Goal: Task Accomplishment & Management: Manage account settings

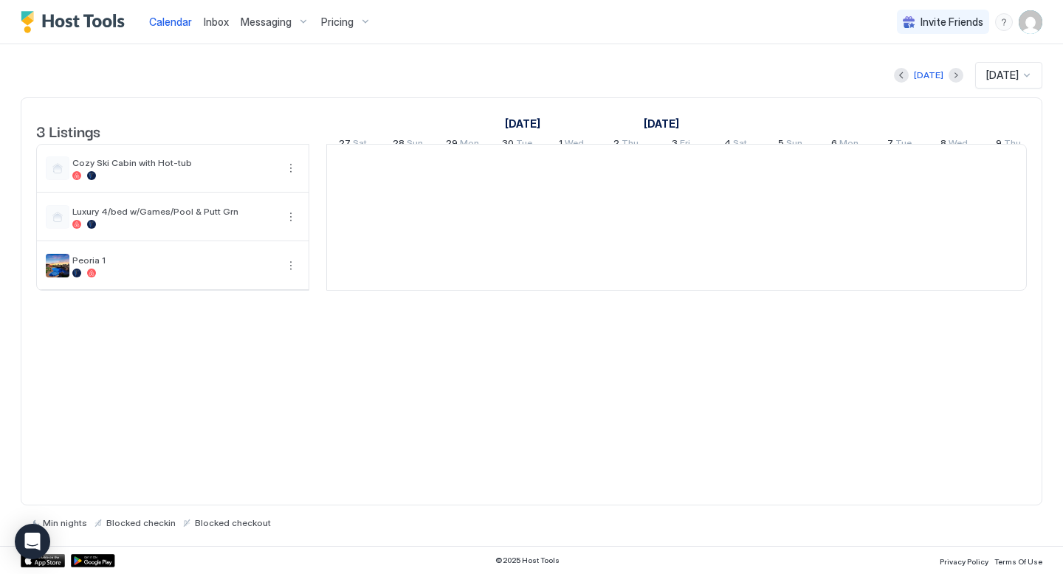
scroll to position [0, 820]
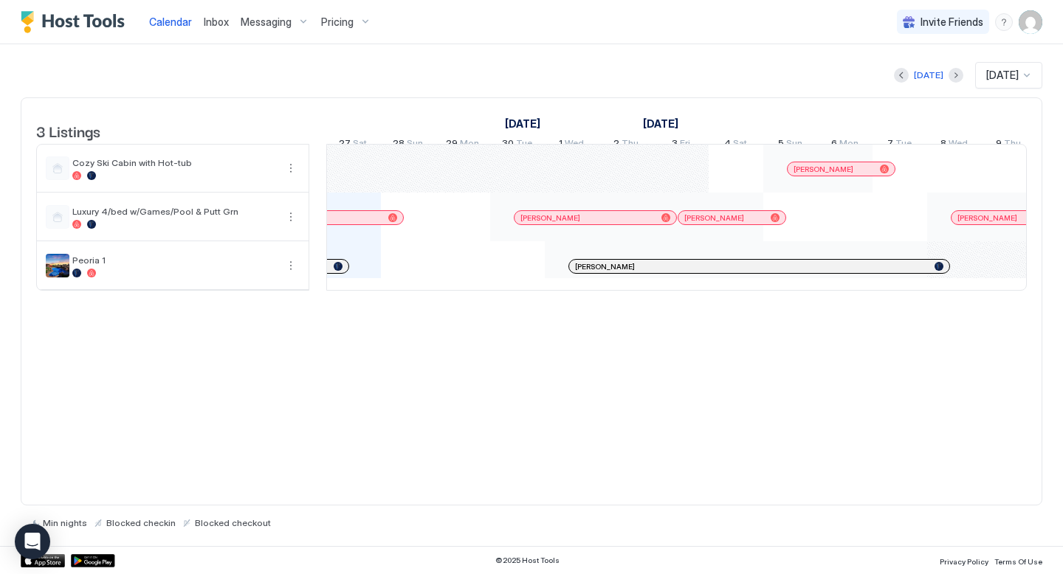
click at [578, 272] on div at bounding box center [578, 267] width 12 height 12
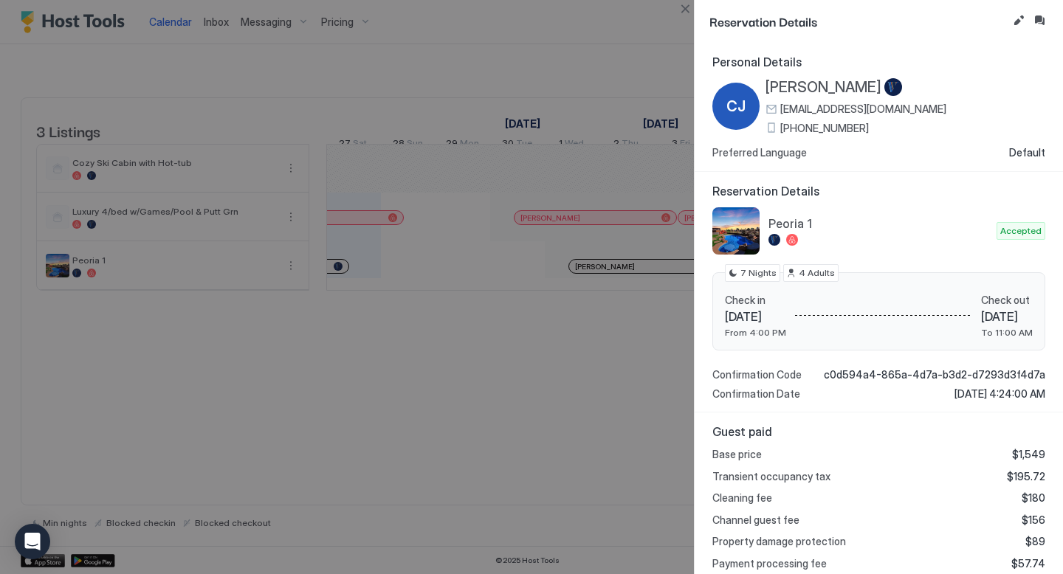
scroll to position [159, 0]
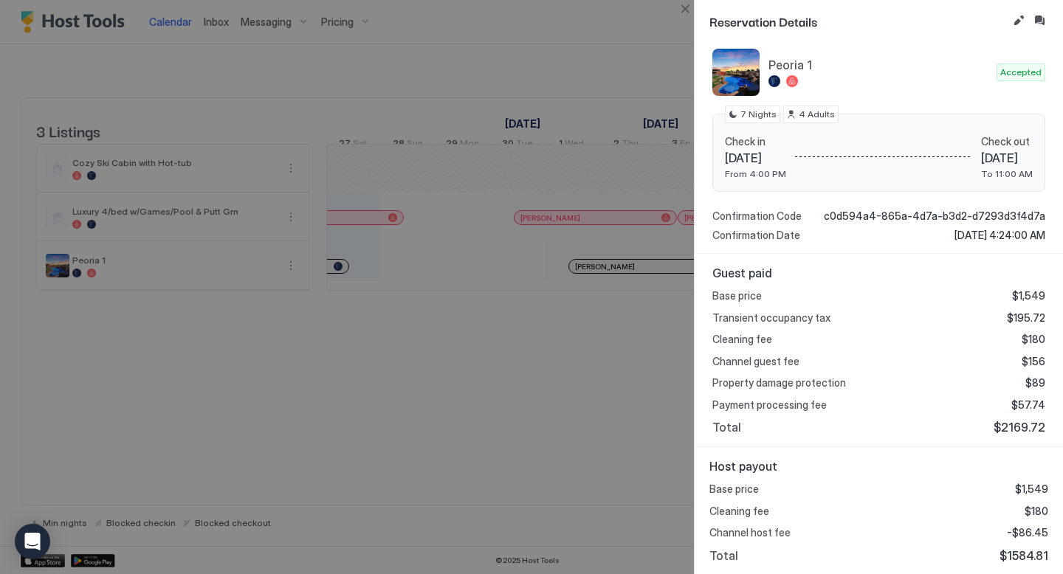
click at [591, 35] on div at bounding box center [531, 287] width 1063 height 574
click at [1019, 22] on button "Edit reservation" at bounding box center [1019, 21] width 18 height 18
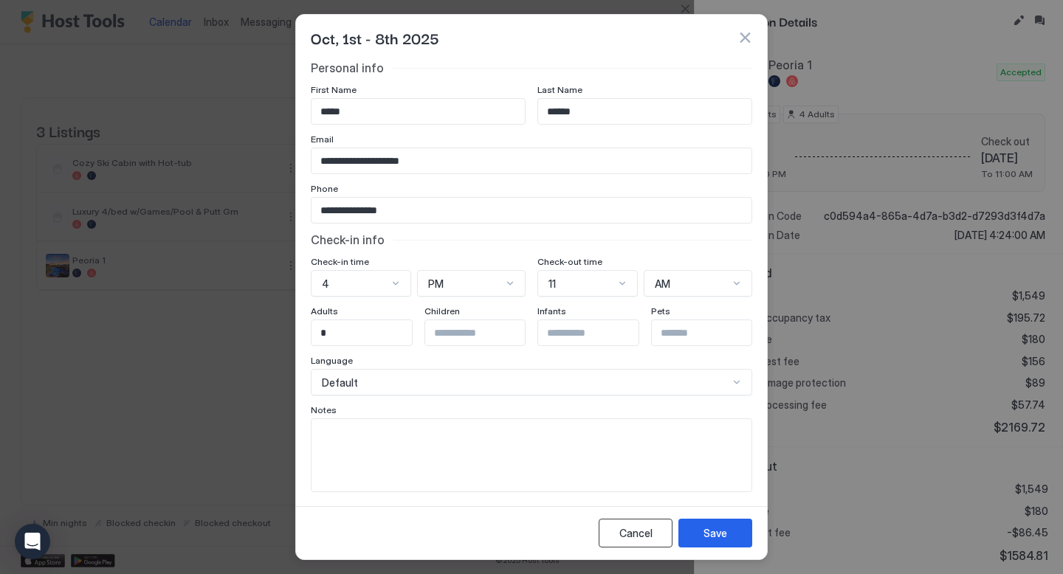
click at [635, 537] on div "Cancel" at bounding box center [635, 534] width 33 height 16
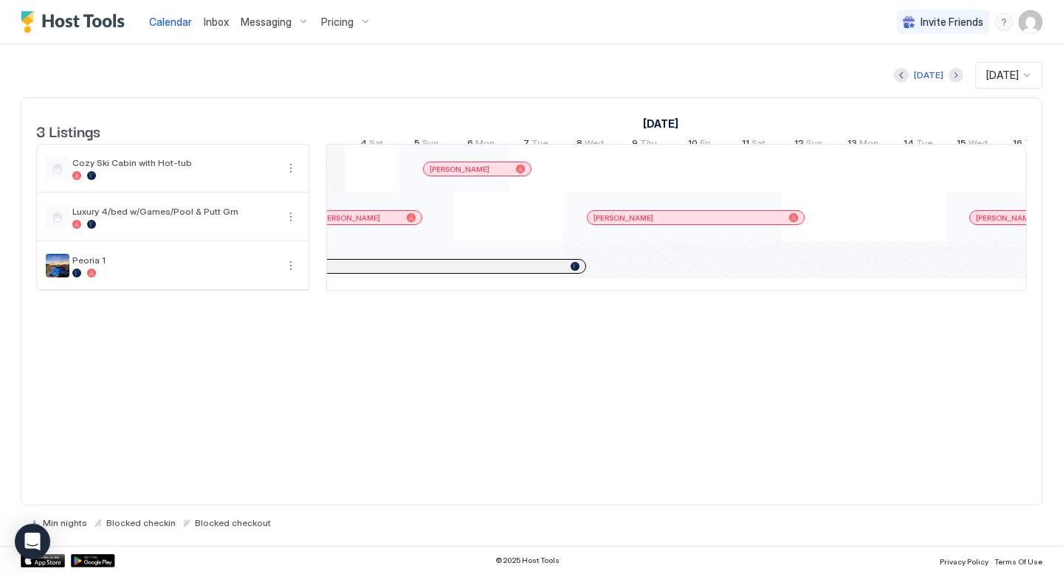
scroll to position [0, 1200]
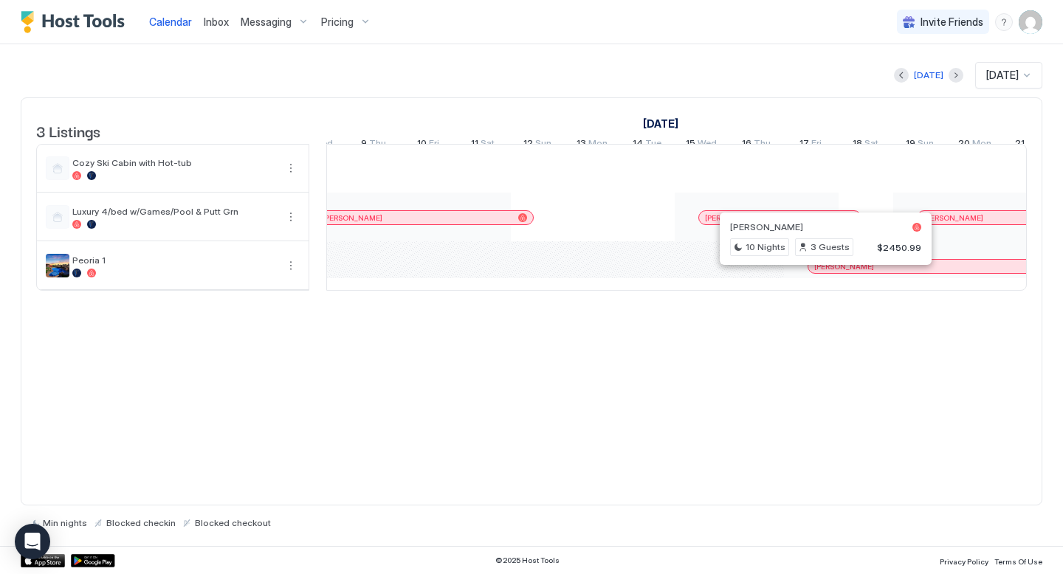
click at [816, 272] on div at bounding box center [816, 267] width 12 height 12
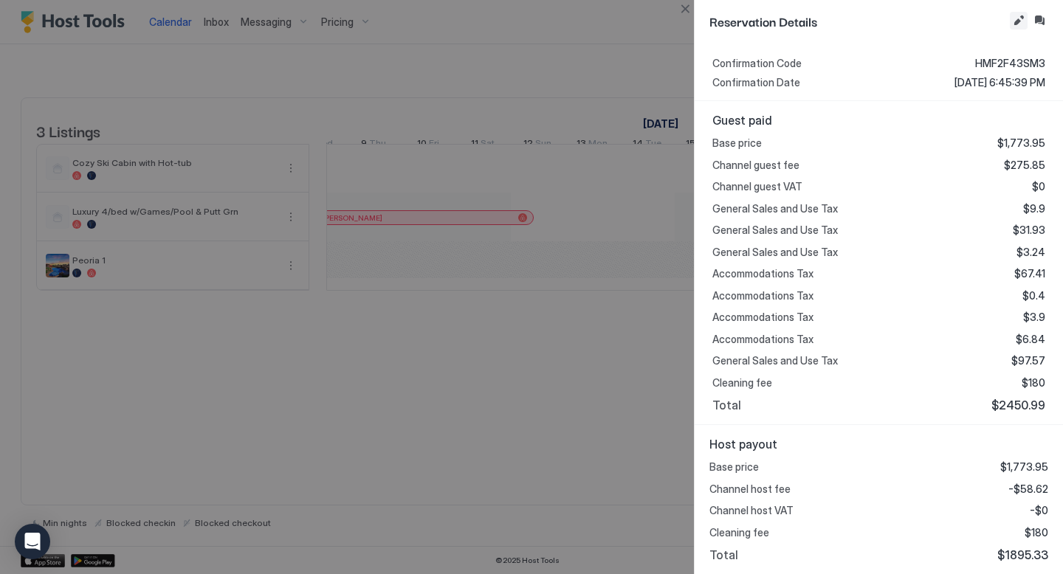
click at [1022, 17] on button "Edit reservation" at bounding box center [1019, 21] width 18 height 18
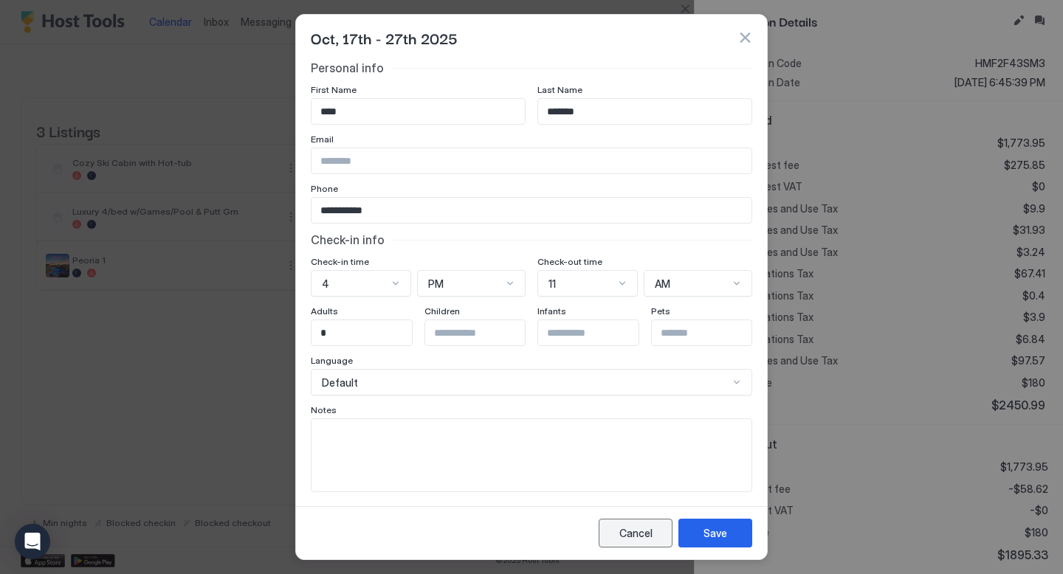
click at [644, 531] on div "Cancel" at bounding box center [635, 534] width 33 height 16
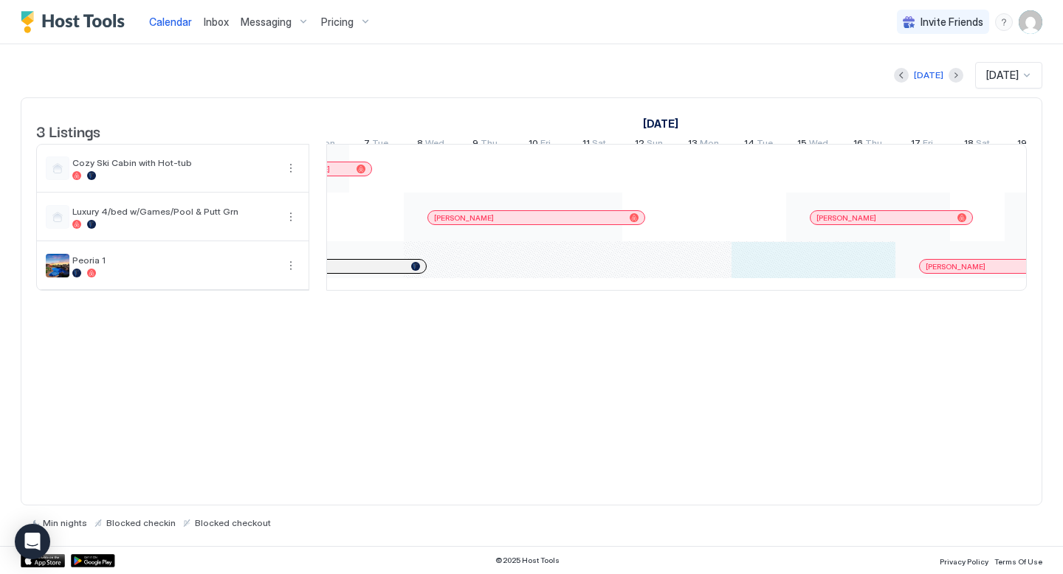
drag, startPoint x: 760, startPoint y: 280, endPoint x: 864, endPoint y: 287, distance: 104.3
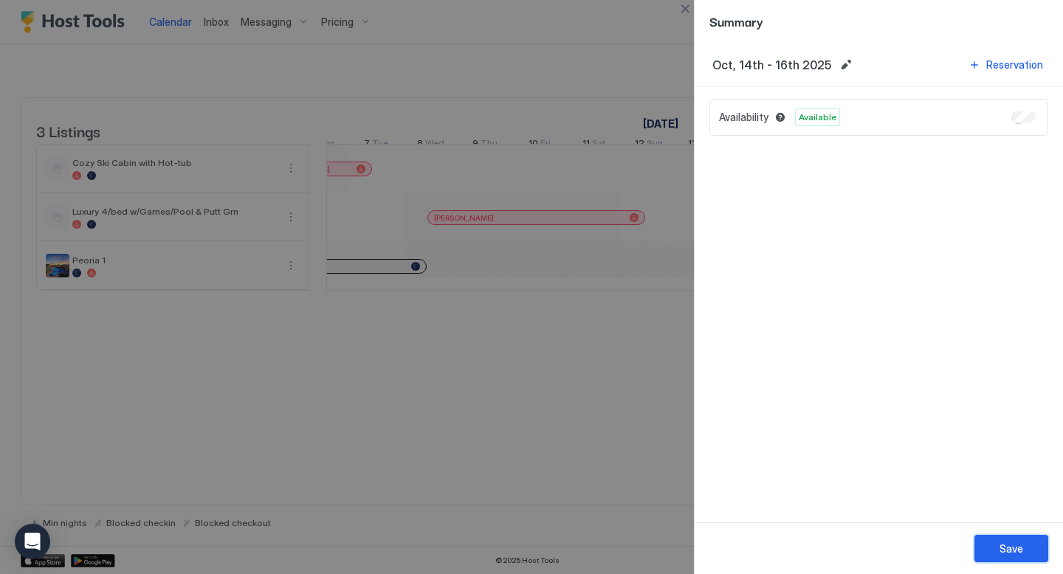
click at [1012, 545] on div "Save" at bounding box center [1011, 549] width 24 height 16
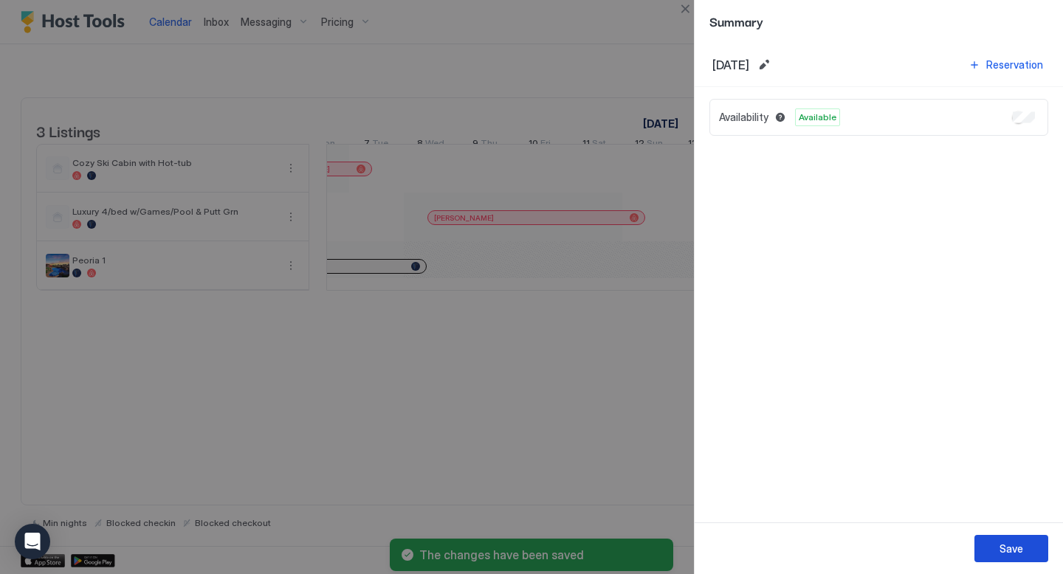
click at [1016, 548] on div "Save" at bounding box center [1011, 549] width 24 height 16
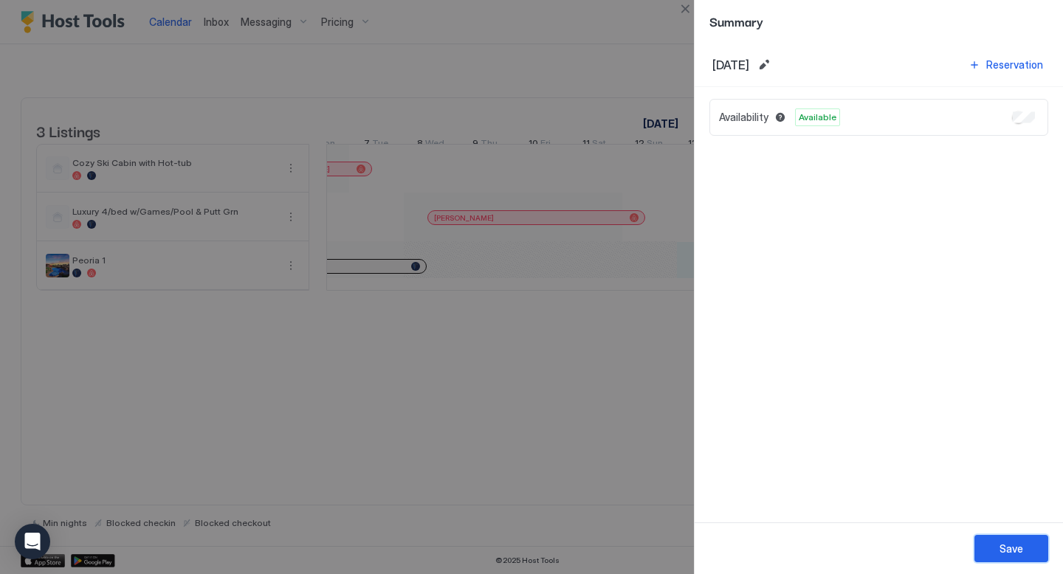
click at [1001, 547] on div "Save" at bounding box center [1011, 549] width 24 height 16
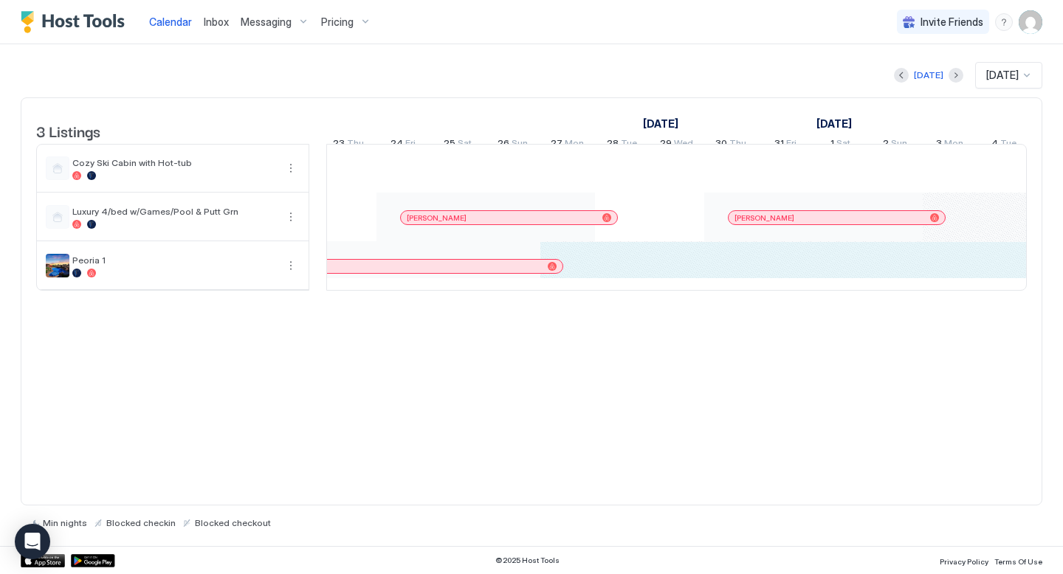
drag, startPoint x: 698, startPoint y: 283, endPoint x: 988, endPoint y: 282, distance: 290.8
click at [988, 282] on div "Kierstyn Madsen Ryan Torres Spencer Whitten Carshaundra Baker Michael Doperalsk…" at bounding box center [622, 217] width 2895 height 145
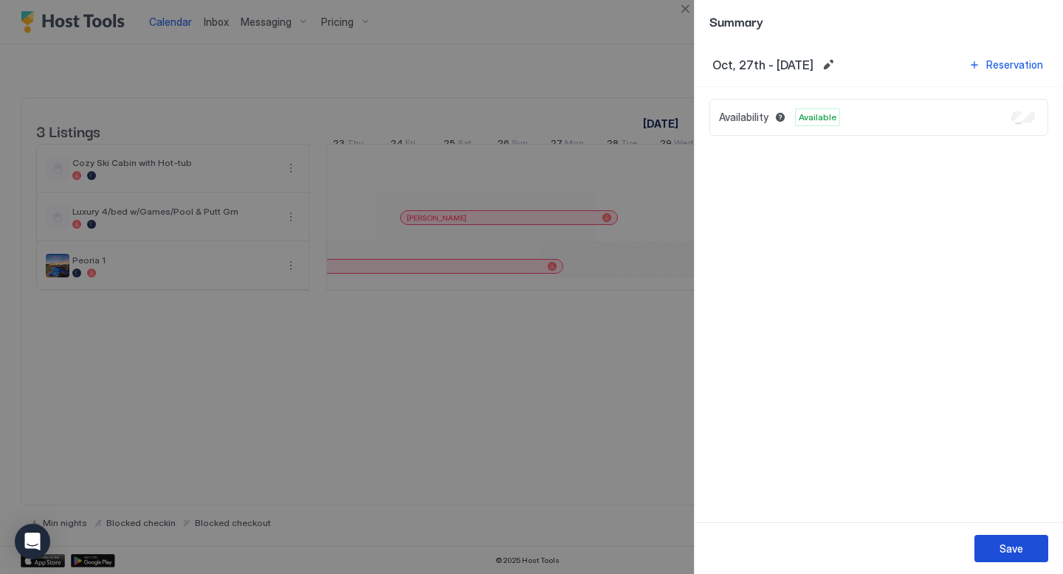
click at [997, 543] on button "Save" at bounding box center [1011, 548] width 74 height 27
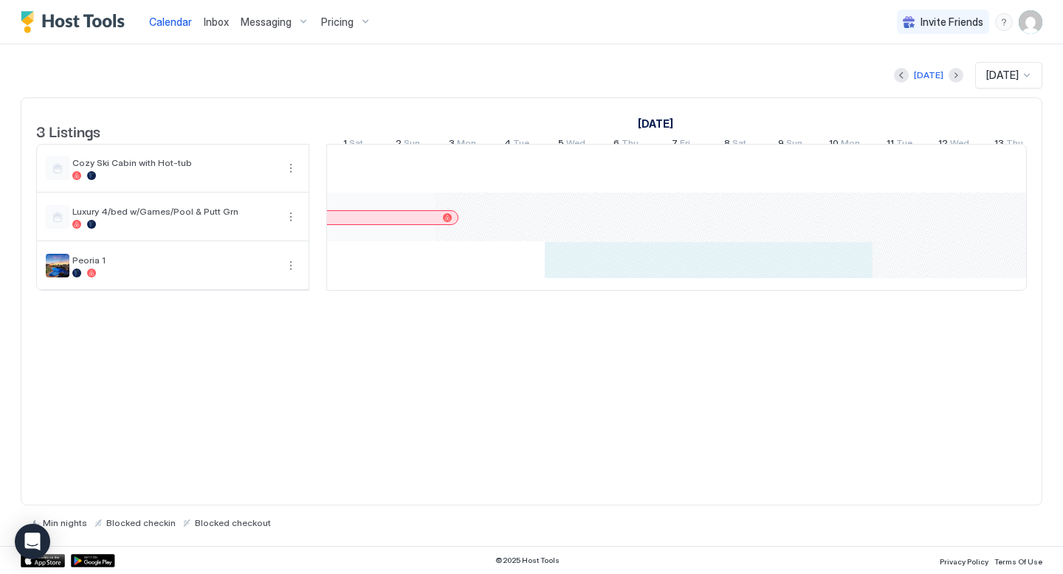
drag, startPoint x: 576, startPoint y: 279, endPoint x: 848, endPoint y: 275, distance: 271.7
click at [848, 275] on div "Kierstyn Madsen Ryan Torres Spencer Whitten Carshaundra Baker Michael Doperalsk…" at bounding box center [135, 217] width 2895 height 145
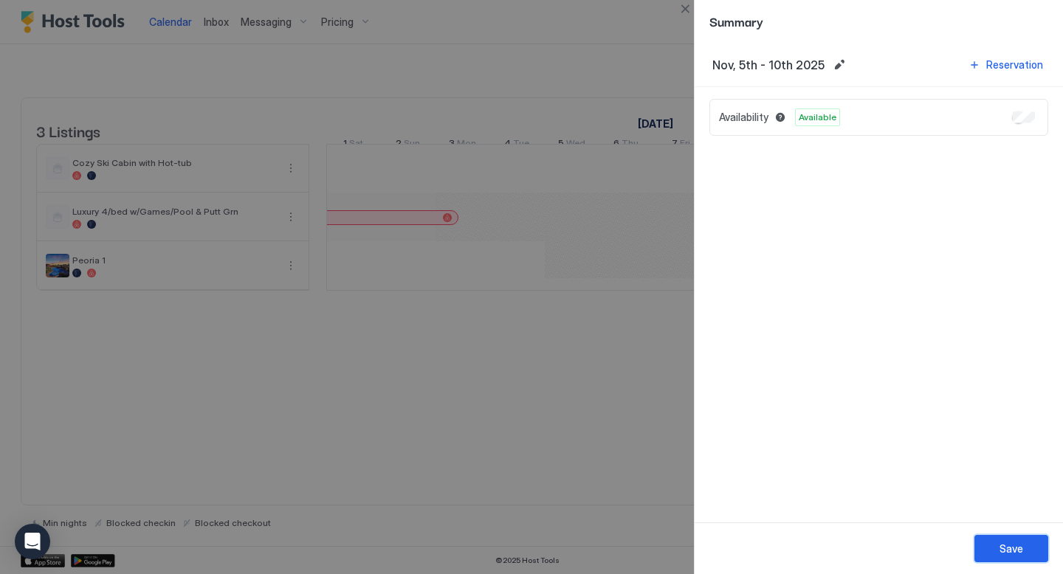
click at [1005, 544] on div "Save" at bounding box center [1011, 549] width 24 height 16
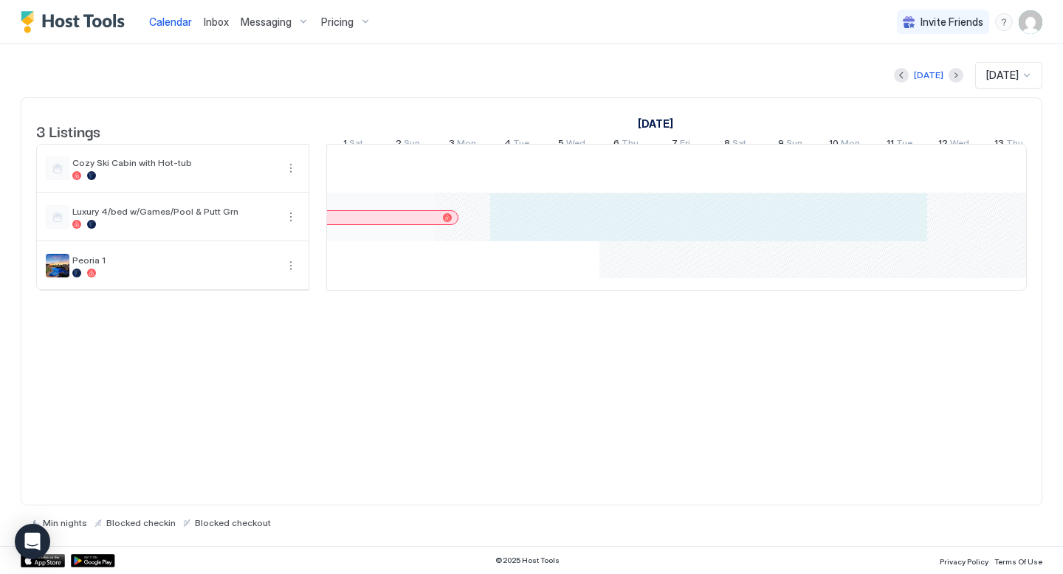
drag, startPoint x: 528, startPoint y: 228, endPoint x: 893, endPoint y: 233, distance: 365.4
click at [893, 233] on div "Kierstyn Madsen Ryan Torres Spencer Whitten Carshaundra Baker Michael Doperalsk…" at bounding box center [135, 217] width 2895 height 145
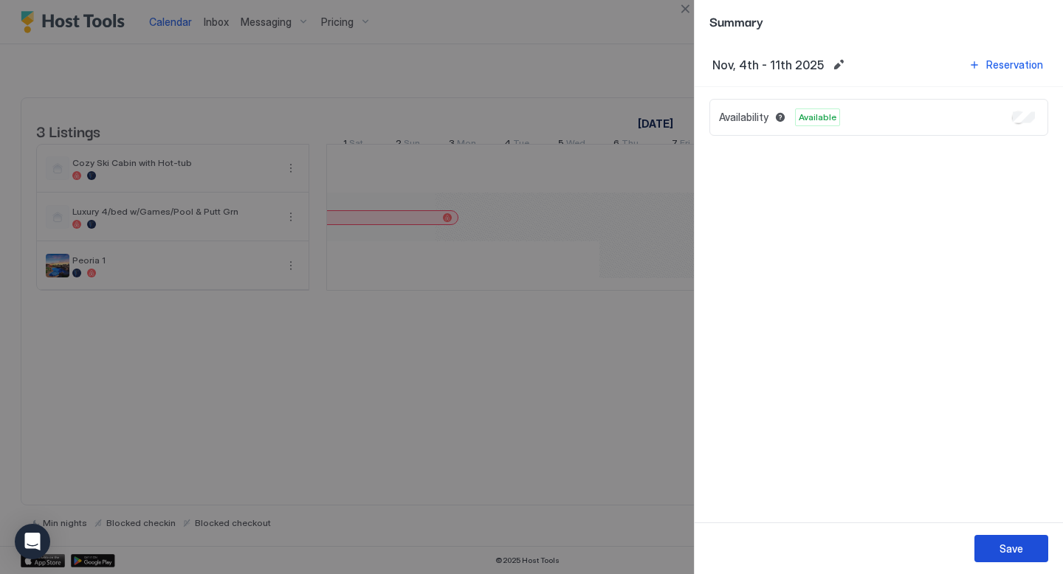
click at [1006, 540] on button "Save" at bounding box center [1011, 548] width 74 height 27
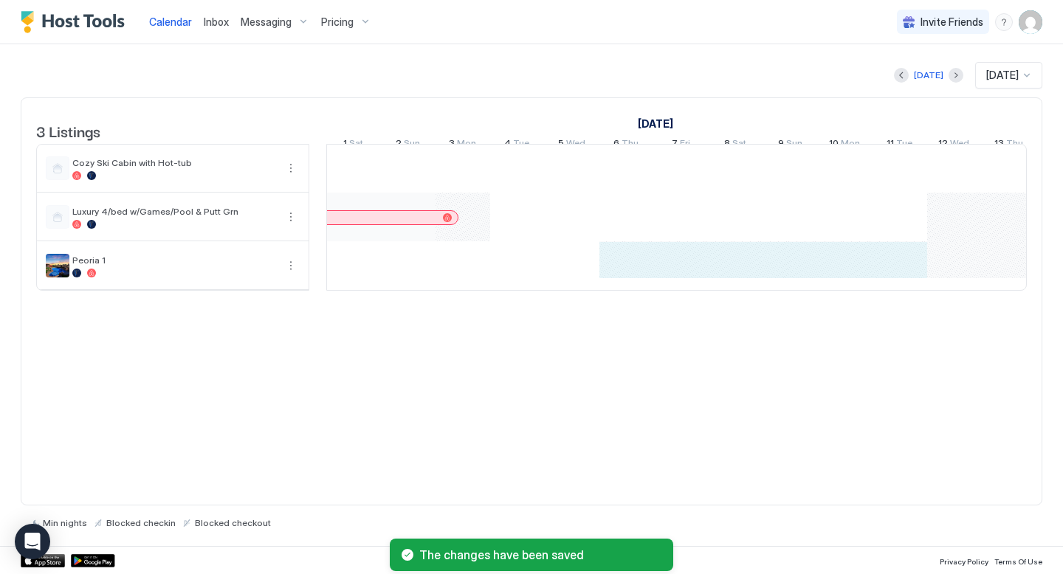
drag, startPoint x: 631, startPoint y: 279, endPoint x: 911, endPoint y: 287, distance: 279.9
click at [911, 287] on div "Kierstyn Madsen Ryan Torres Spencer Whitten Carshaundra Baker Michael Doperalsk…" at bounding box center [135, 217] width 2895 height 145
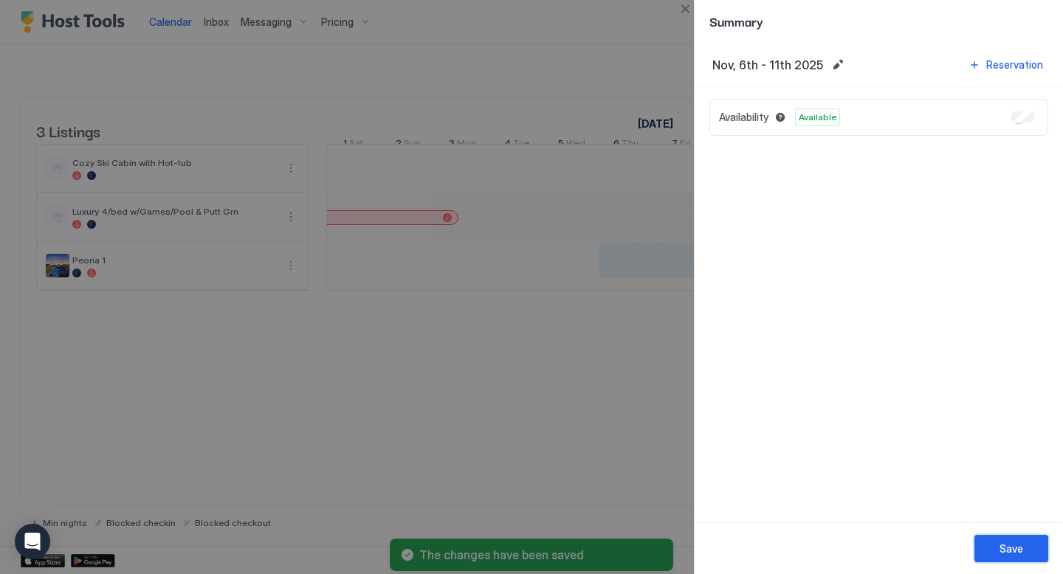
click at [1000, 548] on div "Save" at bounding box center [1011, 549] width 24 height 16
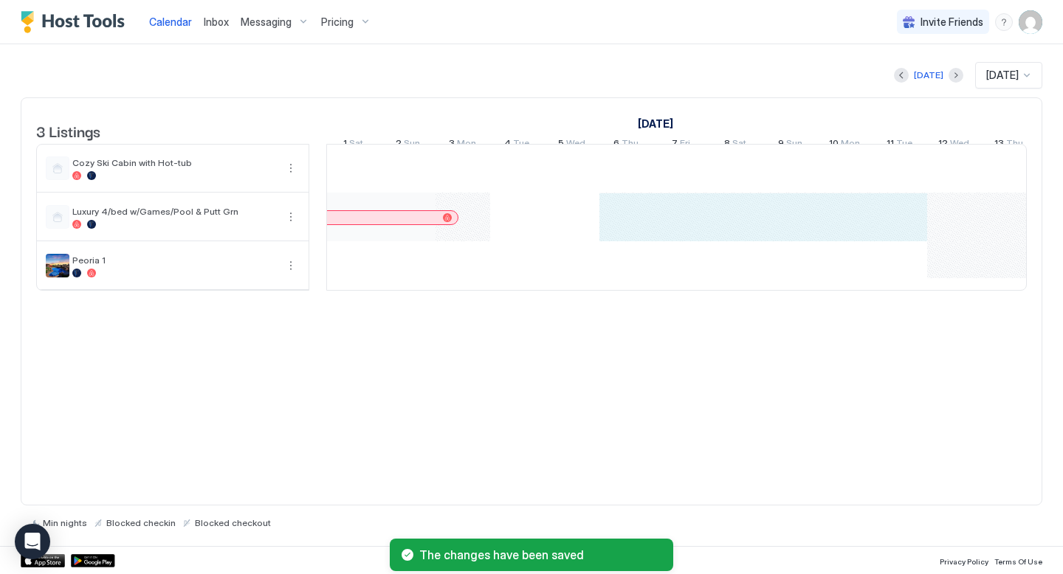
drag, startPoint x: 633, startPoint y: 225, endPoint x: 885, endPoint y: 229, distance: 252.5
click at [885, 229] on div "Kierstyn Madsen Ryan Torres Spencer Whitten Carshaundra Baker Michael Doperalsk…" at bounding box center [135, 217] width 2895 height 145
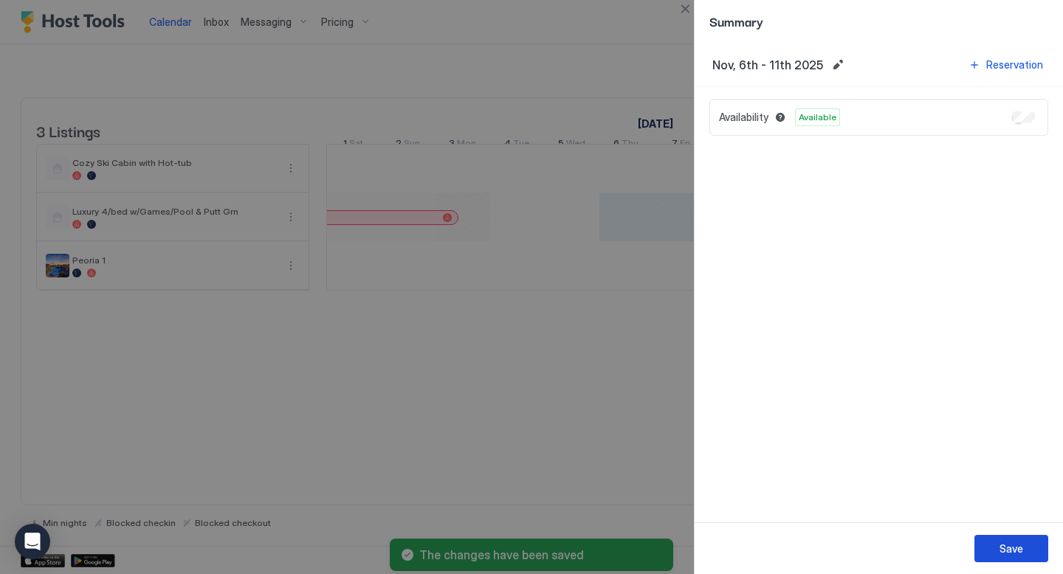
click at [1004, 549] on div "Save" at bounding box center [1011, 549] width 24 height 16
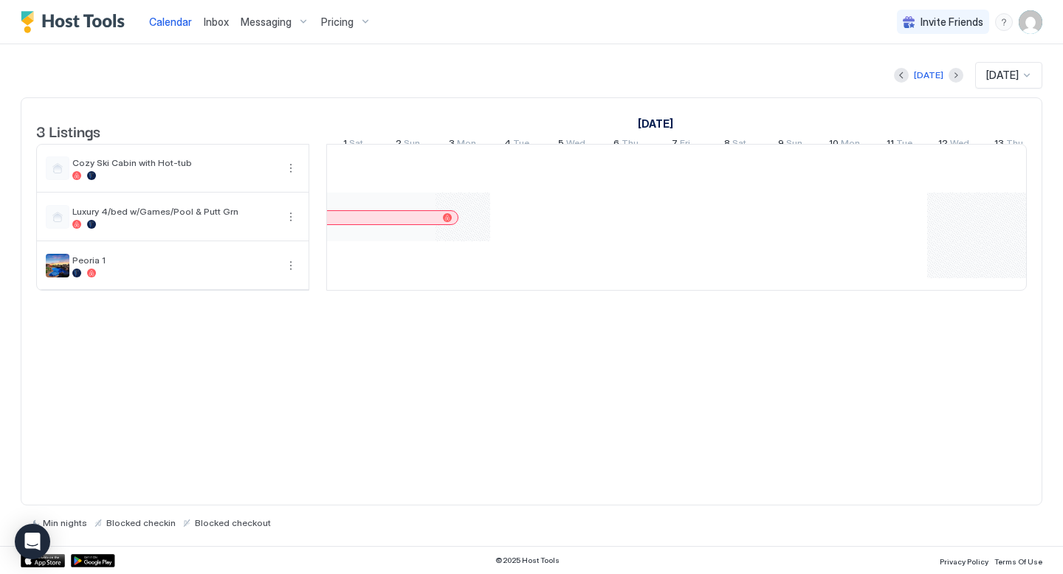
click at [1030, 23] on img "User profile" at bounding box center [1031, 22] width 24 height 24
click at [896, 81] on span "Settings" at bounding box center [898, 82] width 40 height 13
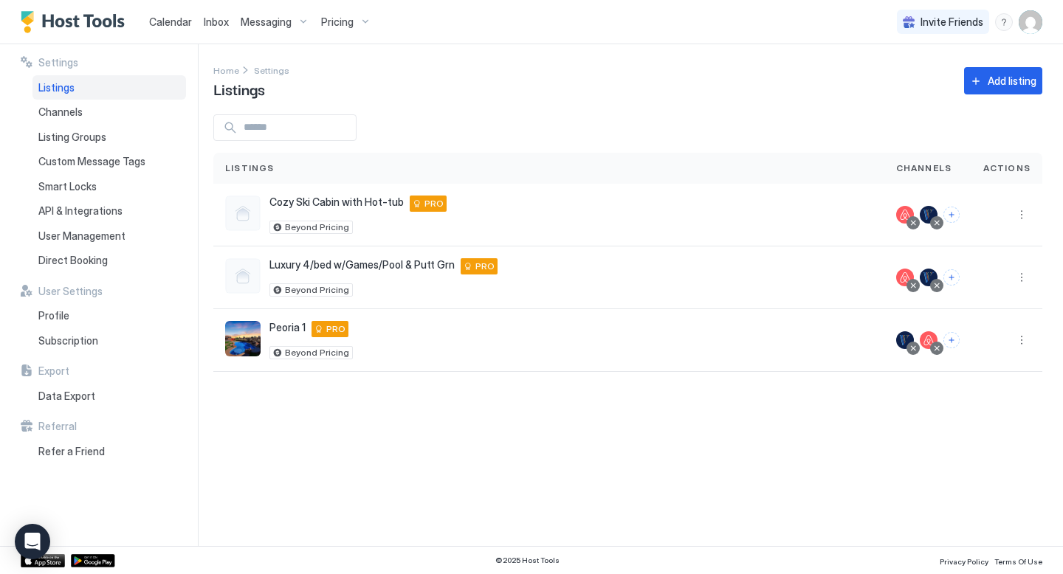
click at [1033, 28] on img "User profile" at bounding box center [1031, 22] width 24 height 24
click at [766, 87] on div at bounding box center [531, 287] width 1063 height 574
click at [173, 21] on span "Calendar" at bounding box center [170, 22] width 43 height 13
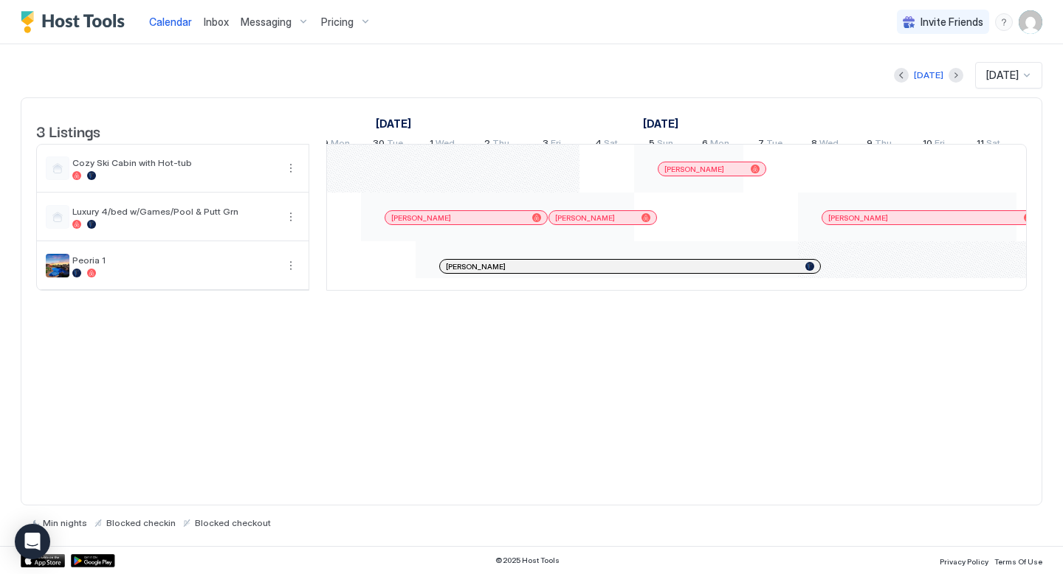
scroll to position [0, 1154]
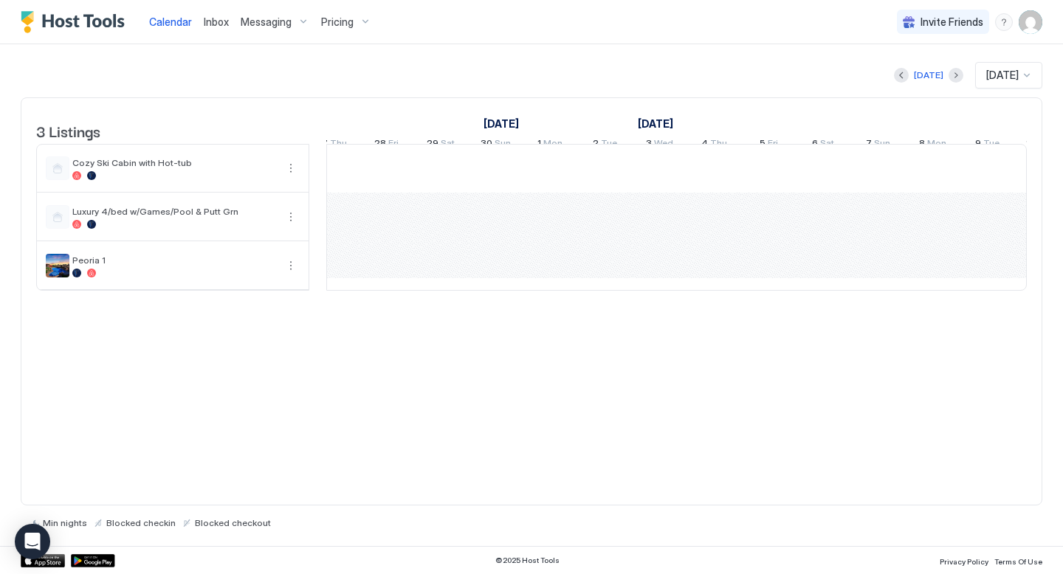
click at [601, 413] on div "3 Listings October 2025 November 2025 December 2025 22 Wed 23 Thu 24 Fri 25 Sat…" at bounding box center [532, 301] width 1022 height 408
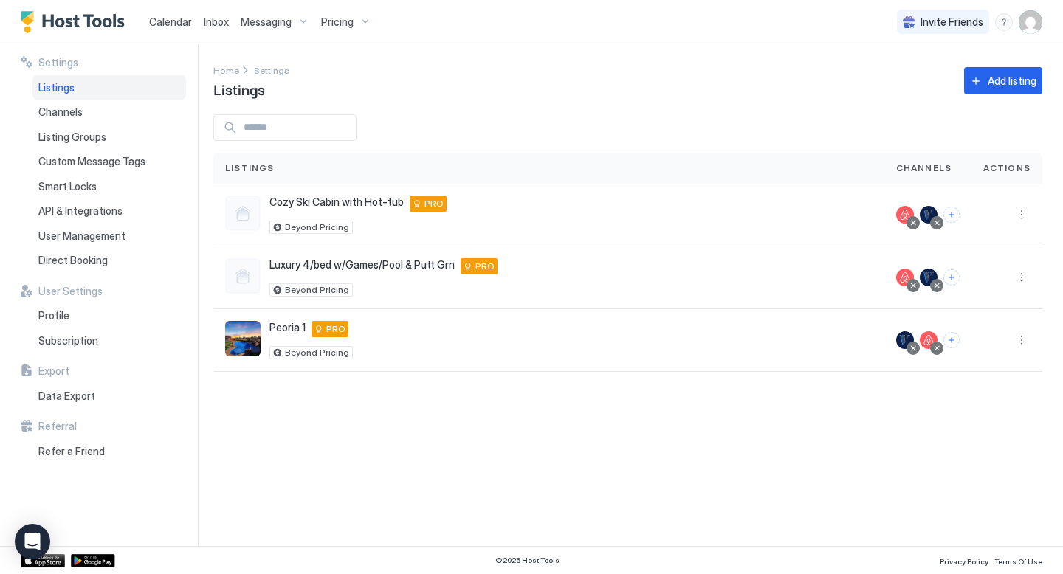
click at [175, 22] on span "Calendar" at bounding box center [170, 22] width 43 height 13
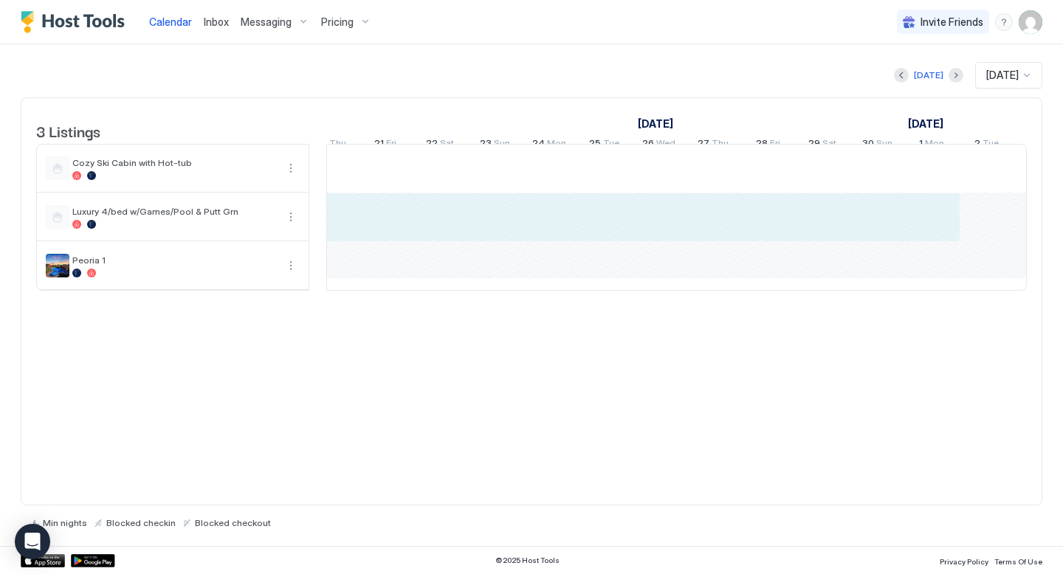
drag, startPoint x: 542, startPoint y: 228, endPoint x: 925, endPoint y: 220, distance: 383.2
click at [925, 220] on div "Dawn Gilman Joyce Rogers Andrea Nez Greg Crafts" at bounding box center [167, 217] width 2895 height 145
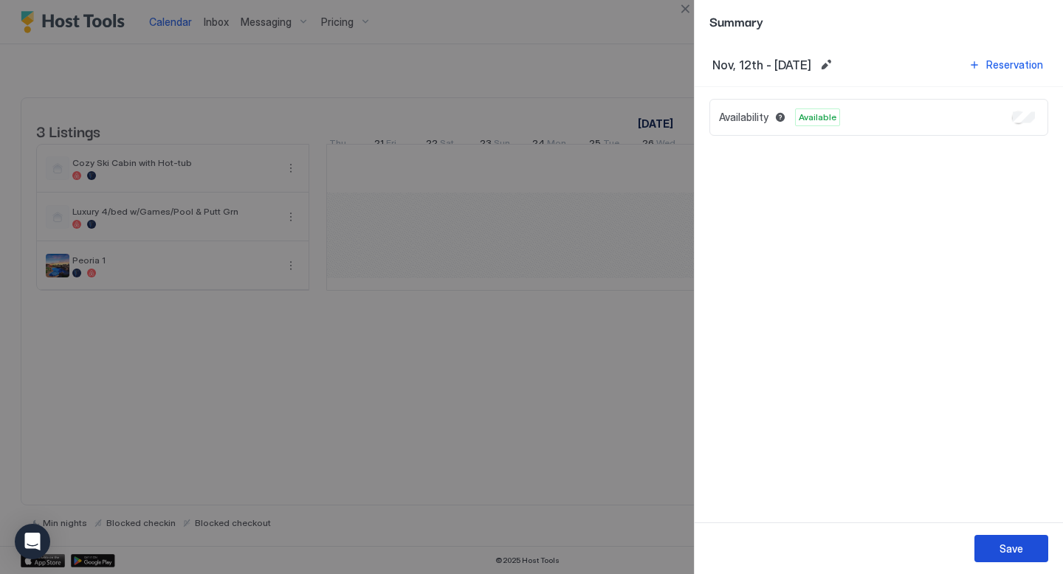
click at [1003, 546] on div "Save" at bounding box center [1011, 549] width 24 height 16
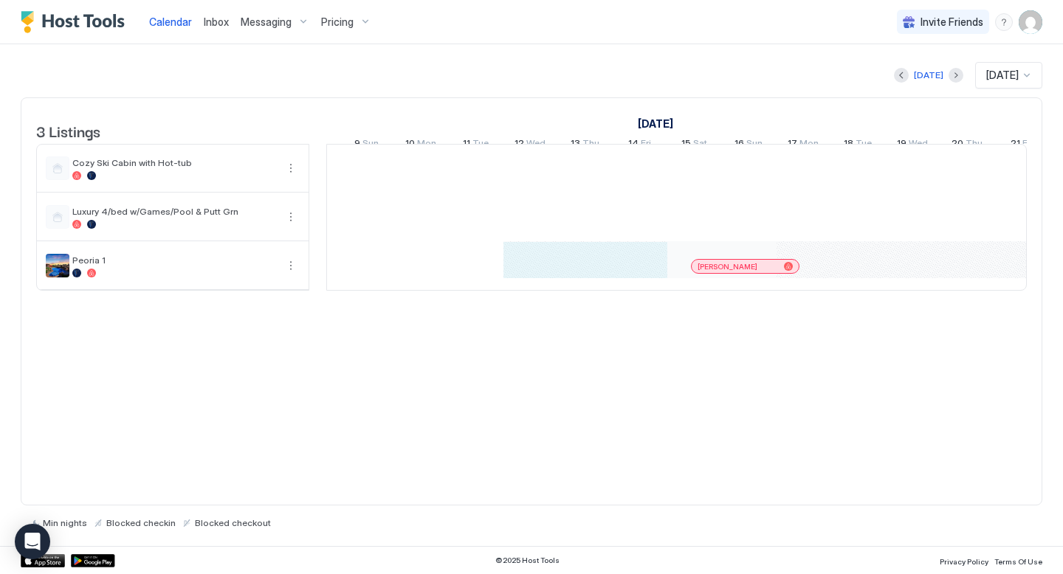
drag, startPoint x: 531, startPoint y: 276, endPoint x: 644, endPoint y: 276, distance: 112.2
click at [644, 276] on div "Dawn Gilman Joyce Rogers Andrea Nez Greg Crafts" at bounding box center [803, 217] width 2895 height 145
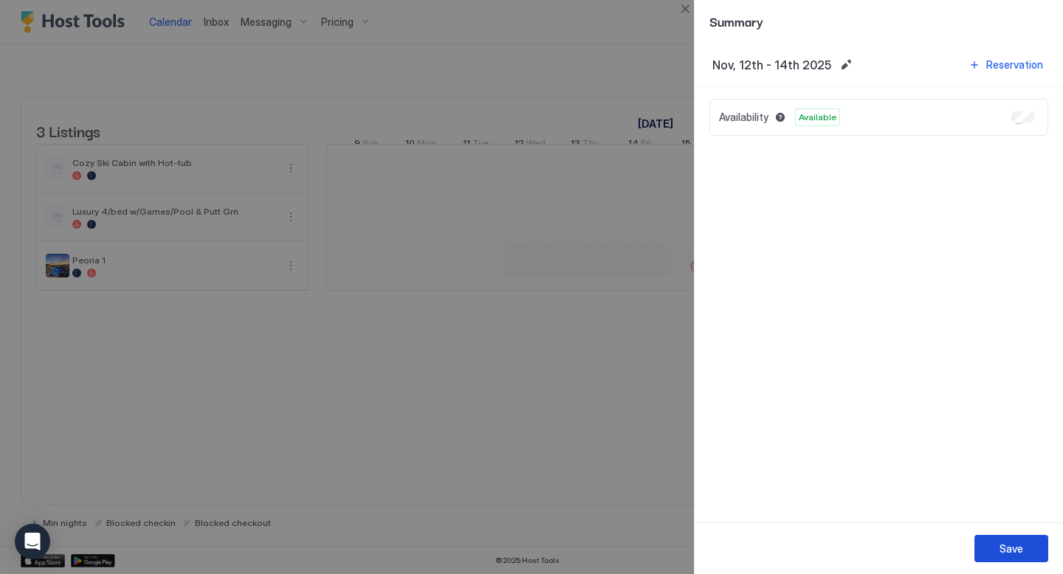
click at [1006, 548] on div "Save" at bounding box center [1011, 549] width 24 height 16
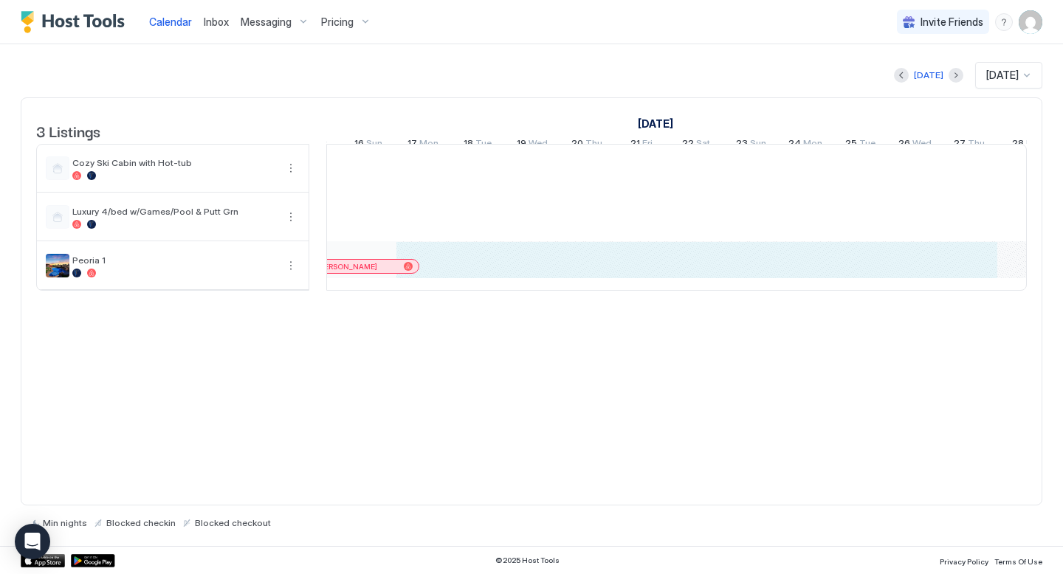
drag, startPoint x: 436, startPoint y: 276, endPoint x: 977, endPoint y: 288, distance: 541.2
click at [977, 288] on div "Dawn Gilman Joyce Rogers Andrea Nez Greg Crafts" at bounding box center [423, 217] width 2895 height 145
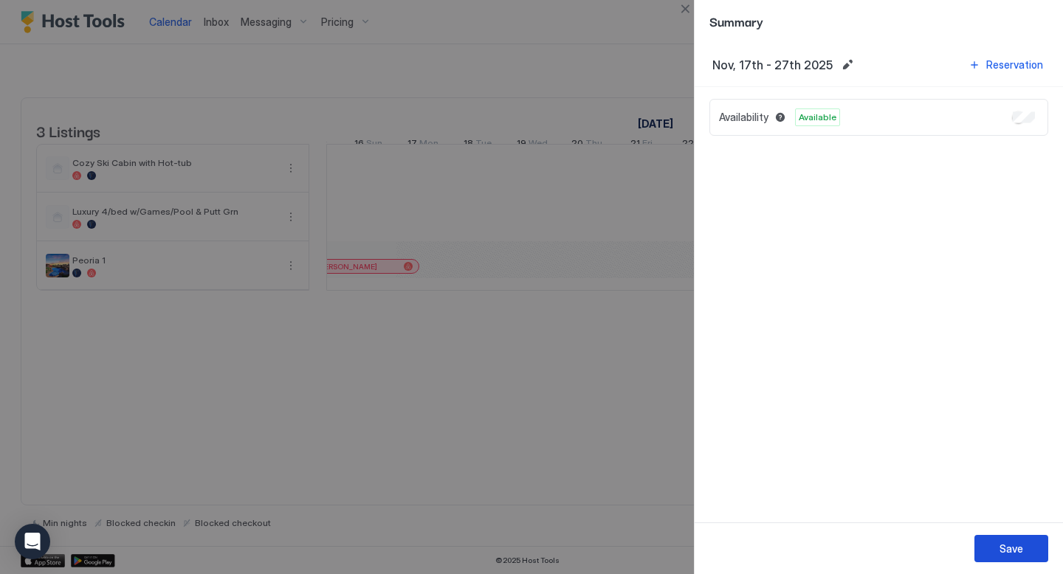
click at [996, 545] on button "Save" at bounding box center [1011, 548] width 74 height 27
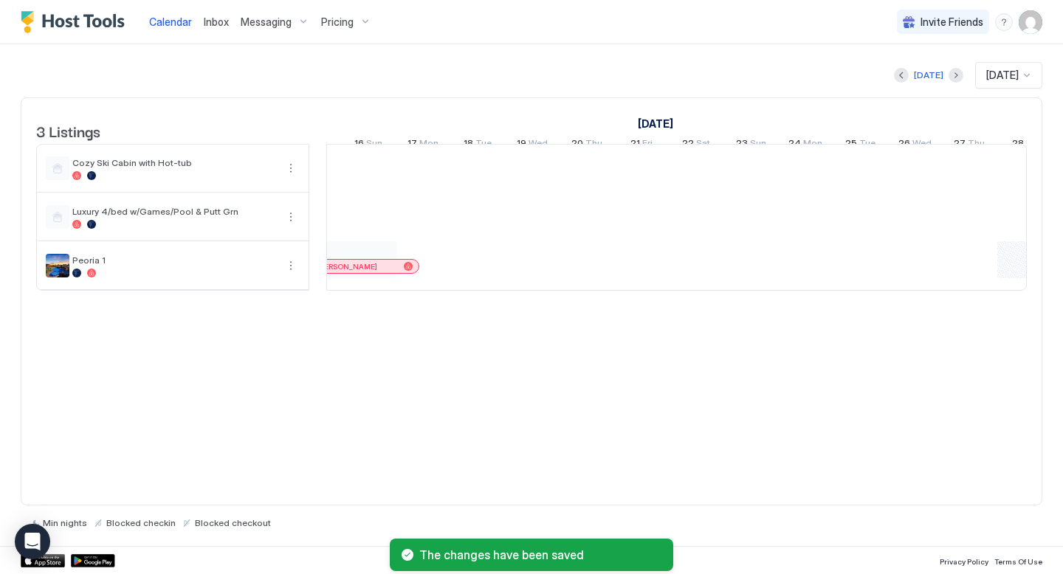
click at [702, 377] on div "3 Listings October 2025 November 2025 December 2025 22 Wed 23 Thu 24 Fri 25 Sat…" at bounding box center [532, 301] width 1022 height 408
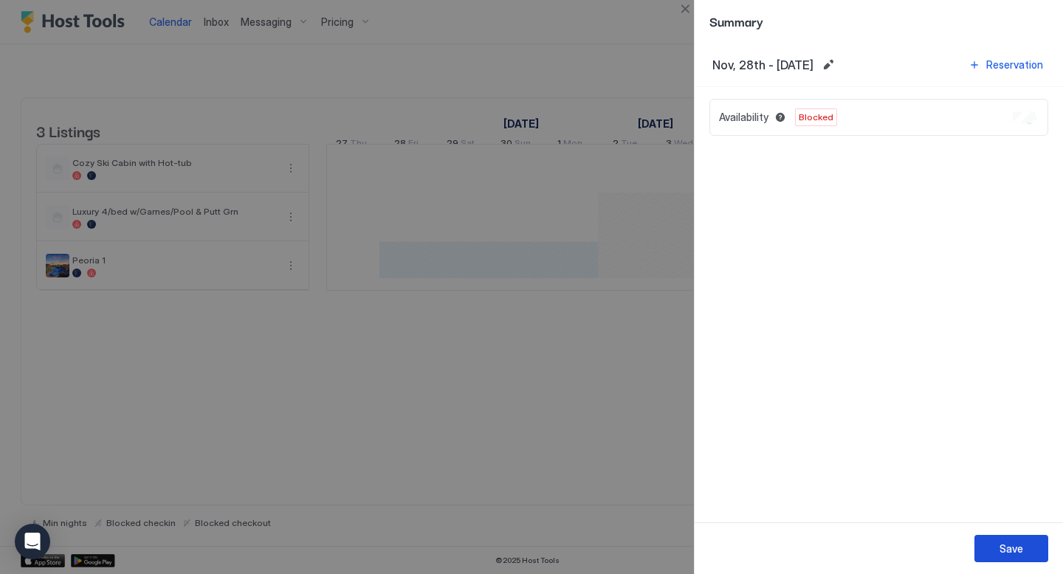
click at [1013, 545] on div "Save" at bounding box center [1011, 549] width 24 height 16
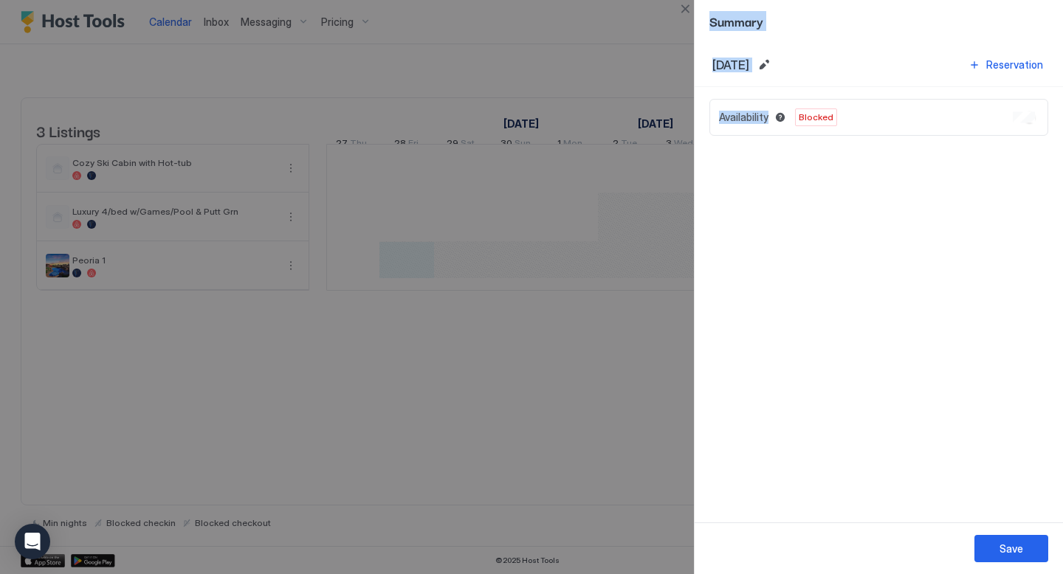
drag, startPoint x: 413, startPoint y: 283, endPoint x: 702, endPoint y: 292, distance: 289.5
click at [702, 292] on div "Summary Nov, 28th 2025 Reservation Availability Blocked Save" at bounding box center [531, 287] width 1063 height 574
click at [535, 408] on div at bounding box center [531, 287] width 1063 height 574
click at [528, 328] on div at bounding box center [531, 287] width 1063 height 574
click at [773, 64] on button "Edit date range" at bounding box center [764, 65] width 18 height 18
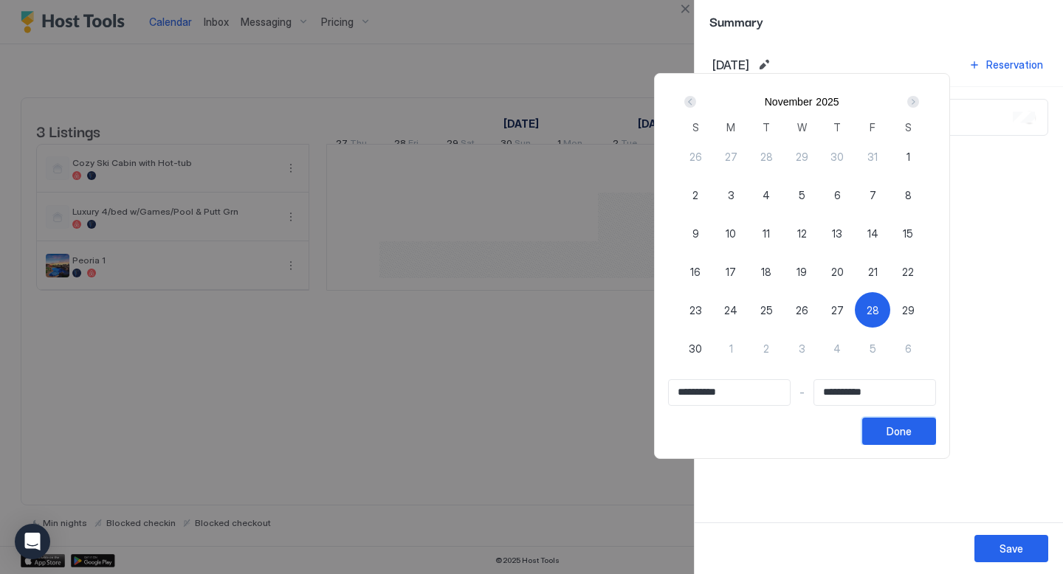
click at [901, 427] on div "Done" at bounding box center [899, 432] width 25 height 16
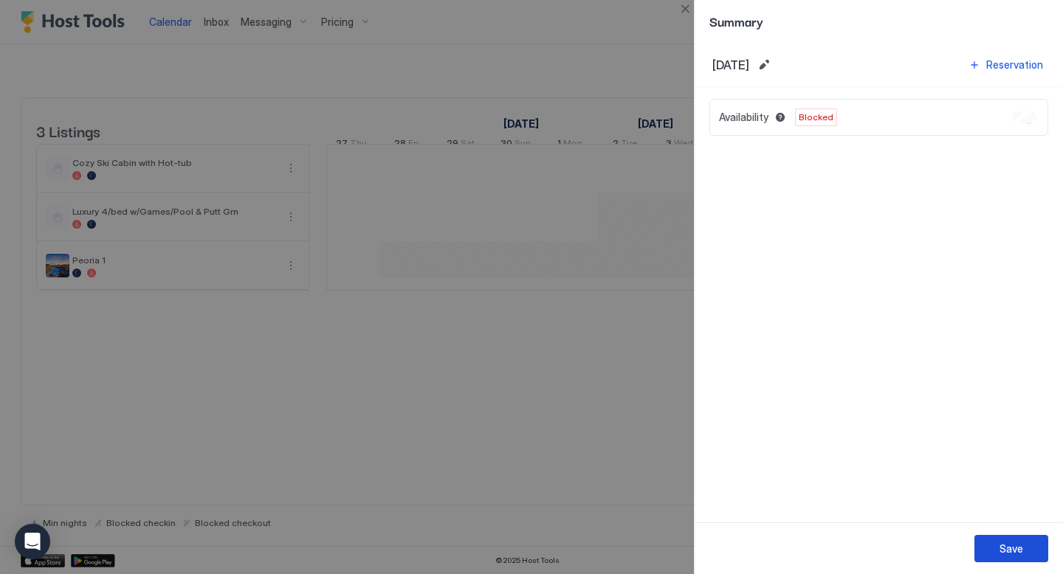
click at [1008, 548] on div "Save" at bounding box center [1011, 549] width 24 height 16
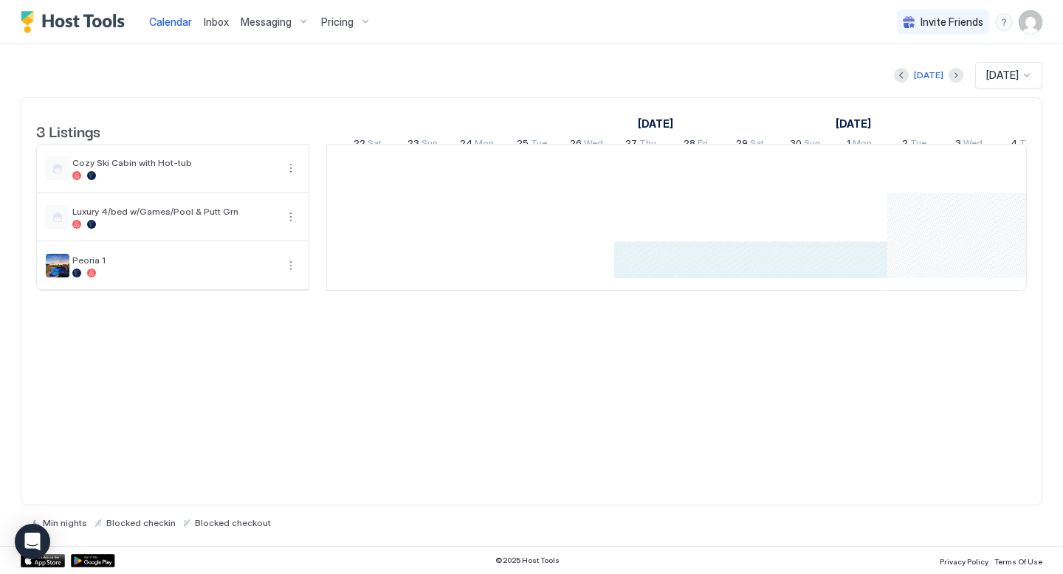
drag, startPoint x: 647, startPoint y: 275, endPoint x: 833, endPoint y: 282, distance: 186.1
click at [864, 282] on div "[PERSON_NAME] [PERSON_NAME] [PERSON_NAME] [PERSON_NAME]" at bounding box center [95, 217] width 2895 height 145
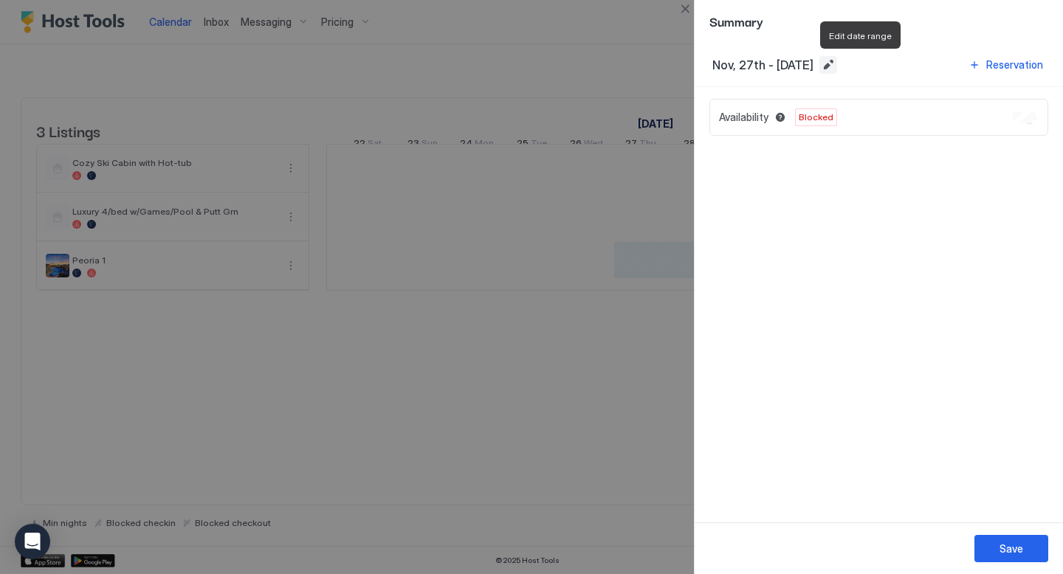
click at [837, 64] on button "Edit date range" at bounding box center [828, 65] width 18 height 18
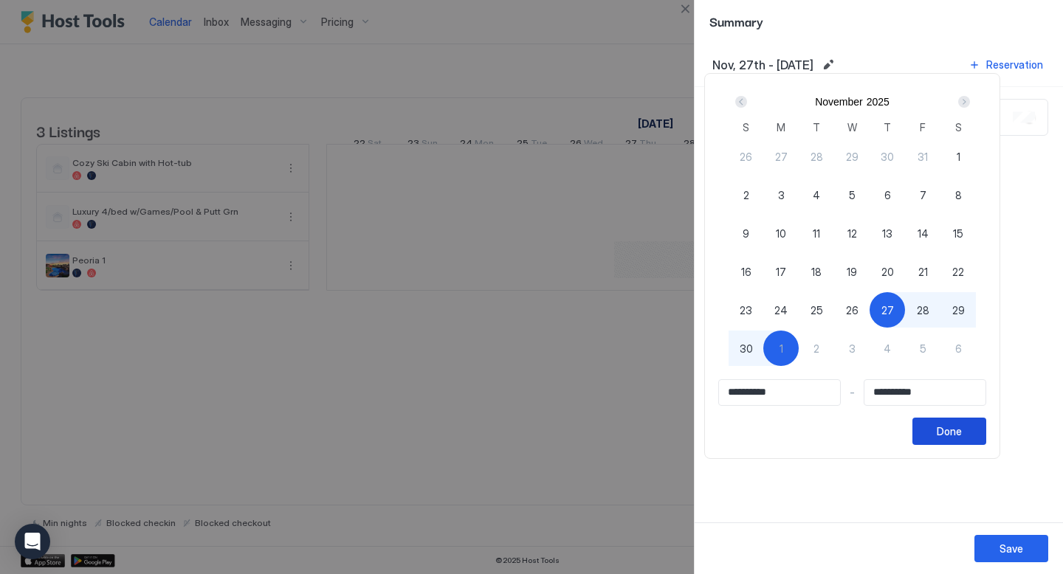
click at [951, 428] on div "Done" at bounding box center [949, 432] width 25 height 16
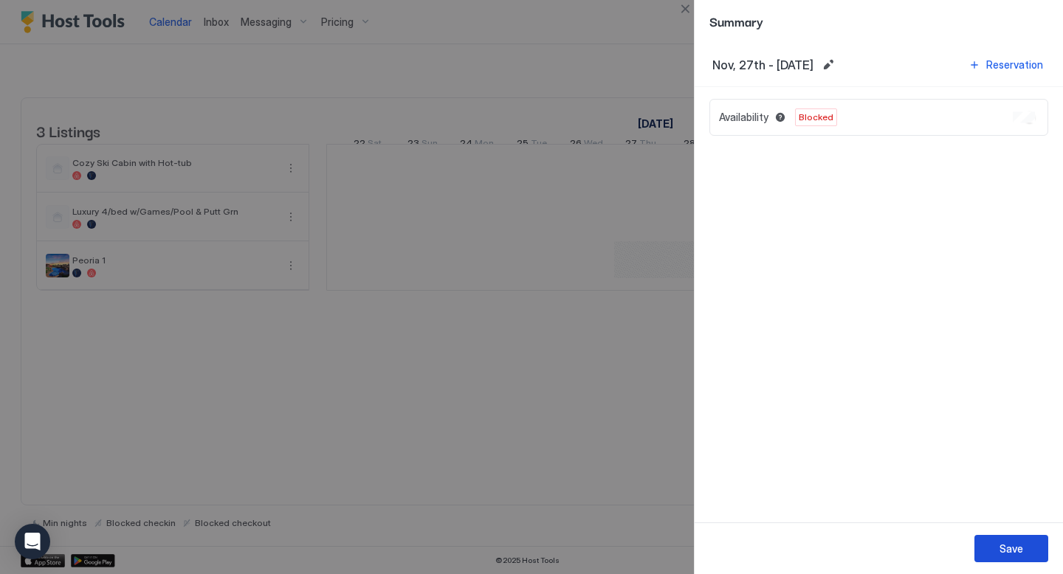
click at [996, 547] on button "Save" at bounding box center [1011, 548] width 74 height 27
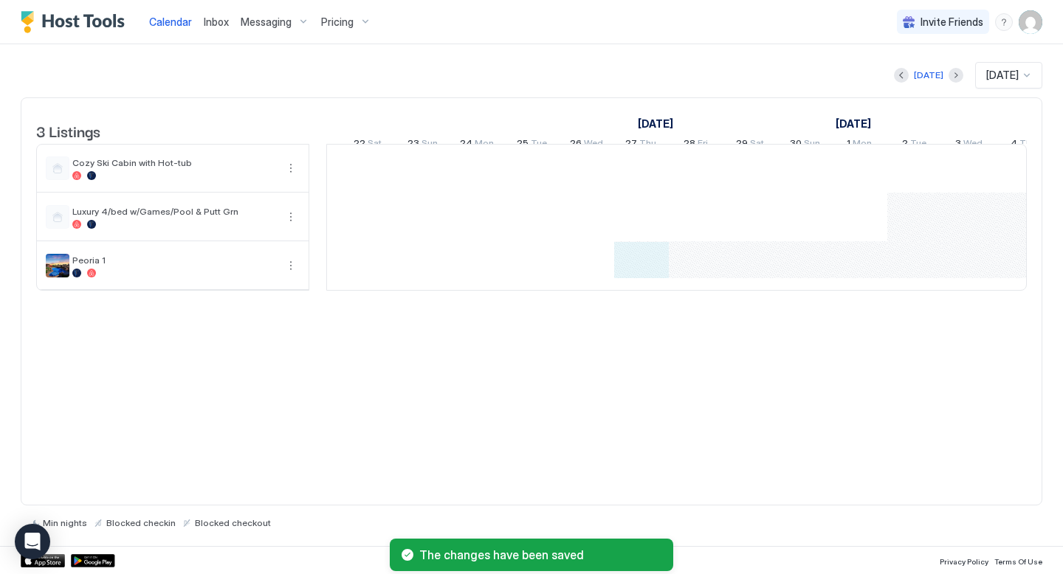
click at [633, 283] on div "[PERSON_NAME] [PERSON_NAME] [PERSON_NAME] [PERSON_NAME]" at bounding box center [95, 217] width 2895 height 145
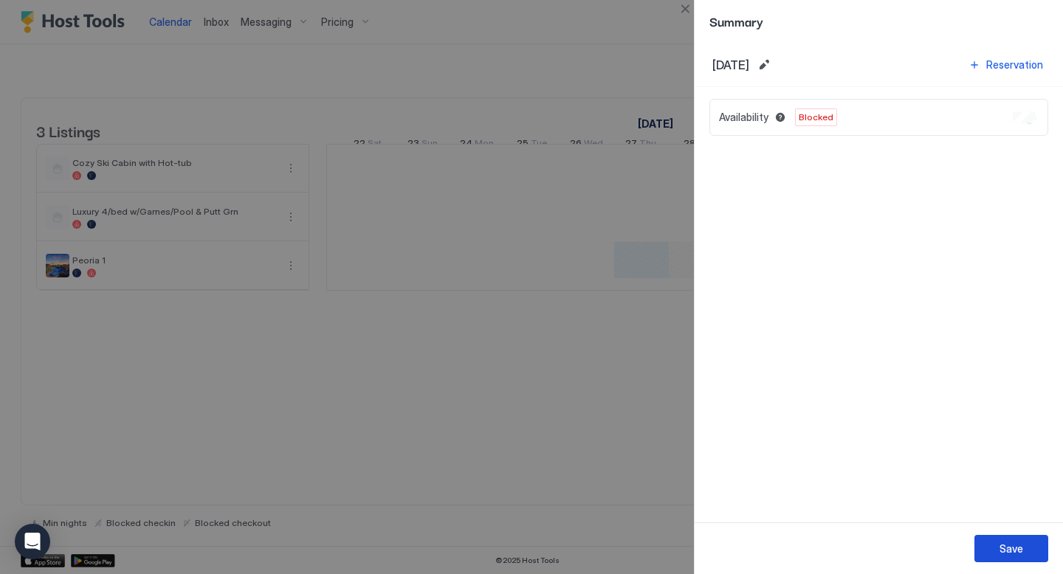
click at [997, 543] on button "Save" at bounding box center [1011, 548] width 74 height 27
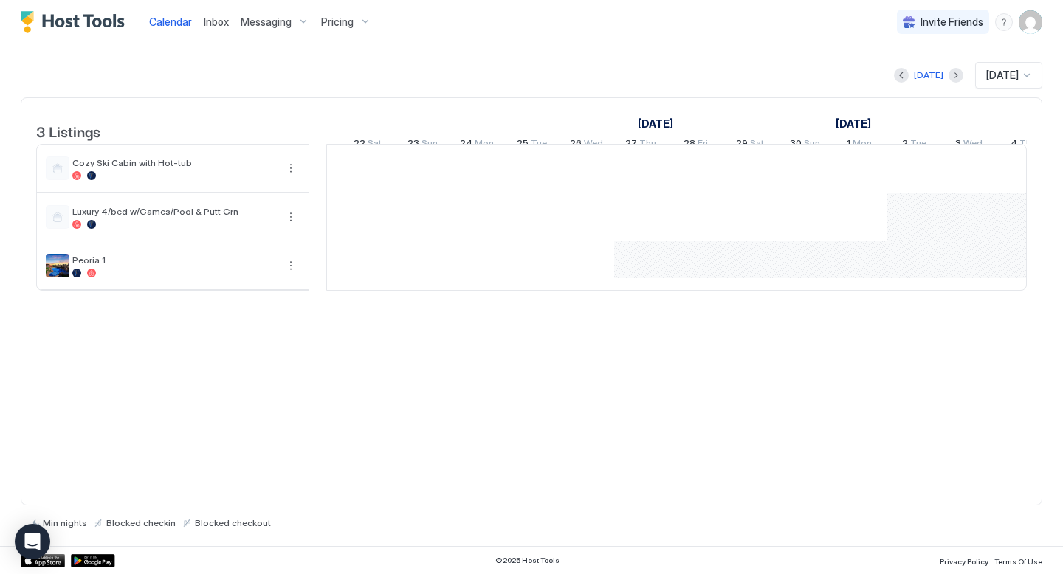
click at [255, 21] on span "Messaging" at bounding box center [266, 22] width 51 height 13
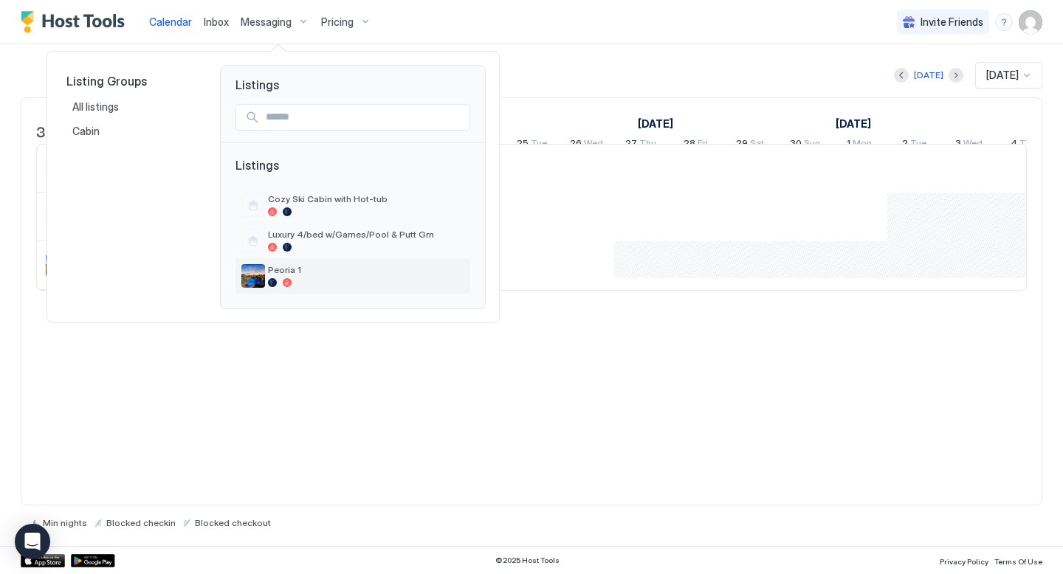
click at [284, 278] on div "Peoria 1" at bounding box center [366, 275] width 196 height 23
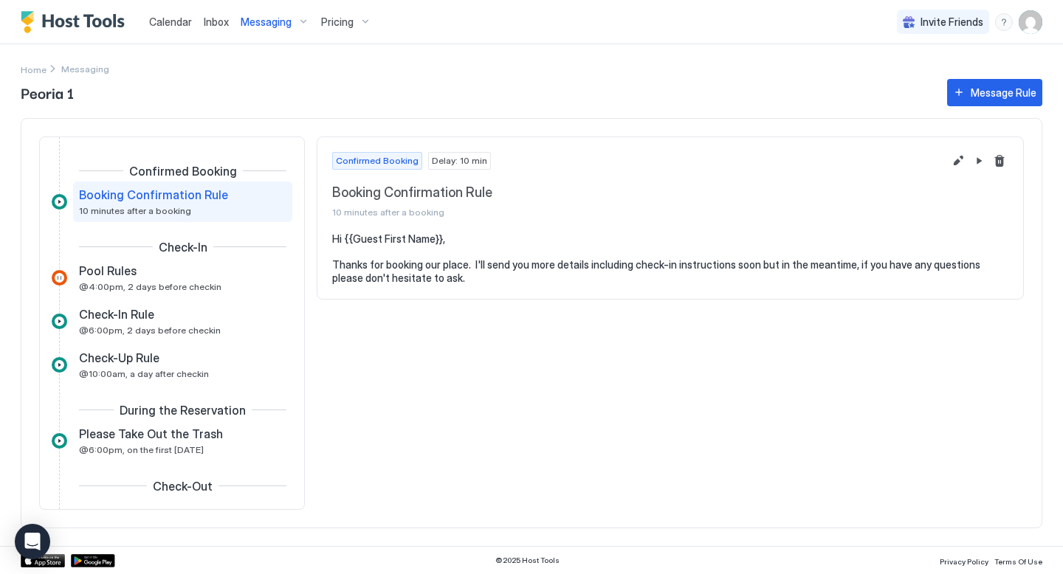
click at [218, 25] on span "Inbox" at bounding box center [216, 22] width 25 height 13
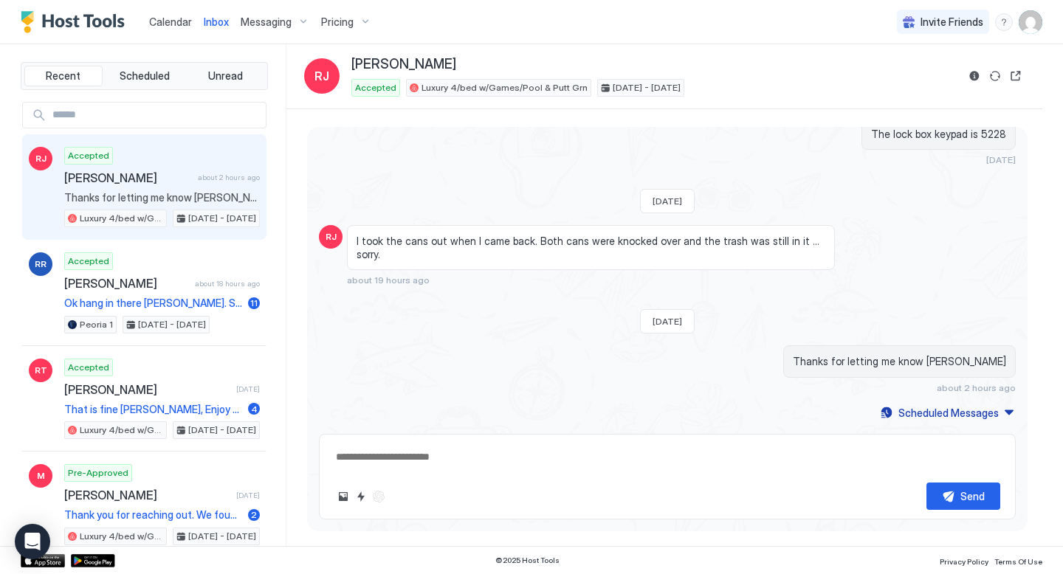
type textarea "*"
click at [162, 16] on span "Calendar" at bounding box center [170, 22] width 43 height 13
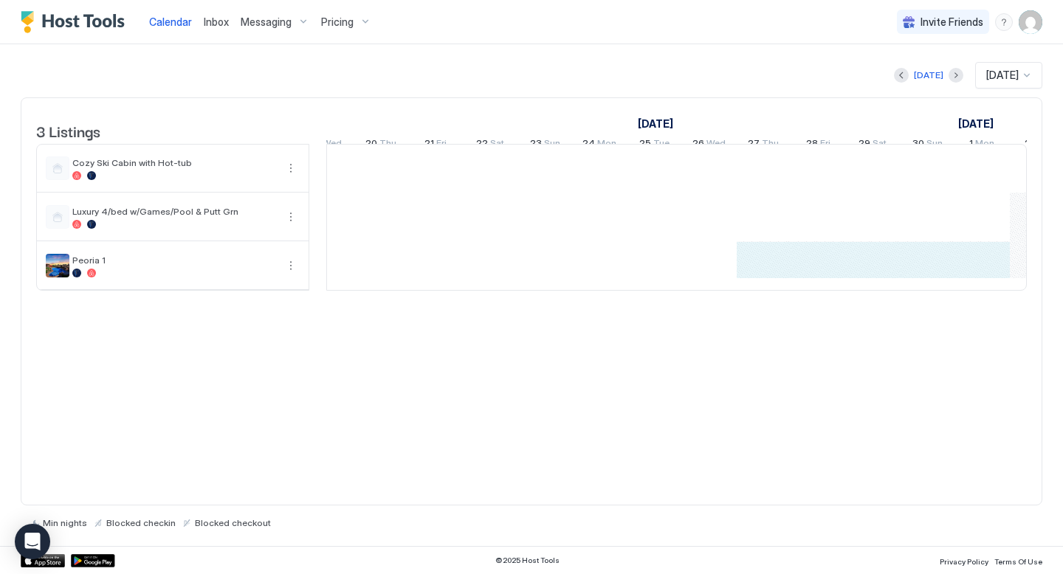
drag, startPoint x: 765, startPoint y: 274, endPoint x: 974, endPoint y: 275, distance: 208.9
click at [974, 275] on div "[PERSON_NAME] [PERSON_NAME] [PERSON_NAME] [PERSON_NAME]" at bounding box center [217, 217] width 2895 height 145
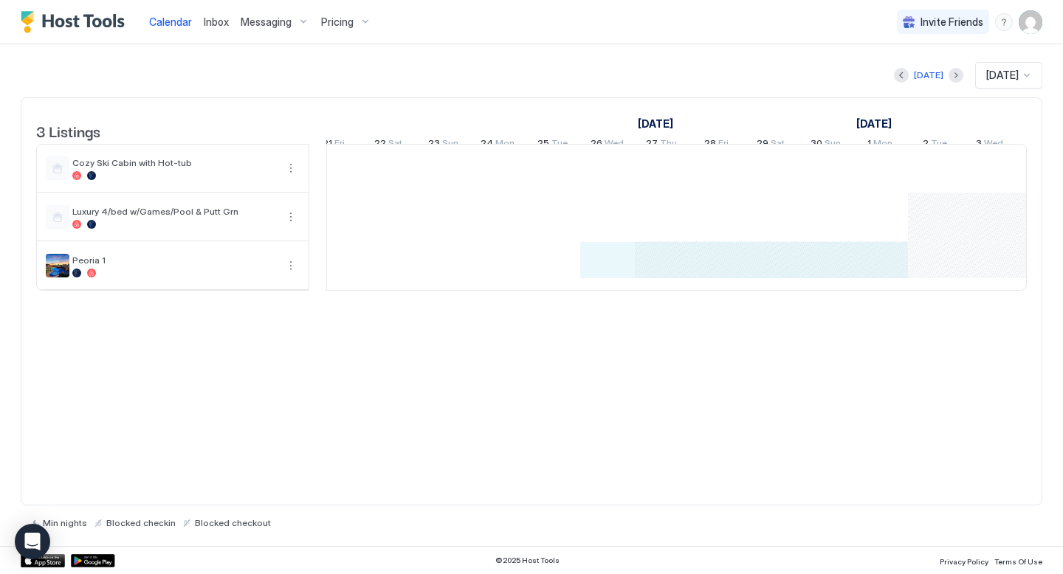
drag, startPoint x: 616, startPoint y: 272, endPoint x: 870, endPoint y: 273, distance: 253.9
click at [870, 273] on div "[PERSON_NAME] [PERSON_NAME] [PERSON_NAME] [PERSON_NAME]" at bounding box center [115, 217] width 2895 height 145
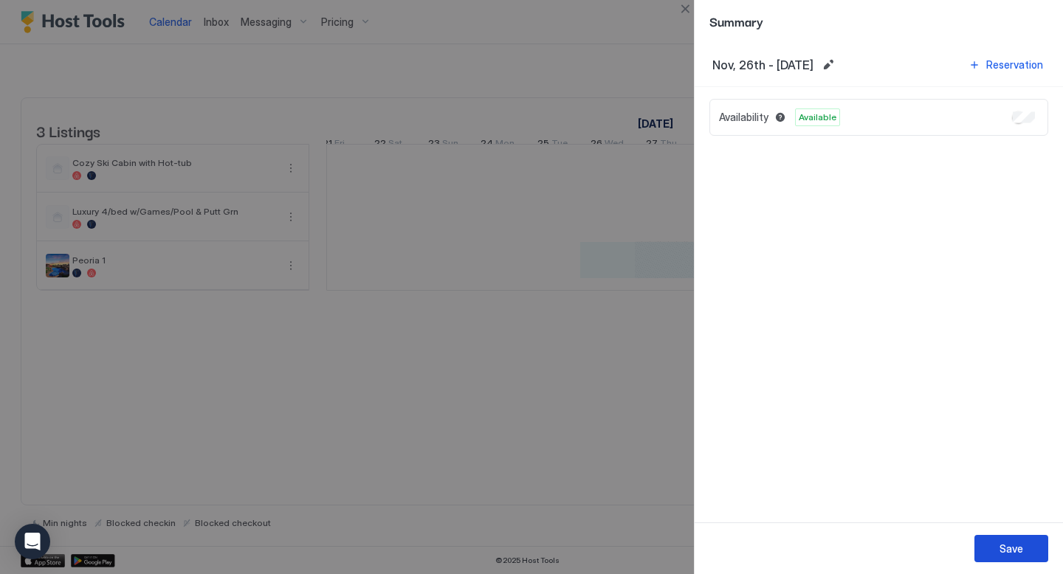
click at [996, 548] on button "Save" at bounding box center [1011, 548] width 74 height 27
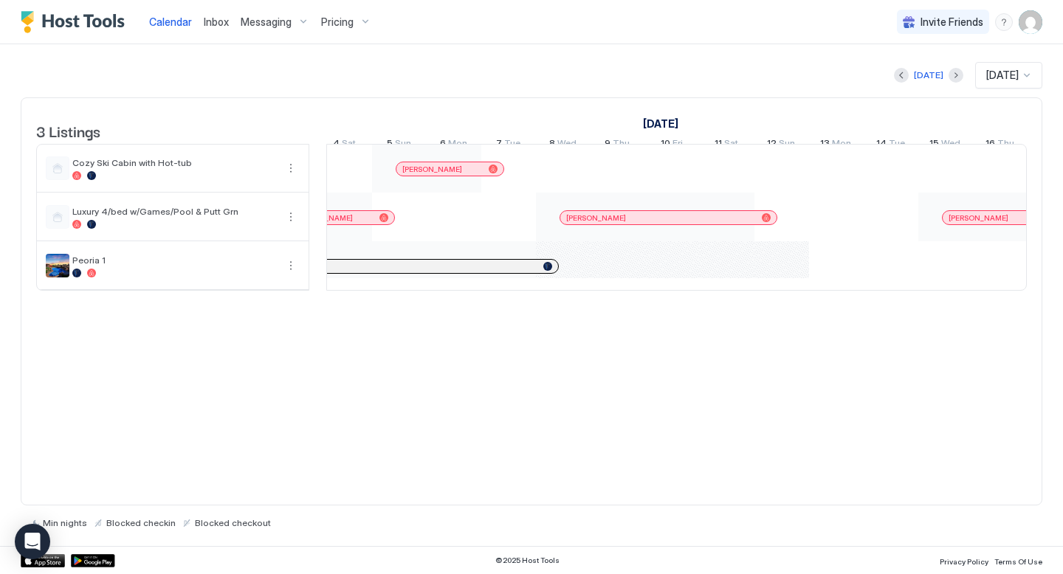
scroll to position [0, 1217]
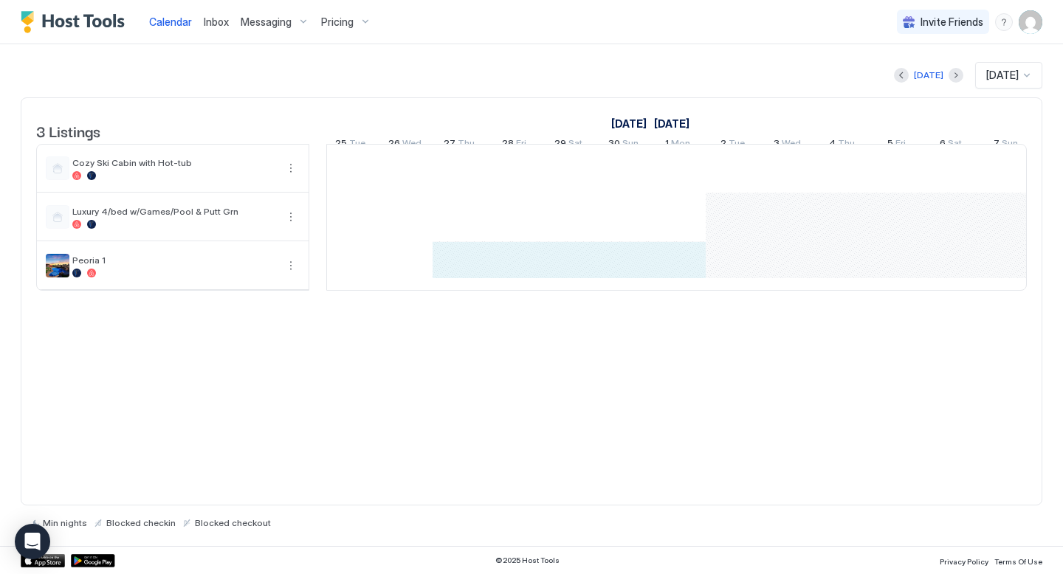
drag, startPoint x: 459, startPoint y: 272, endPoint x: 678, endPoint y: 274, distance: 218.5
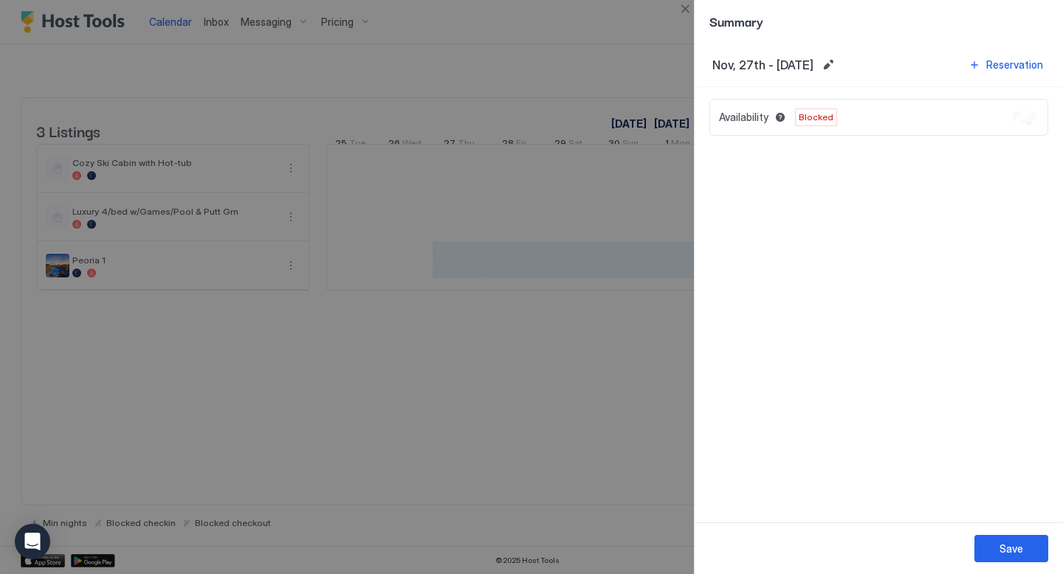
click at [554, 420] on div at bounding box center [531, 287] width 1063 height 574
click at [999, 545] on div "Save" at bounding box center [1011, 549] width 24 height 16
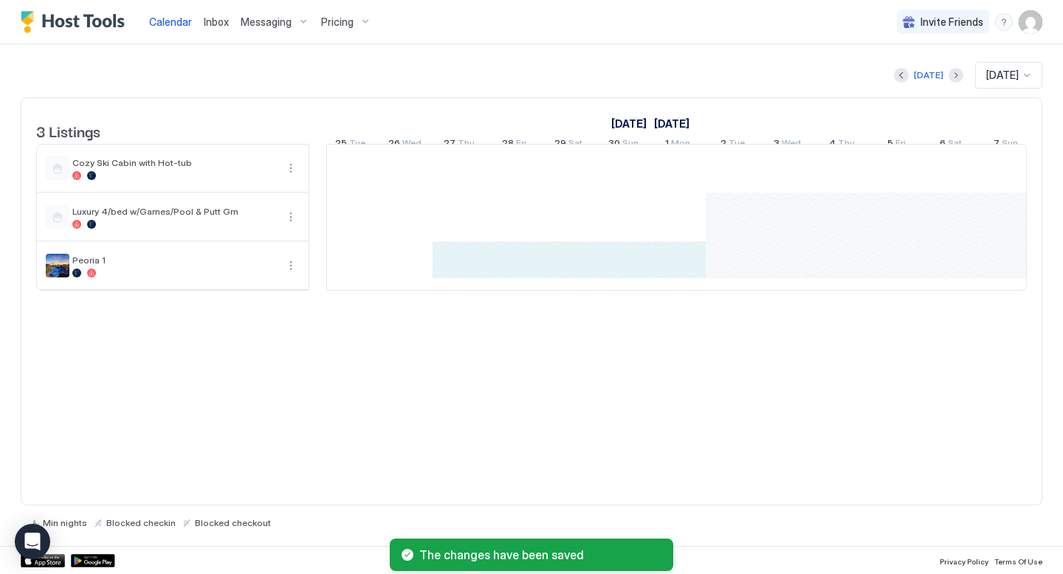
drag, startPoint x: 467, startPoint y: 270, endPoint x: 681, endPoint y: 278, distance: 213.5
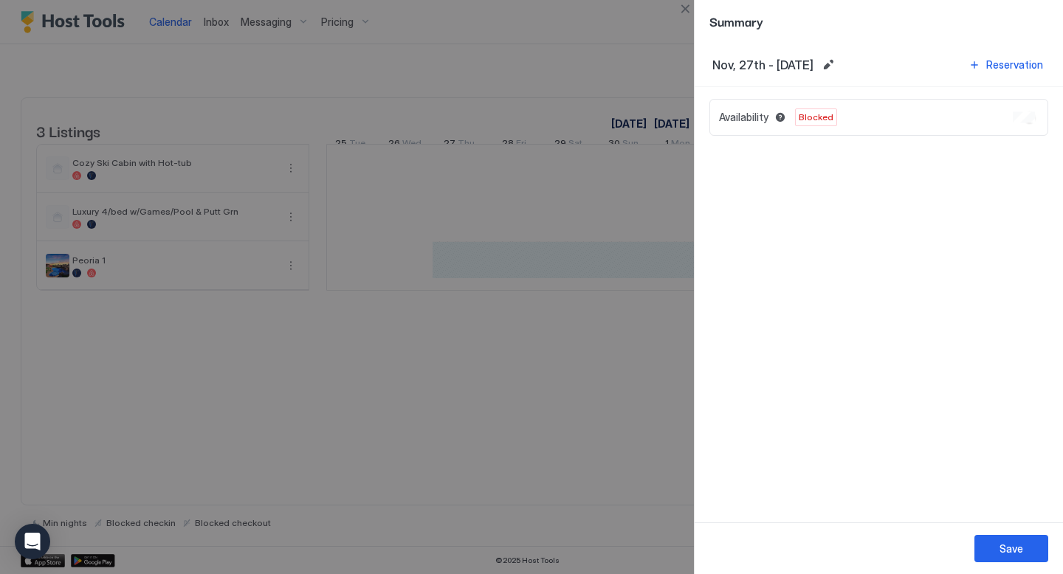
click at [508, 457] on div at bounding box center [531, 287] width 1063 height 574
click at [540, 364] on div at bounding box center [531, 287] width 1063 height 574
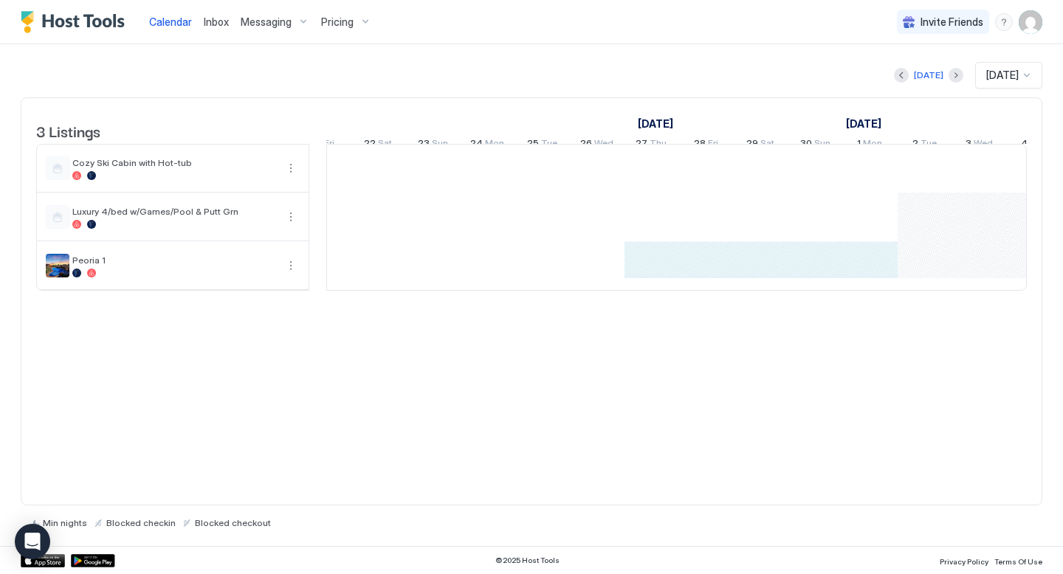
drag, startPoint x: 865, startPoint y: 270, endPoint x: 667, endPoint y: 274, distance: 198.6
click at [667, 274] on div "[PERSON_NAME] [PERSON_NAME] [PERSON_NAME] [PERSON_NAME]" at bounding box center [105, 217] width 2895 height 145
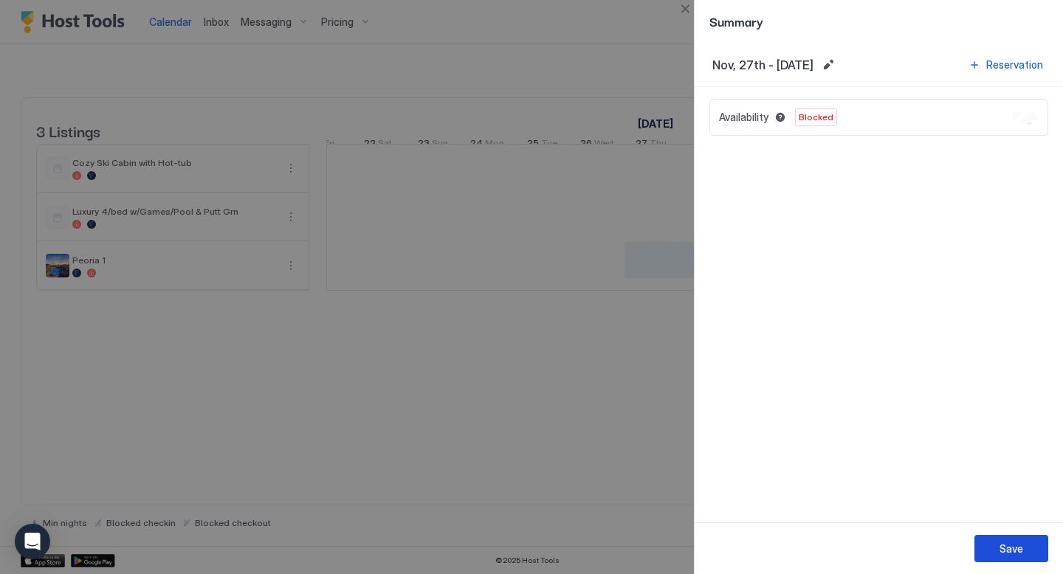
click at [1000, 551] on div "Save" at bounding box center [1011, 549] width 24 height 16
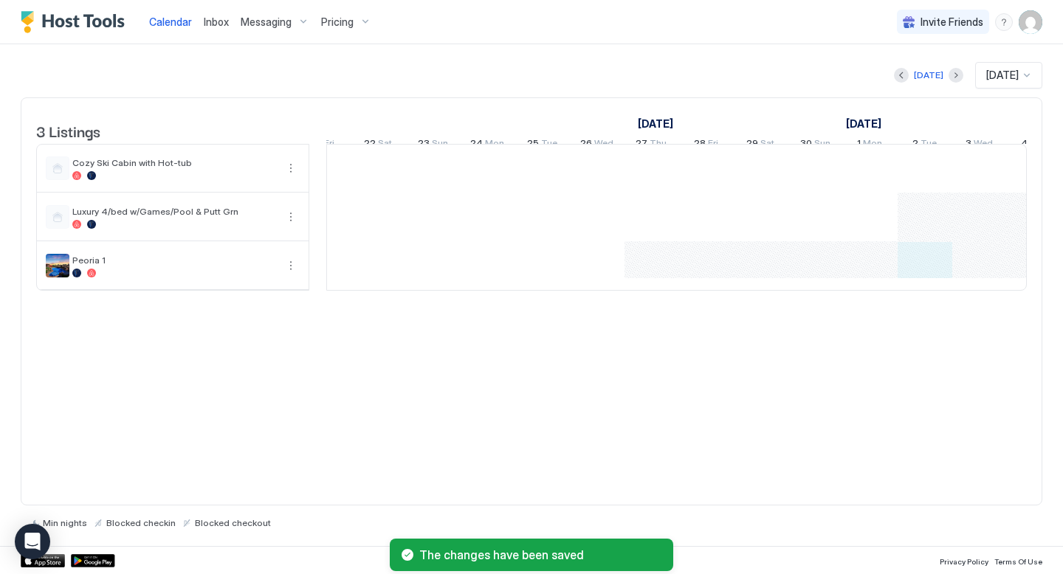
click at [932, 264] on div "[PERSON_NAME] [PERSON_NAME] [PERSON_NAME] [PERSON_NAME]" at bounding box center [105, 217] width 2895 height 145
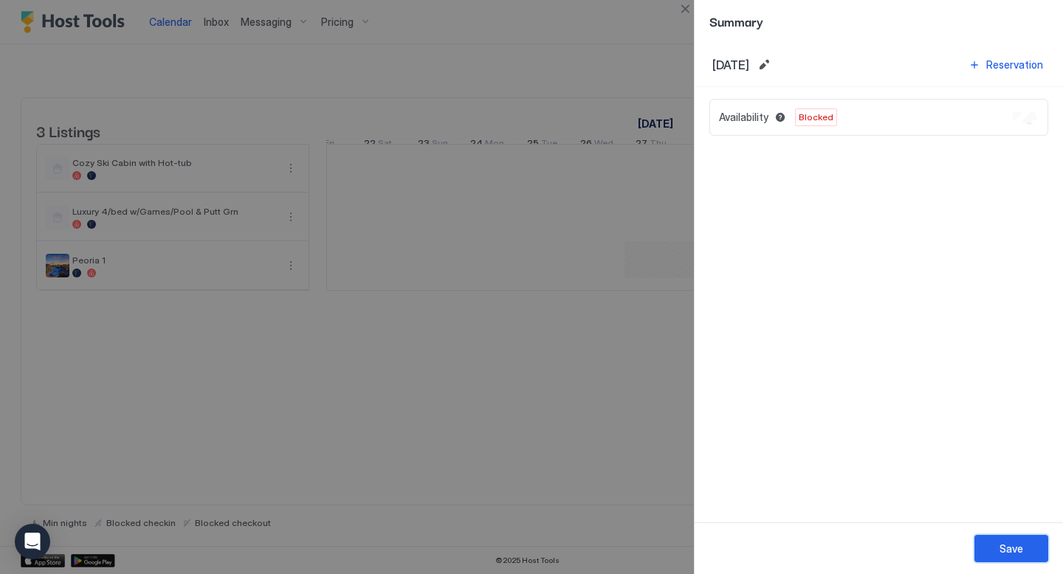
click at [1005, 557] on button "Save" at bounding box center [1011, 548] width 74 height 27
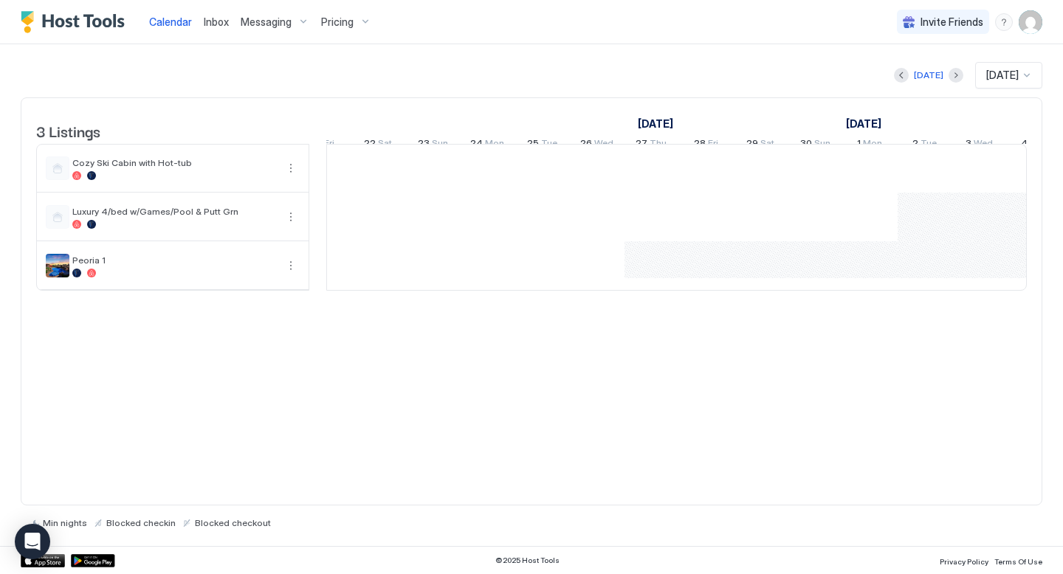
click at [331, 21] on span "Pricing" at bounding box center [337, 22] width 32 height 13
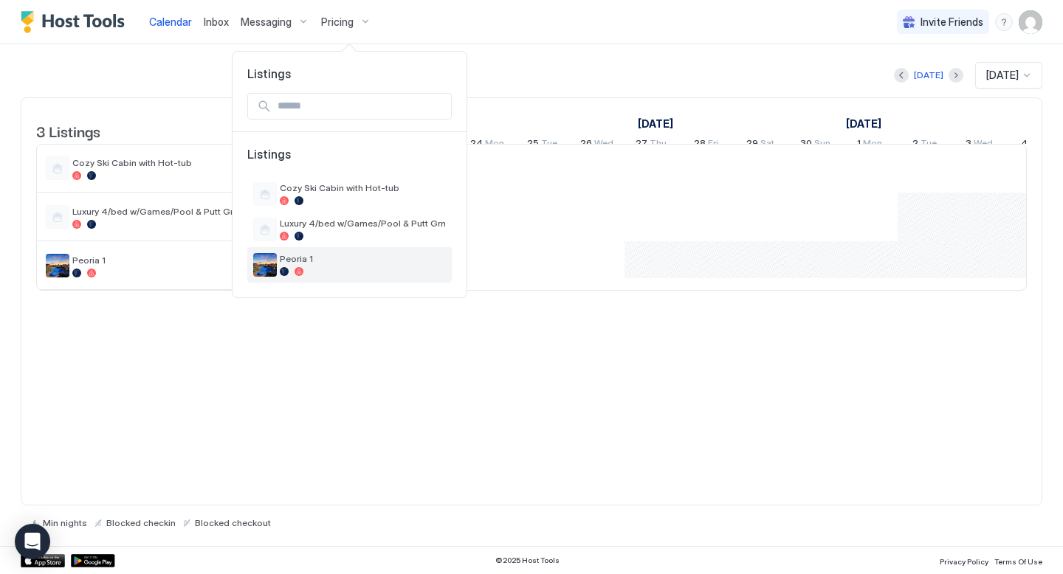
click at [291, 265] on div "Peoria 1" at bounding box center [363, 264] width 166 height 23
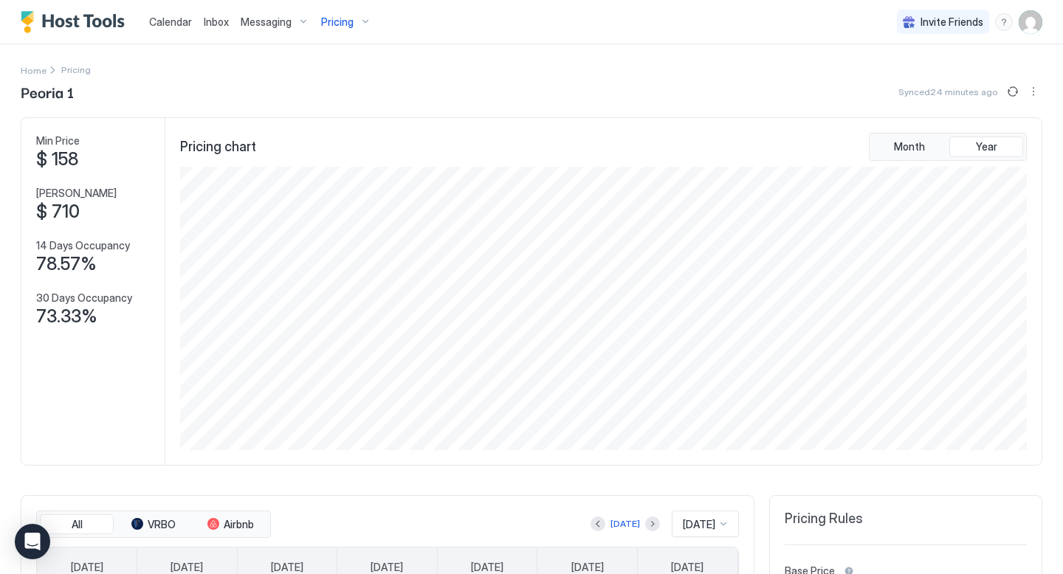
click at [176, 24] on span "Calendar" at bounding box center [170, 22] width 43 height 13
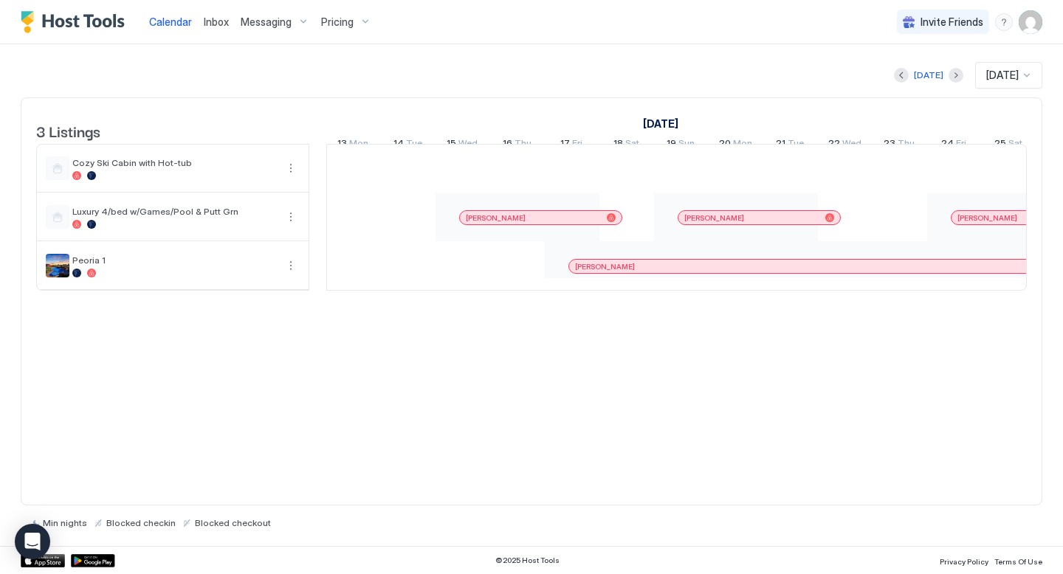
scroll to position [0, 1784]
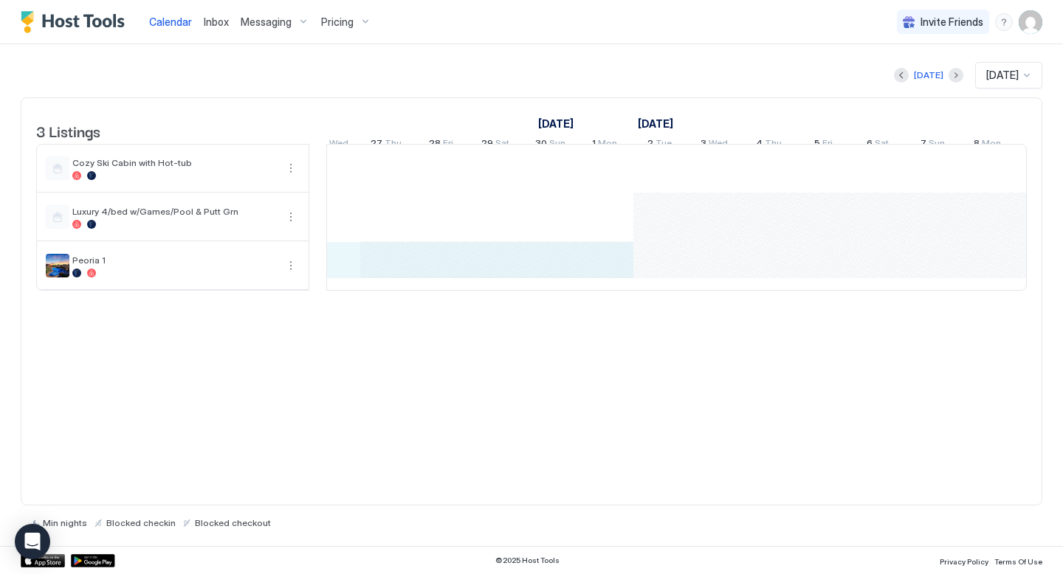
drag, startPoint x: 605, startPoint y: 280, endPoint x: 359, endPoint y: 280, distance: 245.8
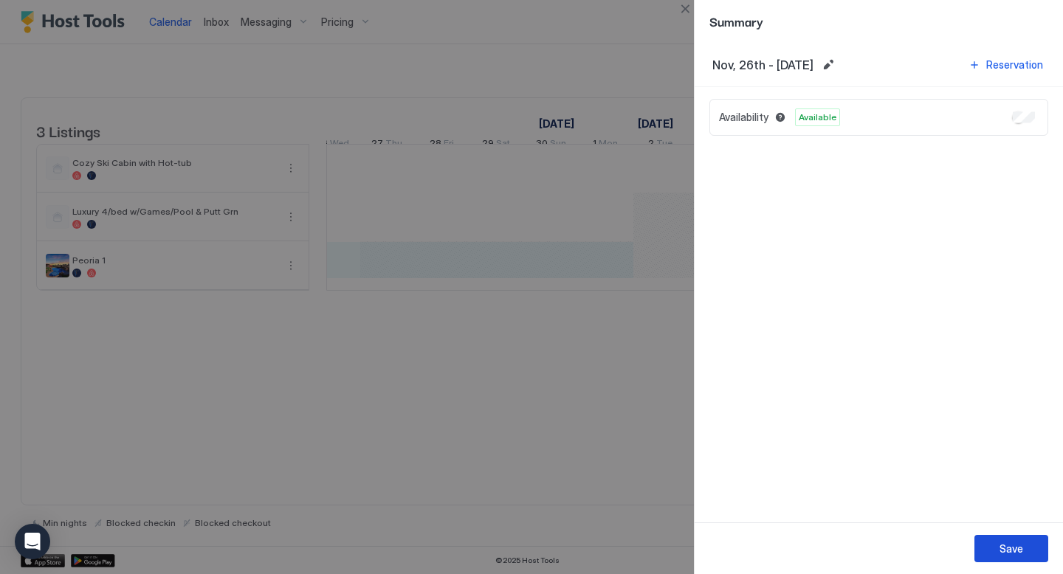
click at [1013, 545] on div "Save" at bounding box center [1011, 549] width 24 height 16
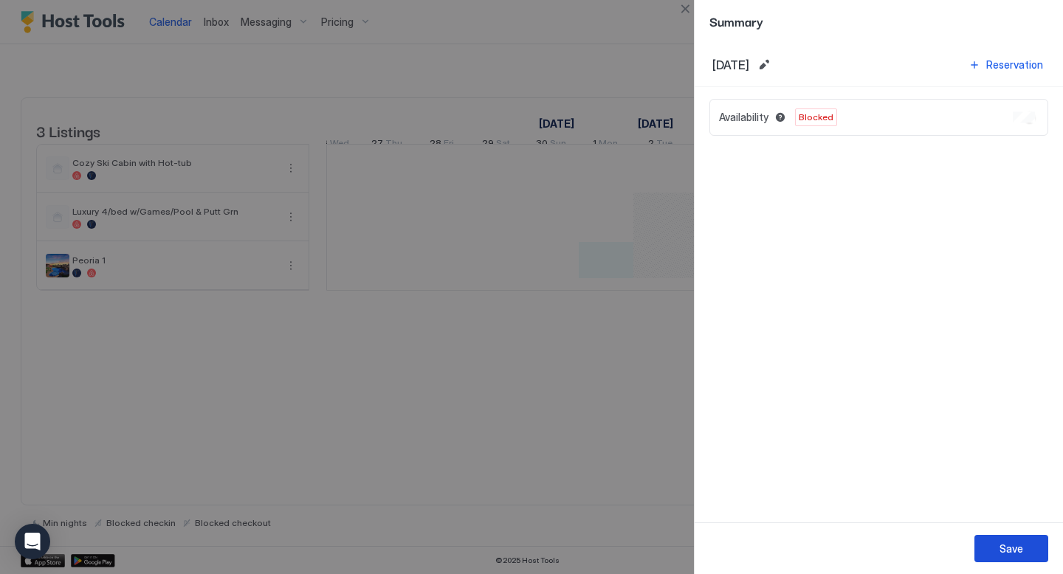
click at [1010, 550] on div "Save" at bounding box center [1011, 549] width 24 height 16
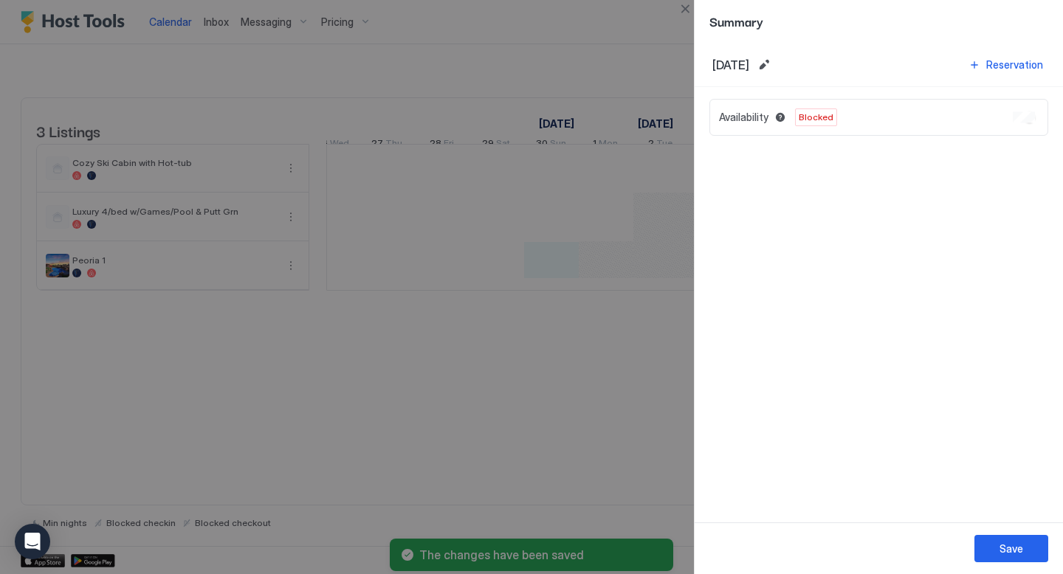
click at [483, 279] on div at bounding box center [531, 287] width 1063 height 574
click at [1008, 548] on div "Save" at bounding box center [1011, 549] width 24 height 16
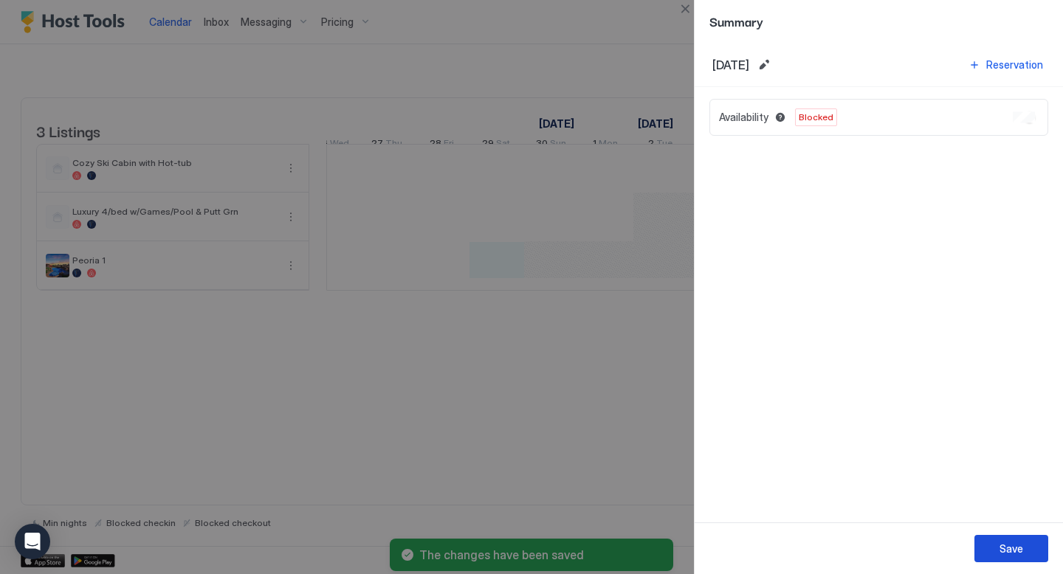
click at [996, 544] on button "Save" at bounding box center [1011, 548] width 74 height 27
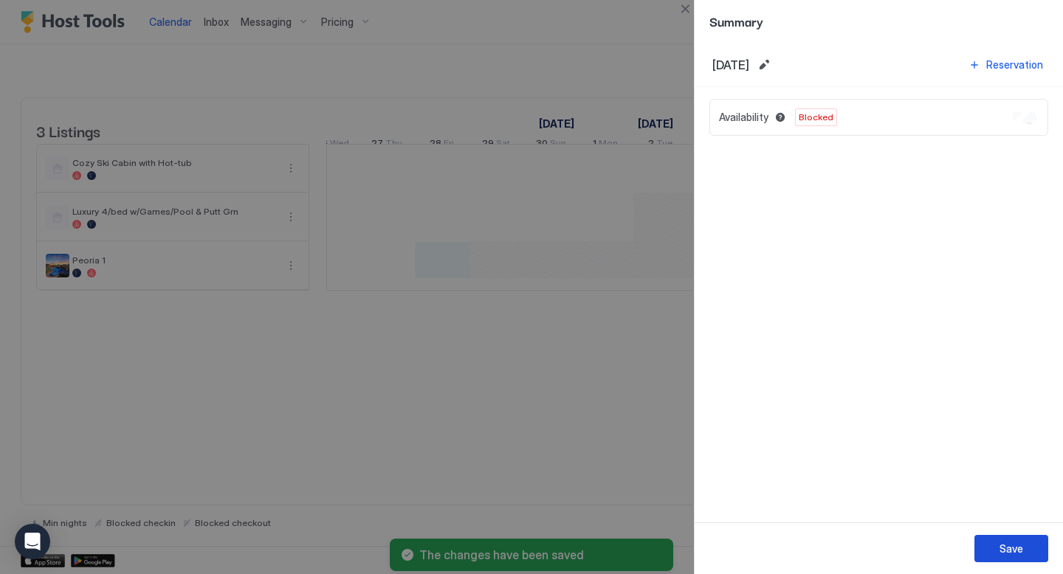
click at [1008, 554] on div "Save" at bounding box center [1011, 549] width 24 height 16
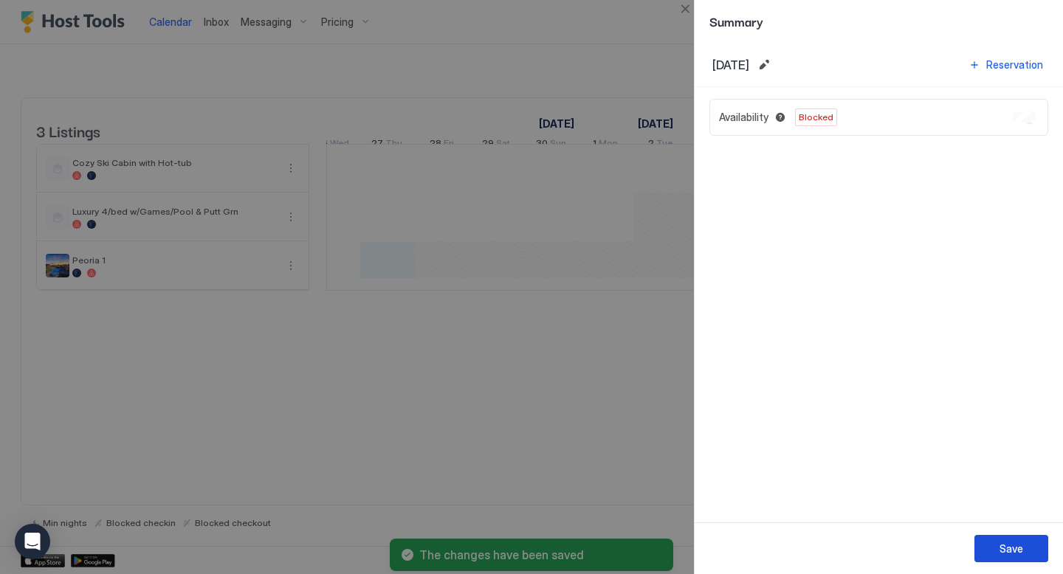
click at [1017, 558] on button "Save" at bounding box center [1011, 548] width 74 height 27
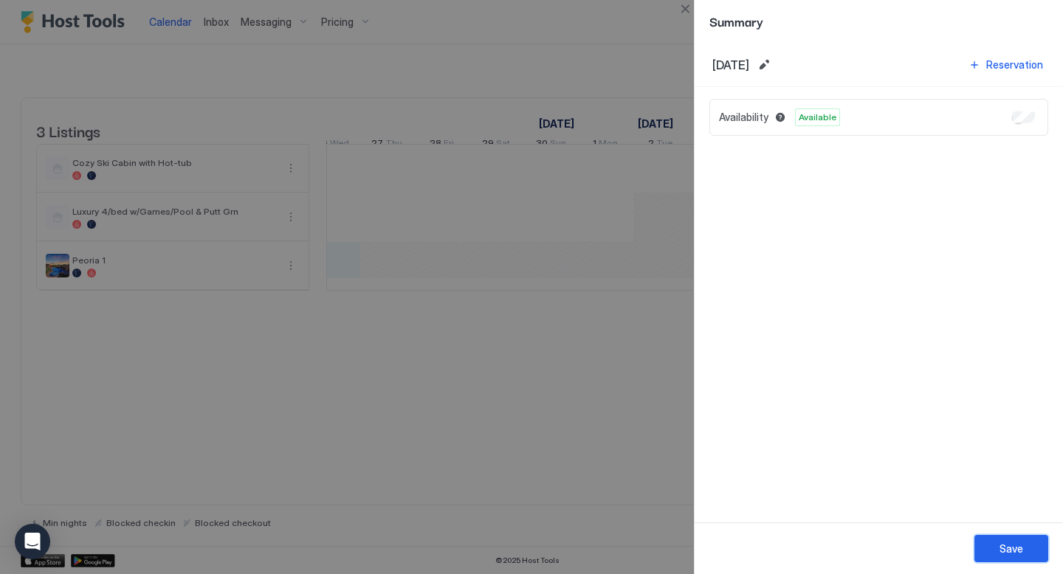
click at [1008, 548] on div "Save" at bounding box center [1011, 549] width 24 height 16
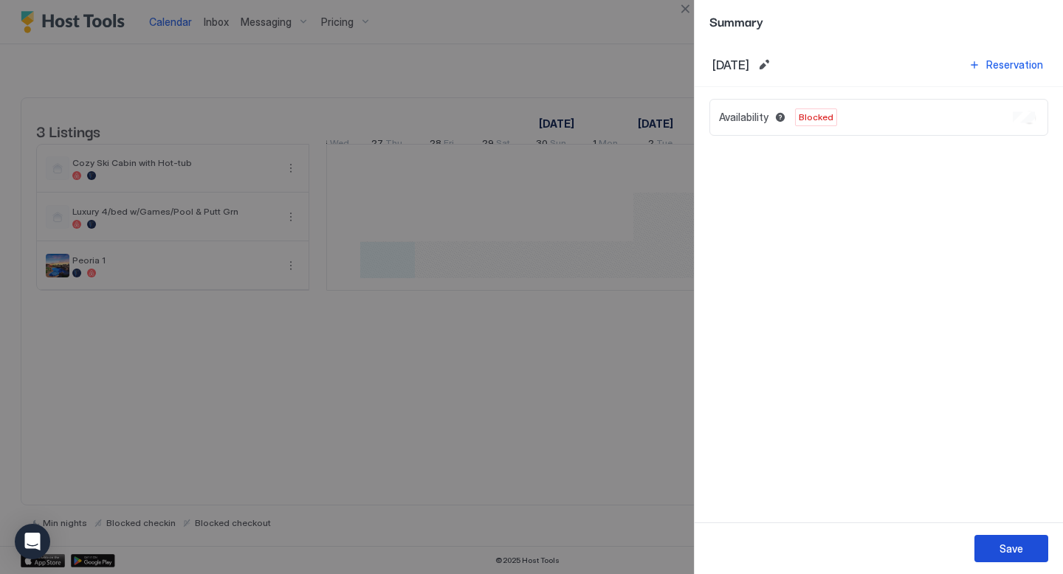
click at [997, 547] on button "Save" at bounding box center [1011, 548] width 74 height 27
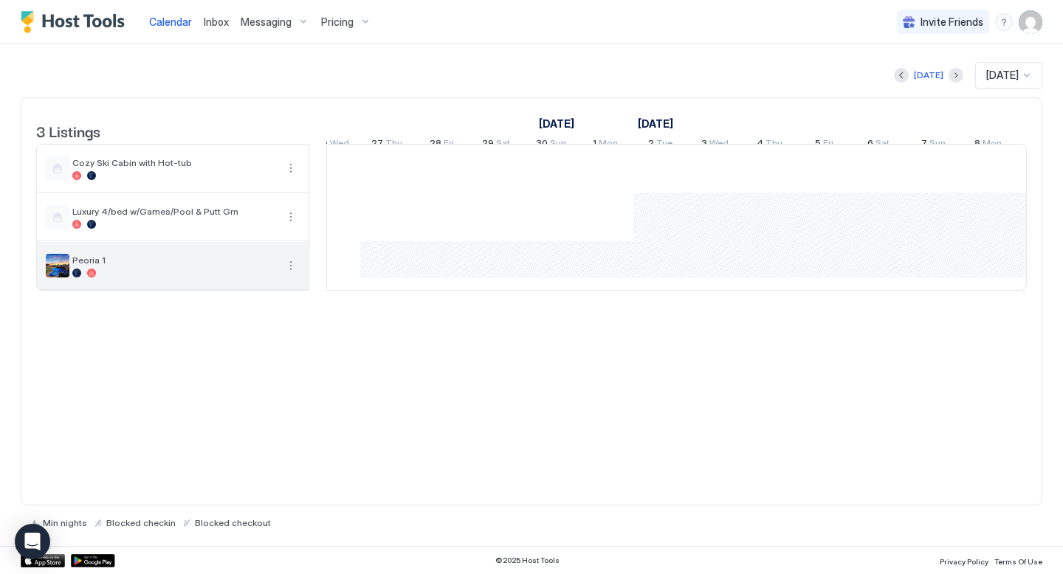
click at [149, 278] on div at bounding box center [174, 273] width 204 height 9
click at [292, 275] on button "More options" at bounding box center [291, 266] width 18 height 18
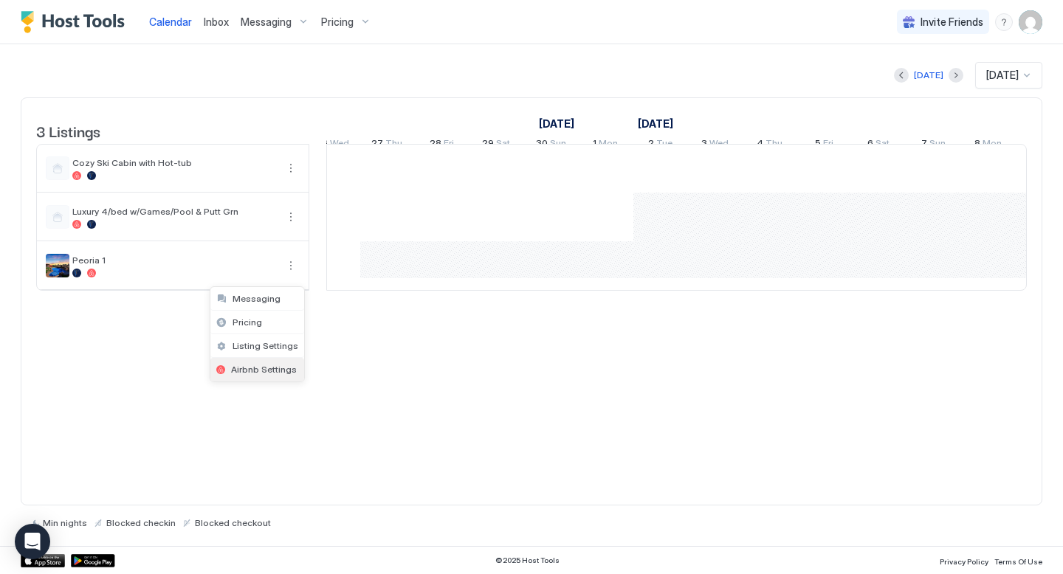
click at [268, 368] on span "Airbnb Settings" at bounding box center [264, 369] width 66 height 11
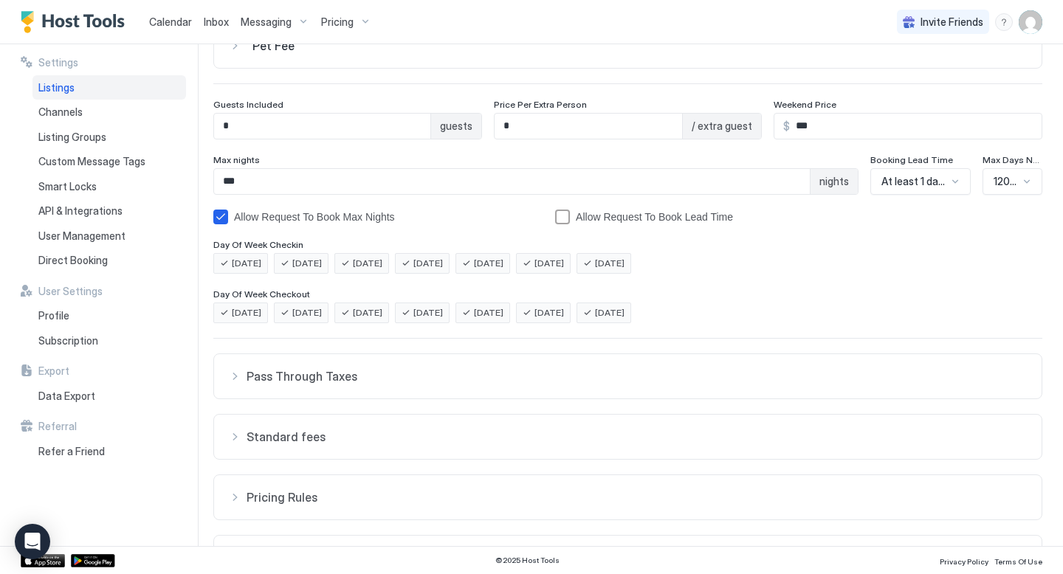
scroll to position [153, 0]
click at [1021, 184] on div at bounding box center [1027, 181] width 12 height 12
click at [1003, 157] on span "Max Days Notice" at bounding box center [1012, 159] width 60 height 11
click at [1025, 157] on span "Max Days Notice" at bounding box center [1012, 159] width 60 height 11
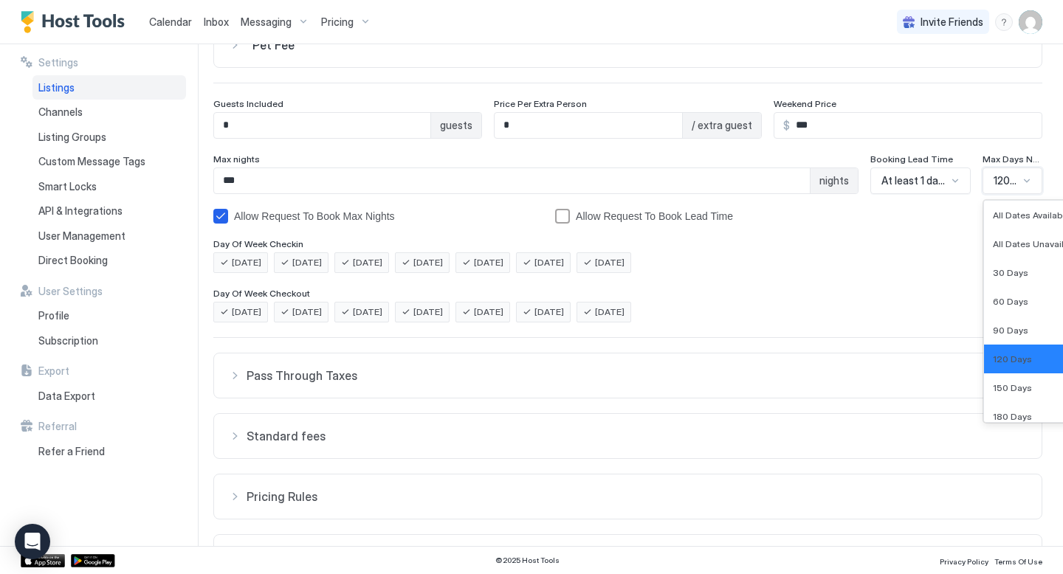
click at [1026, 181] on div at bounding box center [1027, 181] width 12 height 12
click at [1003, 297] on span "60 Days" at bounding box center [1010, 301] width 35 height 11
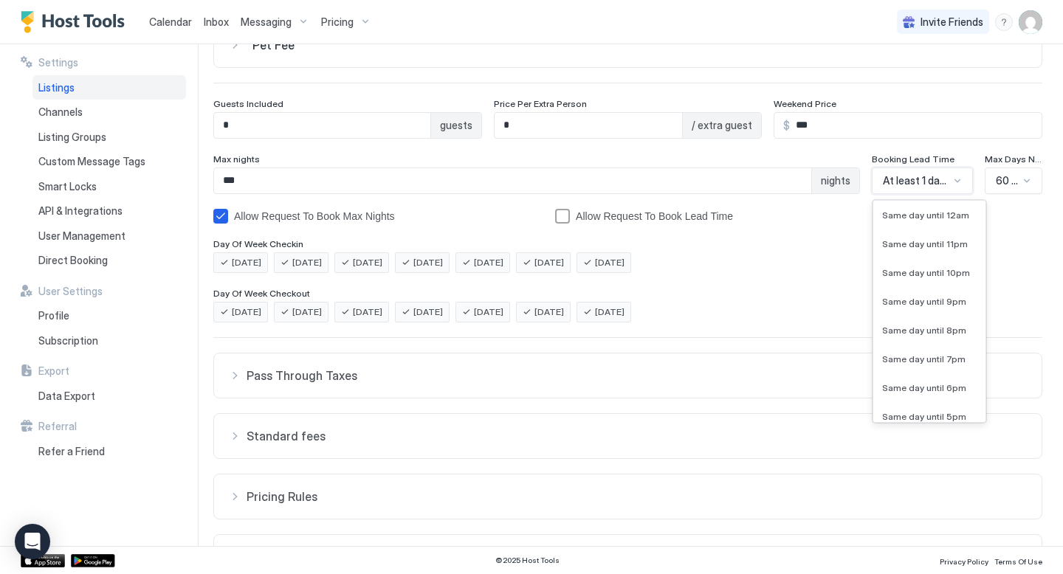
click at [953, 176] on div at bounding box center [957, 181] width 12 height 12
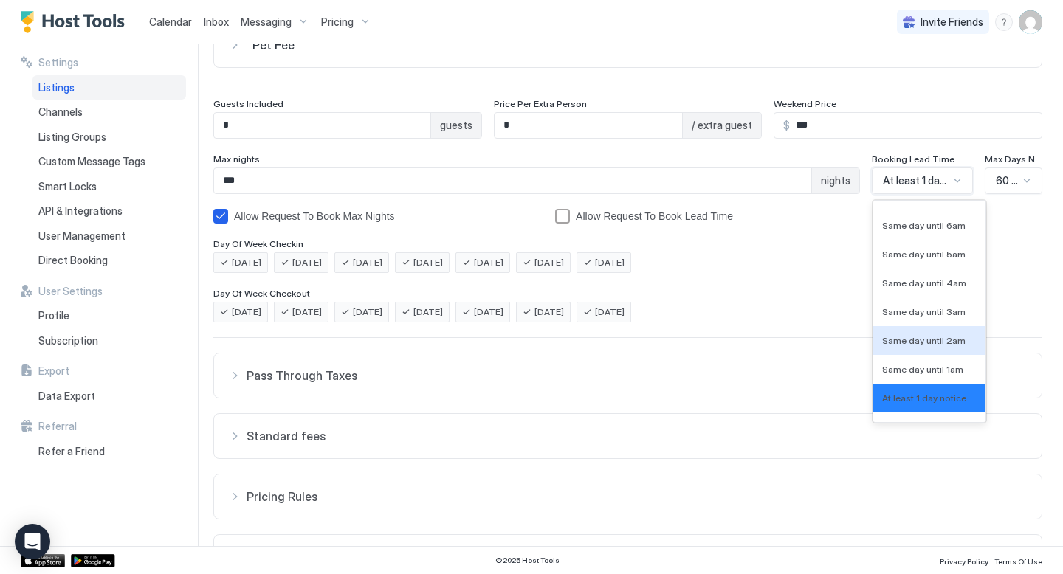
click at [831, 278] on div "Security Deposit $ Pet Fee $ Guests Included * guests Price Per Extra Person * …" at bounding box center [627, 293] width 829 height 662
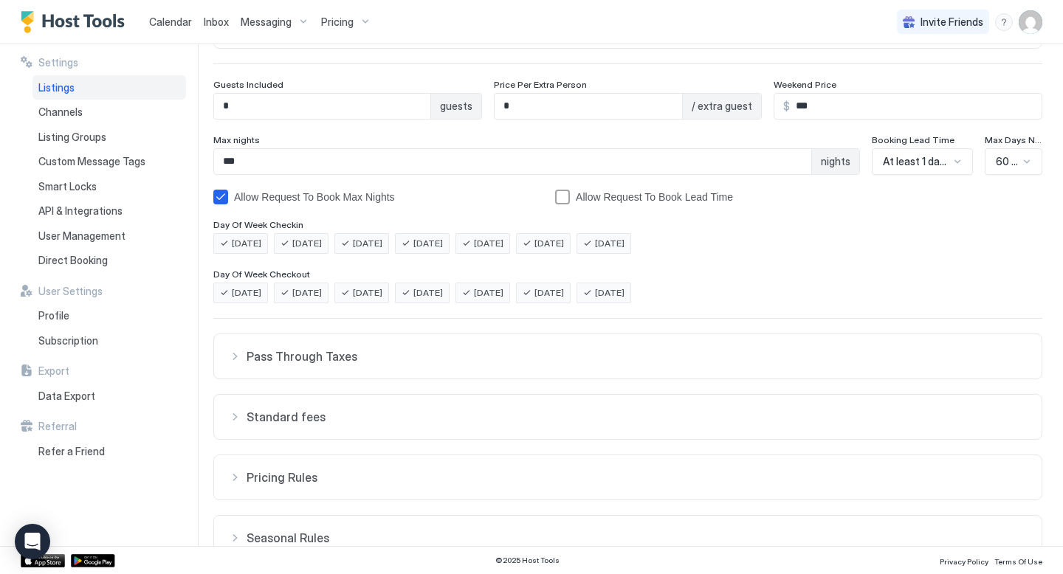
scroll to position [185, 0]
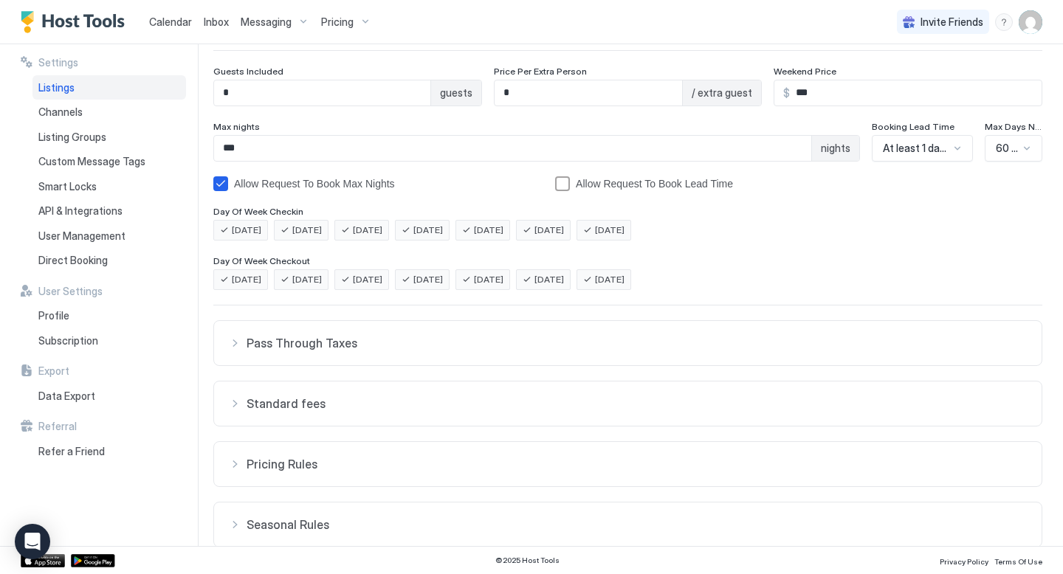
click at [1022, 149] on div at bounding box center [1027, 148] width 12 height 12
click at [991, 124] on span "Max Days Notice" at bounding box center [1014, 126] width 58 height 11
drag, startPoint x: 1018, startPoint y: 125, endPoint x: 1047, endPoint y: 125, distance: 29.5
click at [1047, 125] on div "Settings Home Settings Listings Peoria 1 Airbnb Settings Security Deposit $ Pet…" at bounding box center [638, 295] width 850 height 502
click at [1013, 123] on span "Max Days Notice" at bounding box center [1014, 126] width 58 height 11
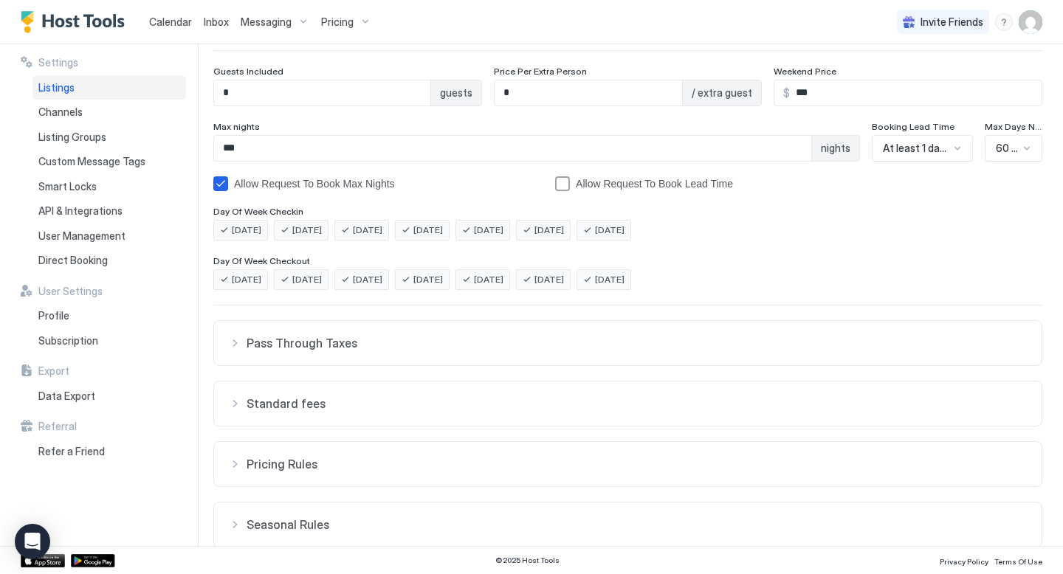
click at [1027, 152] on div at bounding box center [1027, 148] width 12 height 12
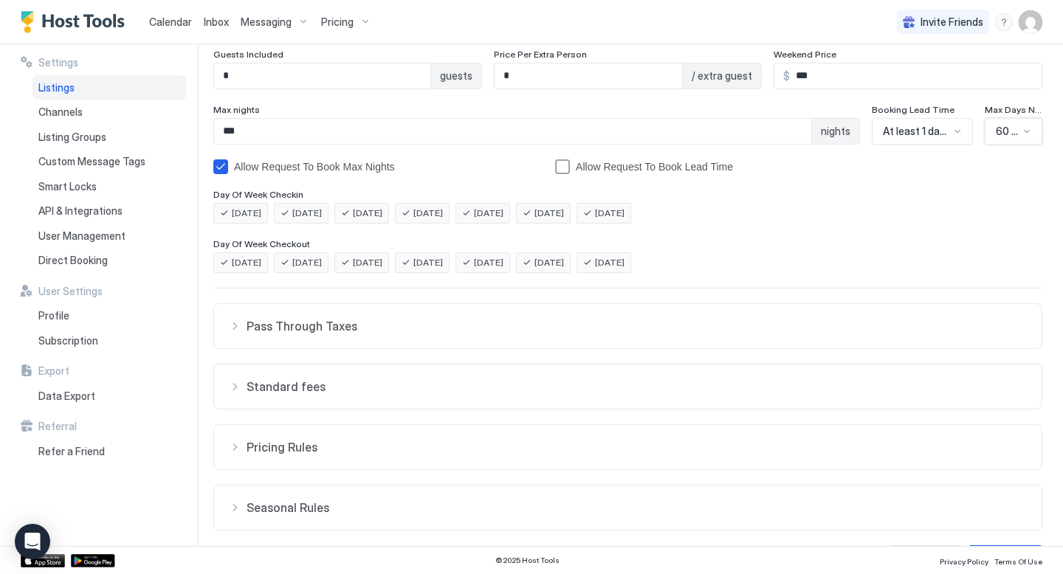
scroll to position [248, 0]
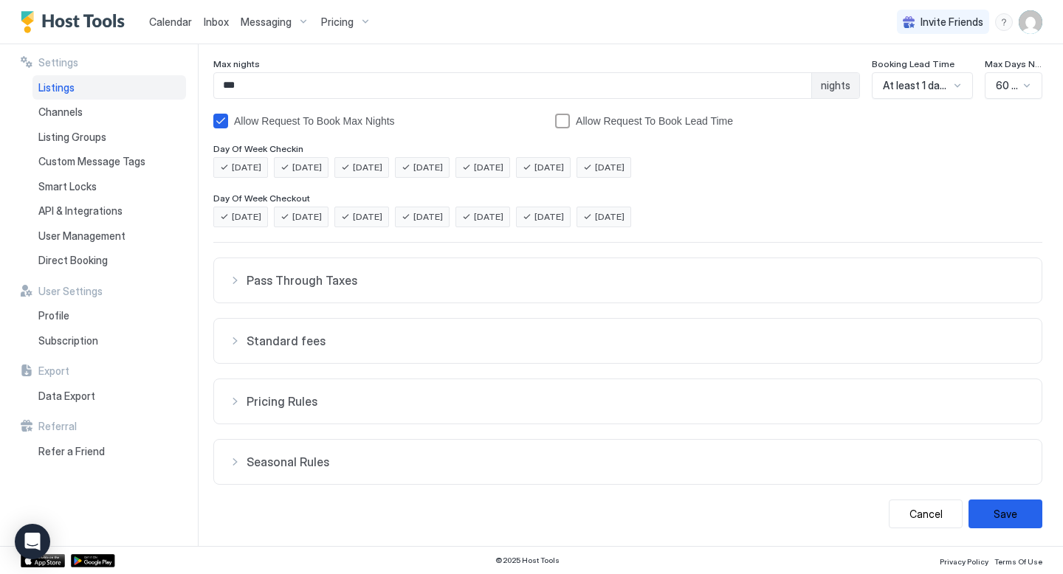
click at [1029, 23] on img "User profile" at bounding box center [1031, 22] width 24 height 24
click at [1029, 23] on div at bounding box center [531, 287] width 1063 height 574
click at [928, 515] on button "Cancel" at bounding box center [926, 514] width 74 height 29
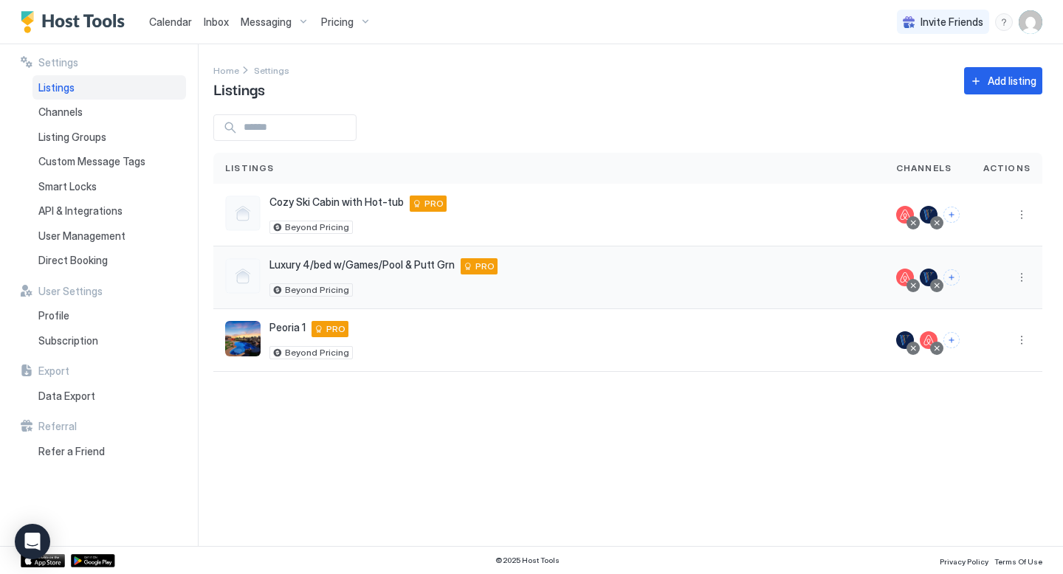
click at [729, 286] on div "Luxury 4/bed w/Games/Pool & Putt Grn 8626 West Willow Avenue, Peoria, AZ 85381 …" at bounding box center [548, 277] width 647 height 38
click at [337, 25] on span "Pricing" at bounding box center [337, 22] width 32 height 13
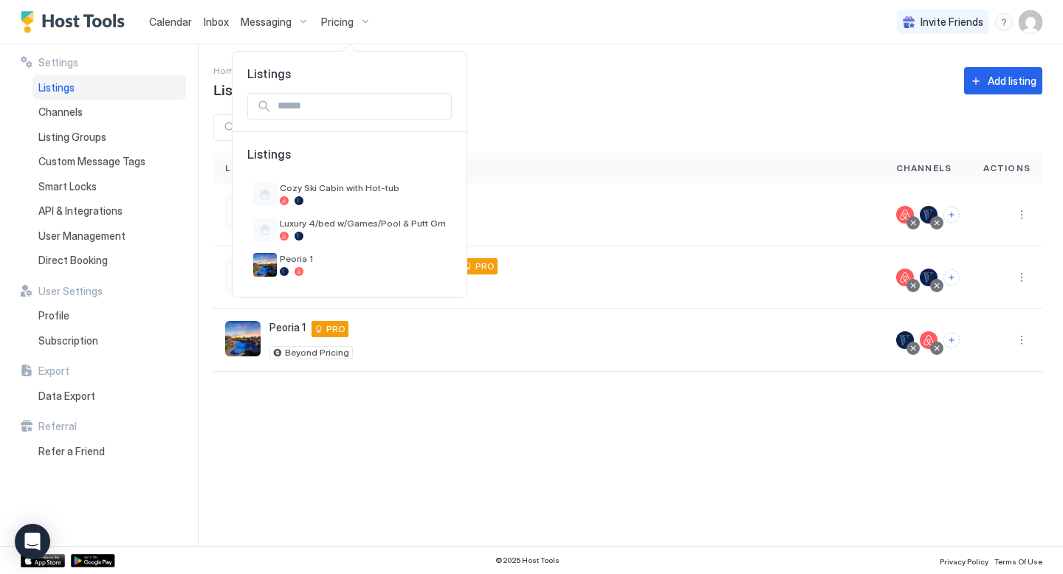
click at [337, 24] on div at bounding box center [531, 287] width 1063 height 574
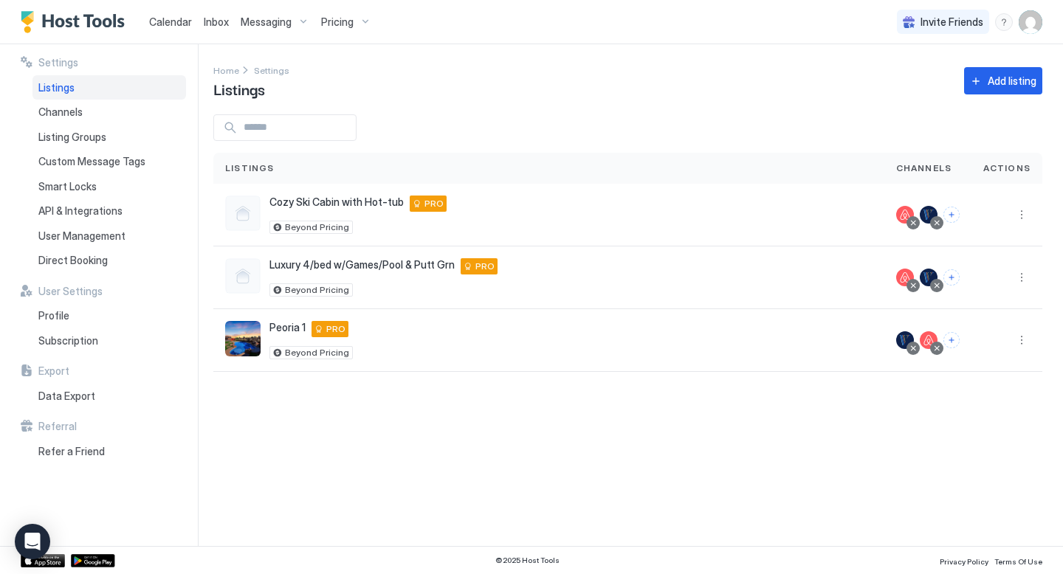
click at [182, 21] on span "Calendar" at bounding box center [170, 22] width 43 height 13
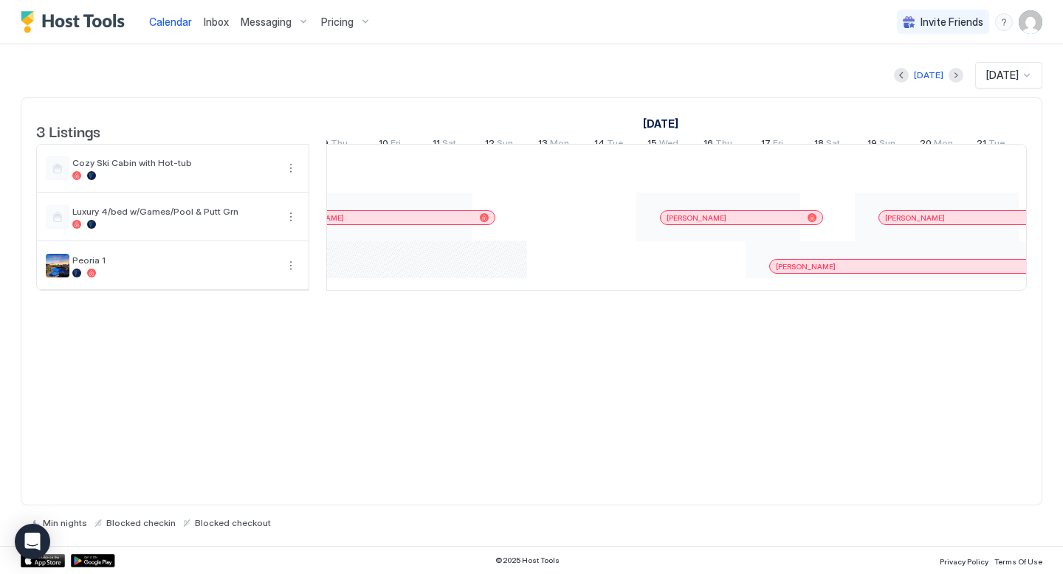
scroll to position [0, 1627]
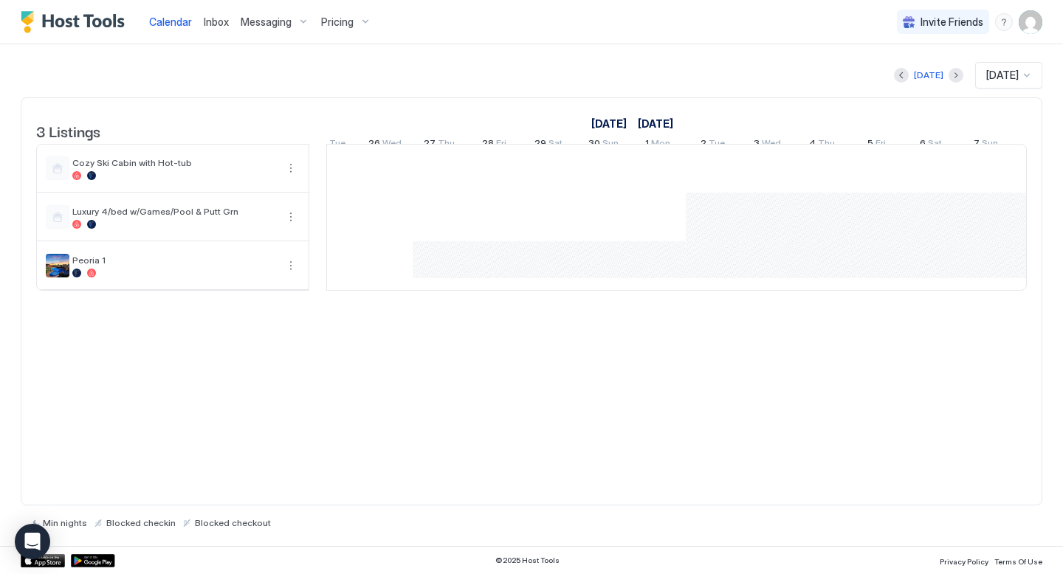
click at [94, 21] on img "Host Tools Logo" at bounding box center [76, 22] width 111 height 22
click at [344, 27] on span "Pricing" at bounding box center [337, 22] width 32 height 13
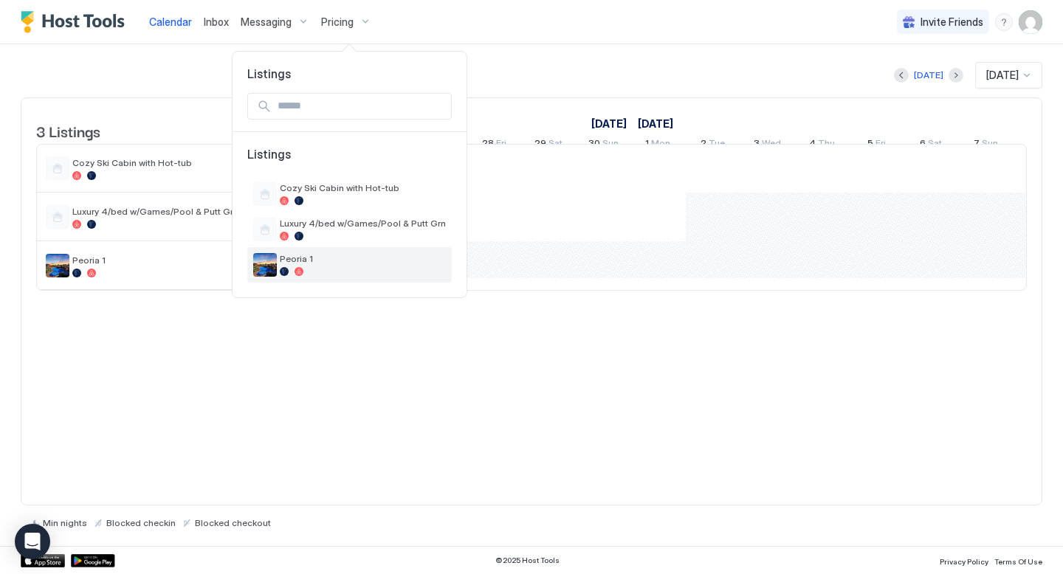
click at [301, 262] on span "Peoria 1" at bounding box center [363, 258] width 166 height 11
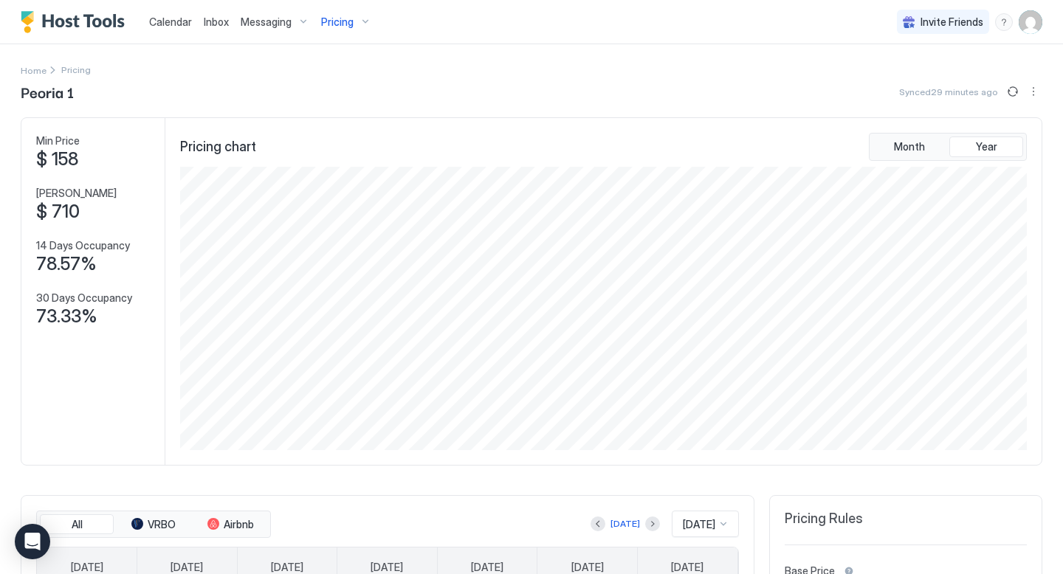
click at [257, 24] on span "Messaging" at bounding box center [266, 22] width 51 height 13
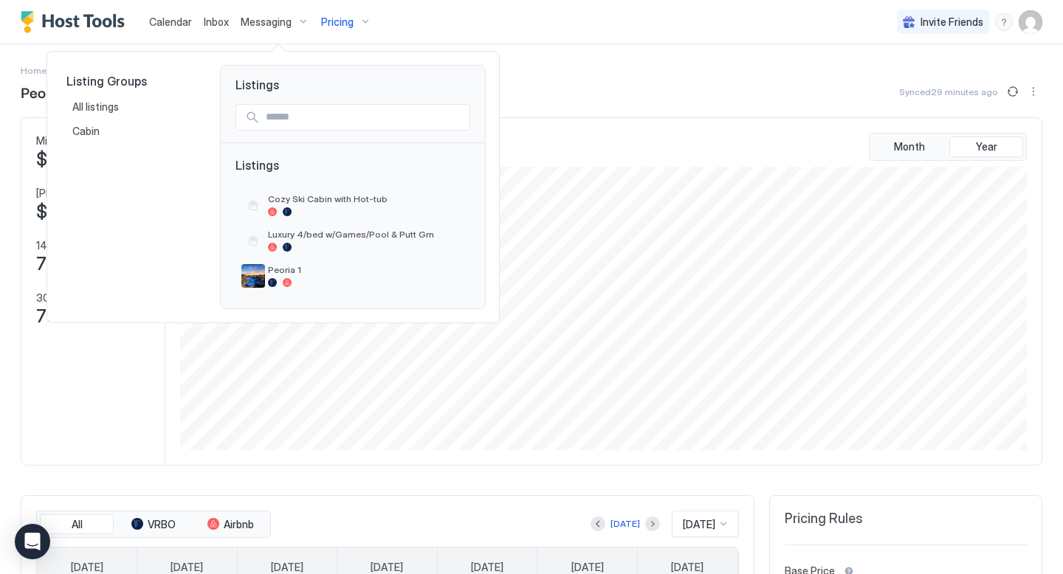
click at [176, 21] on div at bounding box center [531, 287] width 1063 height 574
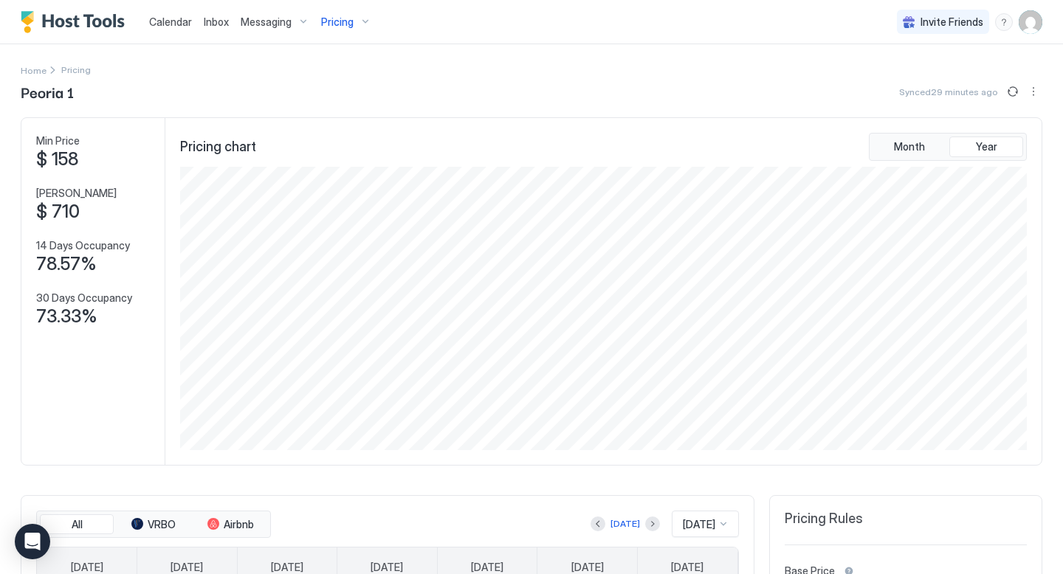
click at [176, 21] on span "Calendar" at bounding box center [170, 22] width 43 height 13
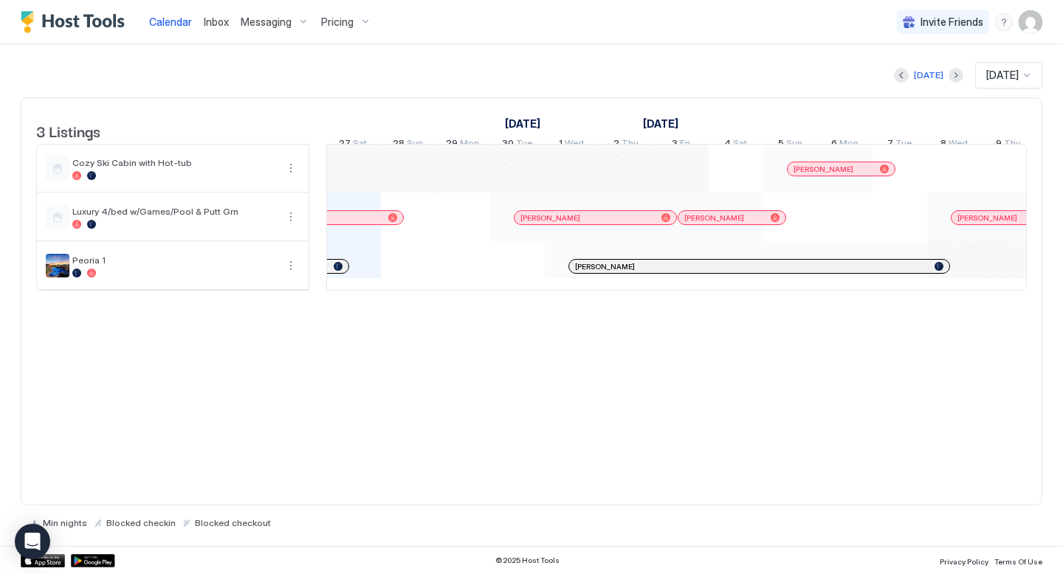
click at [1032, 21] on img "User profile" at bounding box center [1031, 22] width 24 height 24
click at [901, 83] on span "Settings" at bounding box center [898, 82] width 40 height 13
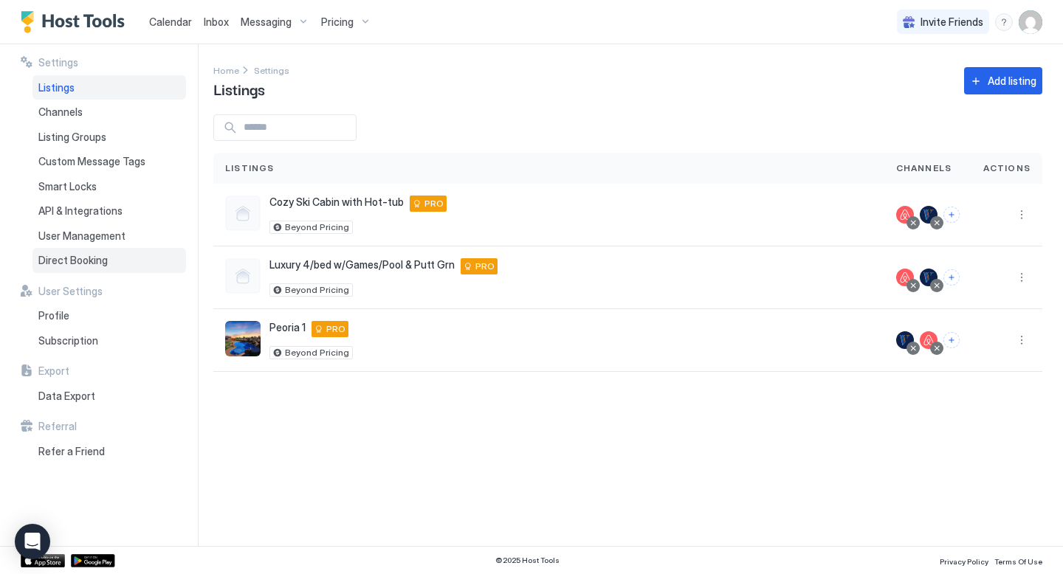
click at [120, 261] on div "Direct Booking" at bounding box center [109, 260] width 154 height 25
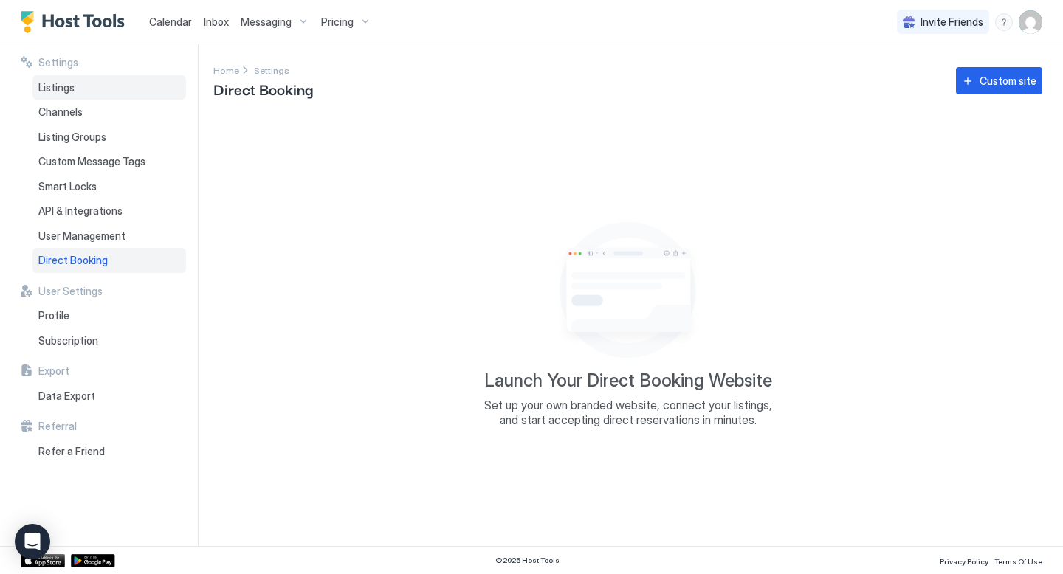
click at [75, 83] on div "Listings" at bounding box center [109, 87] width 154 height 25
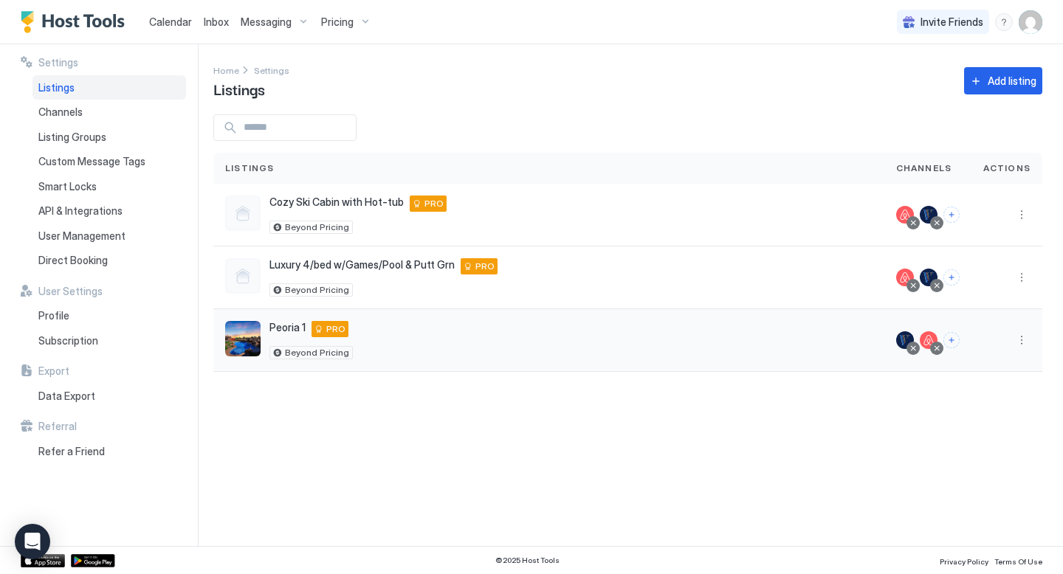
click at [252, 335] on img "listing image" at bounding box center [242, 338] width 35 height 35
click at [176, 22] on span "Calendar" at bounding box center [170, 22] width 43 height 13
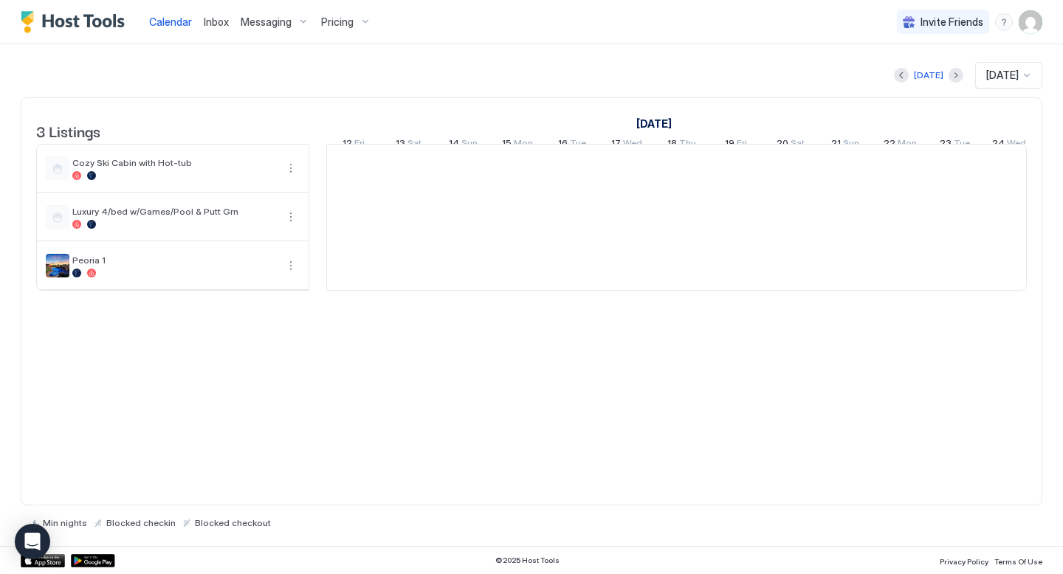
scroll to position [0, 820]
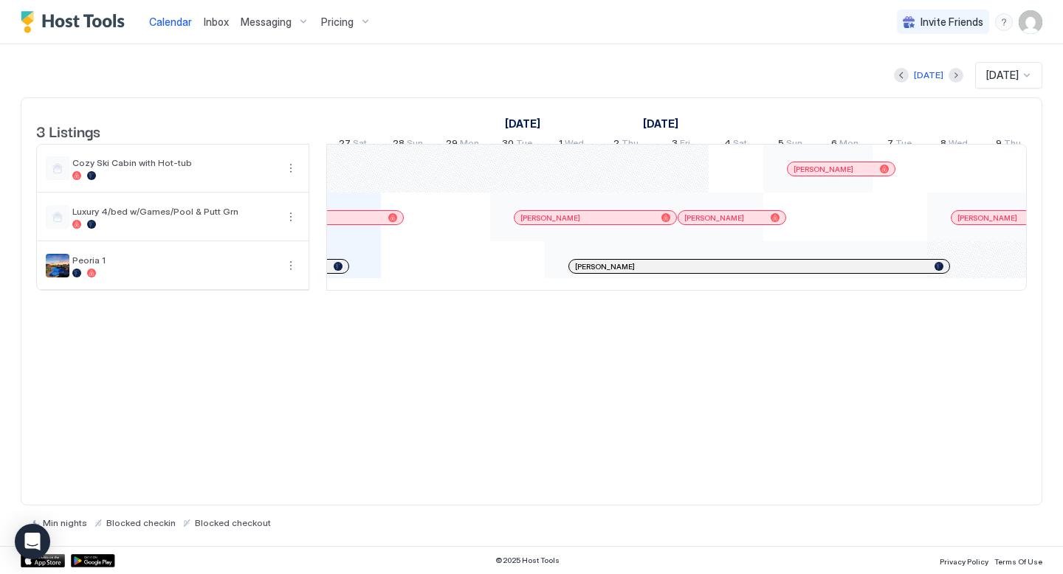
click at [205, 520] on span "Blocked checkout" at bounding box center [233, 522] width 76 height 11
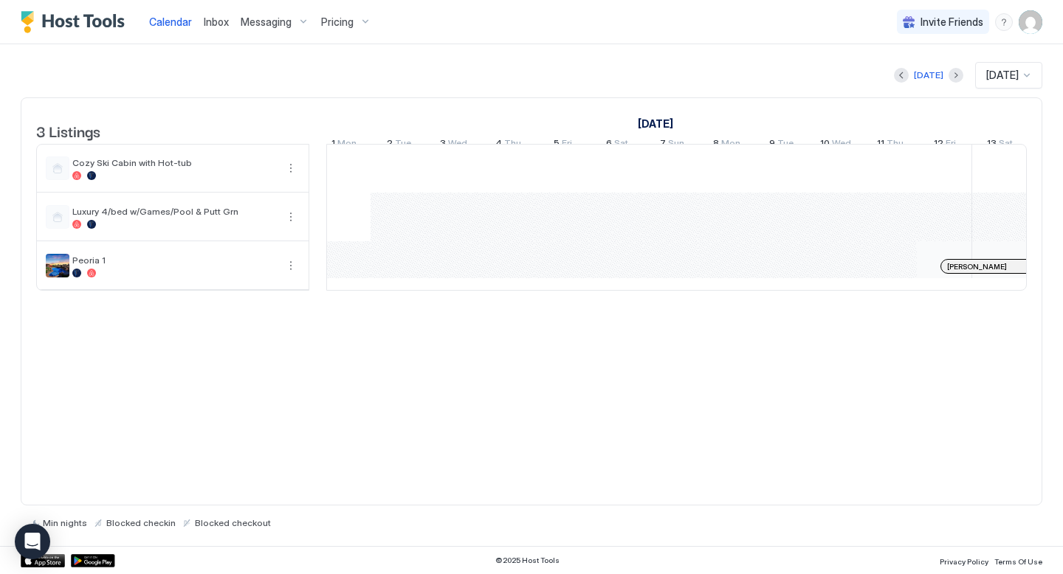
scroll to position [0, 1163]
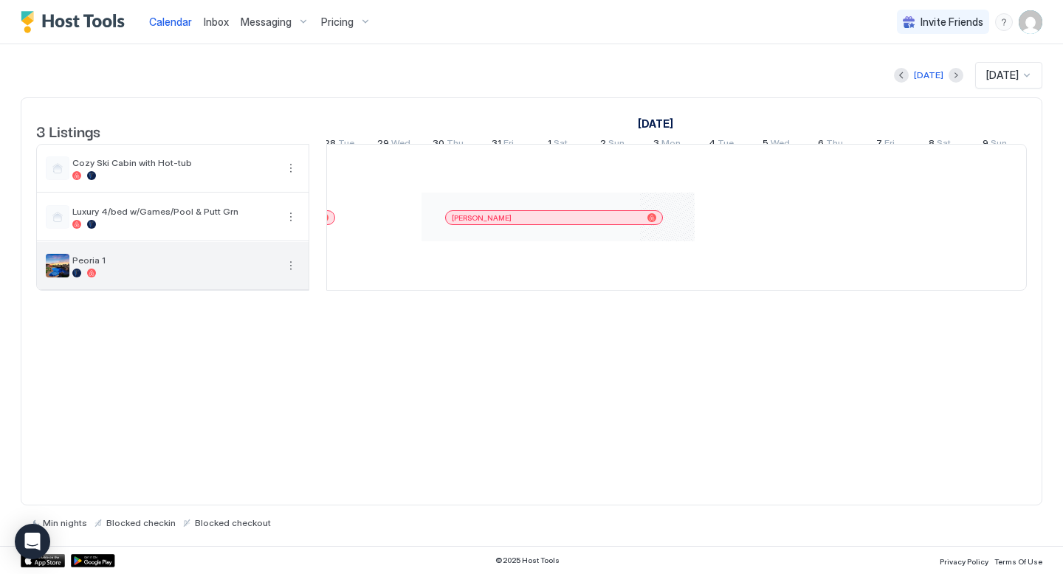
click at [61, 275] on img "listing image" at bounding box center [58, 266] width 24 height 24
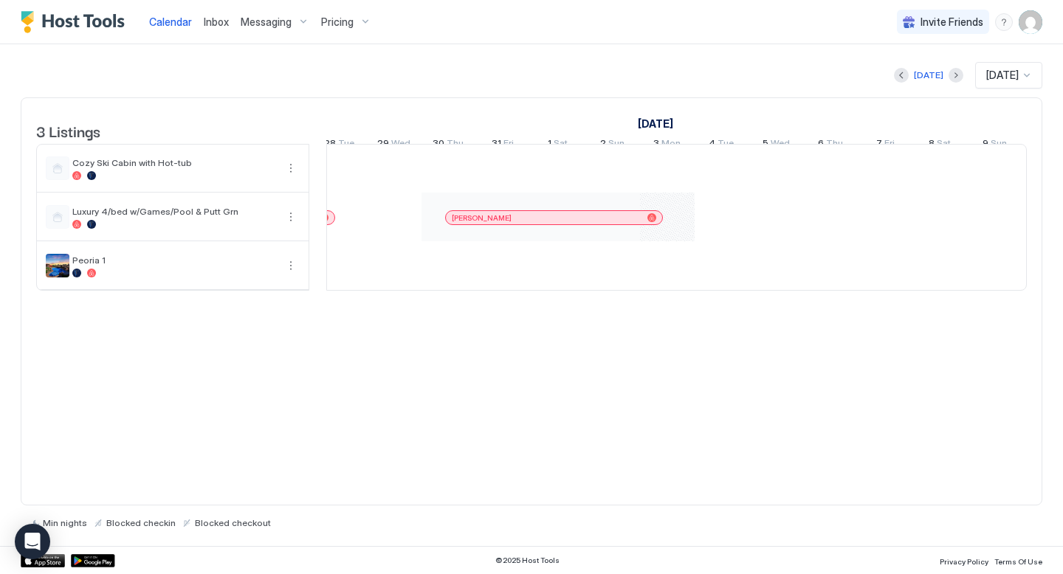
click at [336, 24] on span "Pricing" at bounding box center [337, 22] width 32 height 13
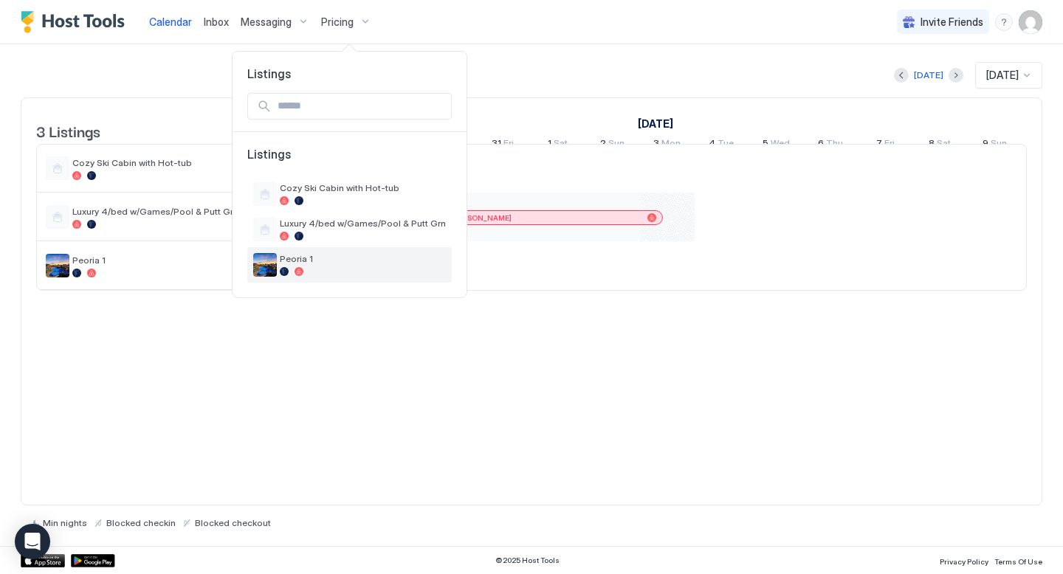
click at [292, 264] on span "Peoria 1" at bounding box center [363, 258] width 166 height 11
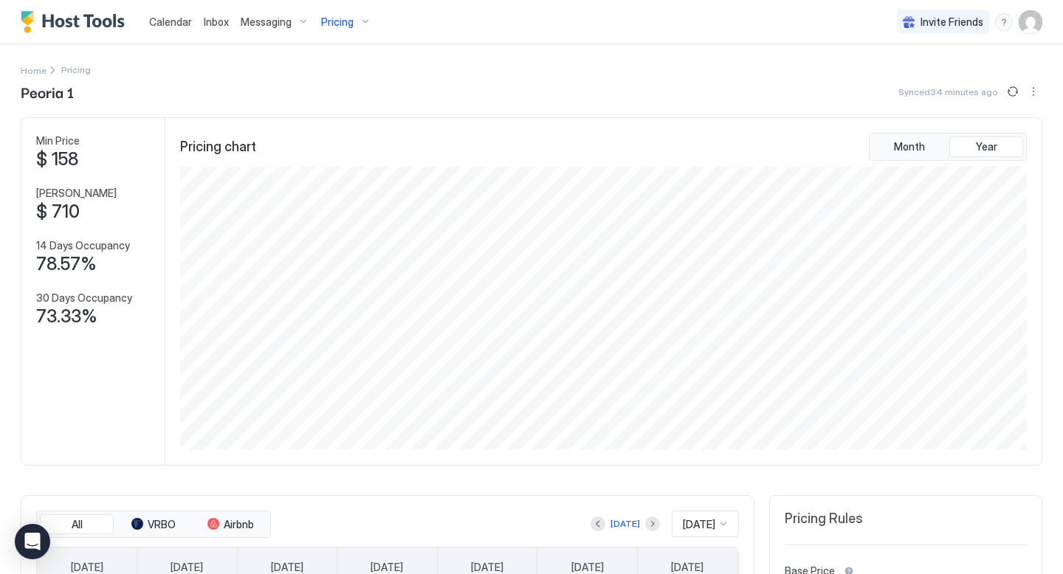
click at [1030, 20] on img "User profile" at bounding box center [1031, 22] width 24 height 24
click at [627, 96] on div at bounding box center [531, 287] width 1063 height 574
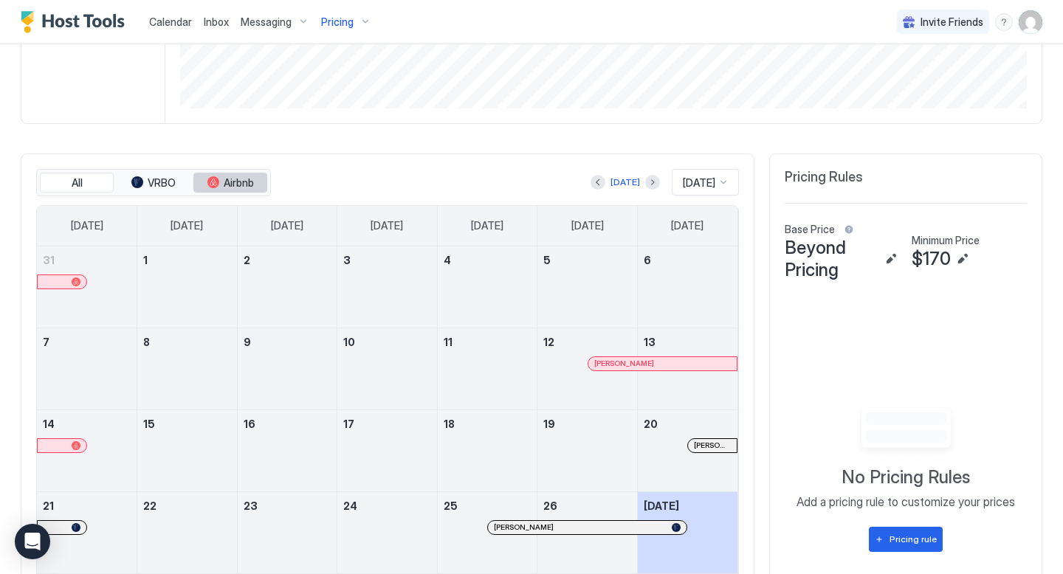
click at [221, 181] on button "Airbnb" at bounding box center [230, 183] width 74 height 21
click at [162, 188] on span "VRBO" at bounding box center [162, 182] width 28 height 13
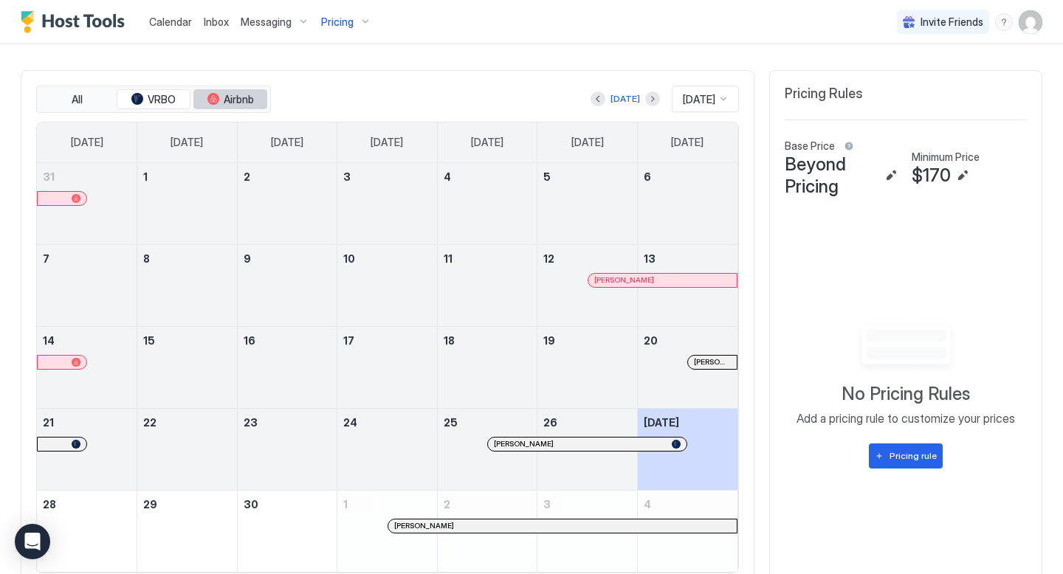
click at [234, 103] on span "Airbnb" at bounding box center [239, 99] width 30 height 13
click at [171, 97] on span "VRBO" at bounding box center [162, 99] width 28 height 13
click at [224, 97] on span "Airbnb" at bounding box center [239, 99] width 30 height 13
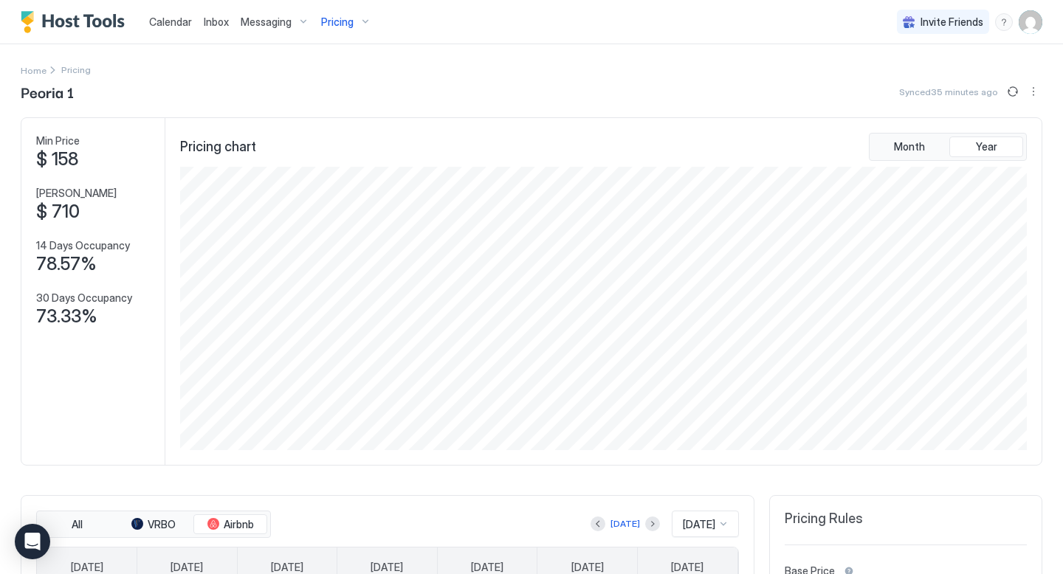
click at [177, 22] on span "Calendar" at bounding box center [170, 22] width 43 height 13
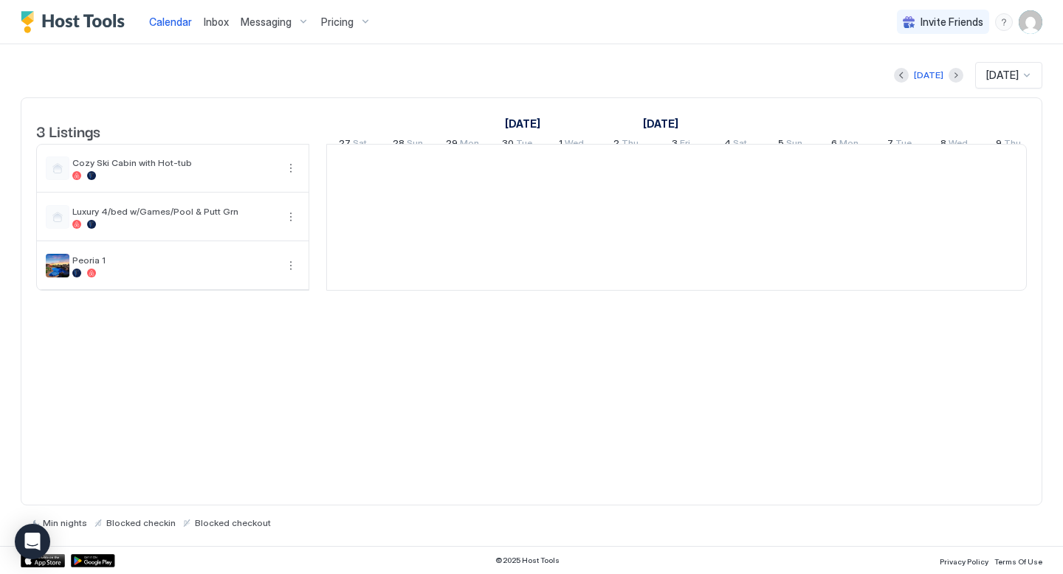
scroll to position [0, 820]
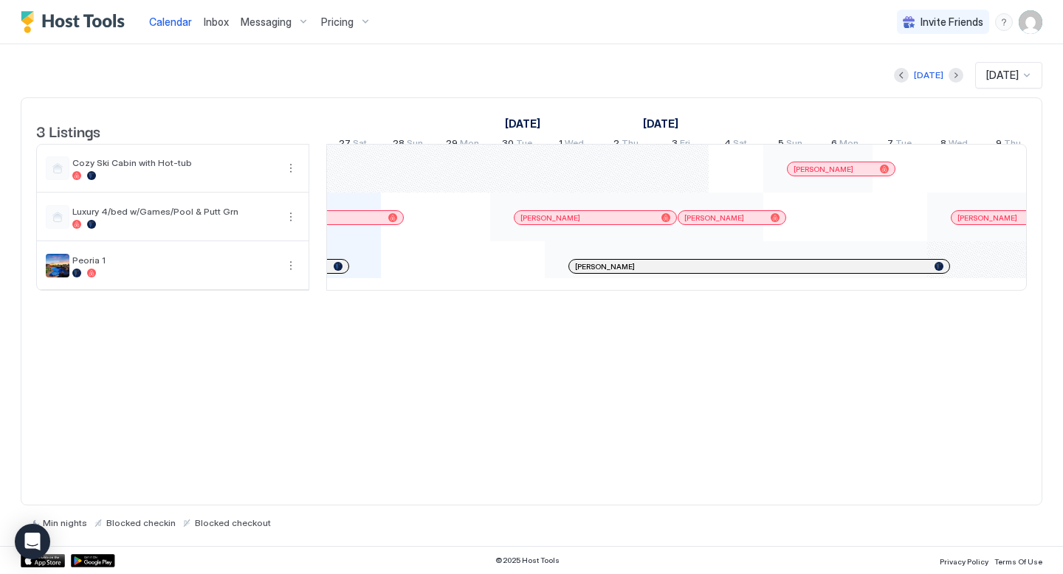
click at [325, 24] on span "Pricing" at bounding box center [337, 22] width 32 height 13
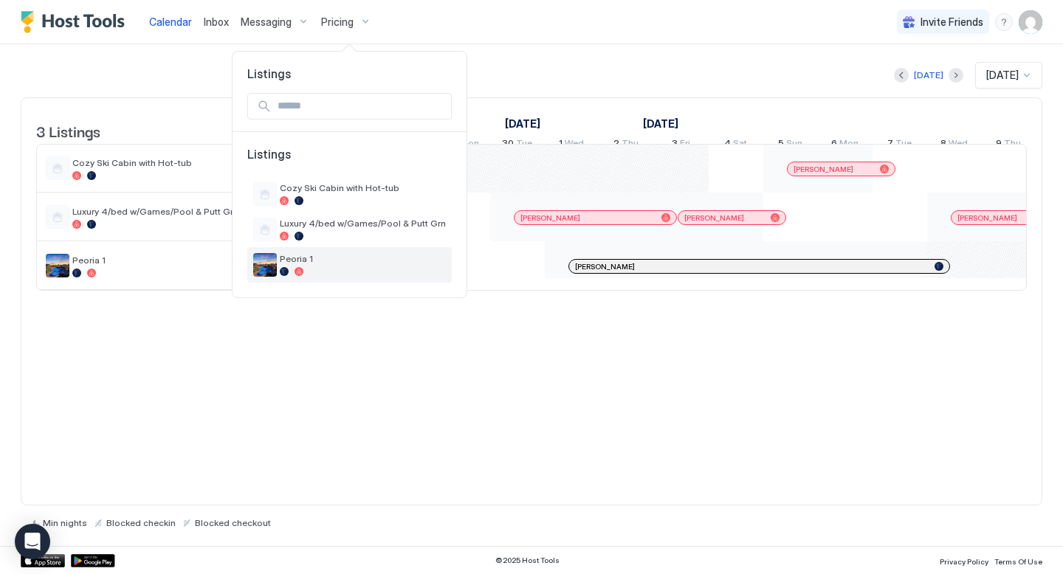
click at [280, 263] on span "Peoria 1" at bounding box center [363, 258] width 166 height 11
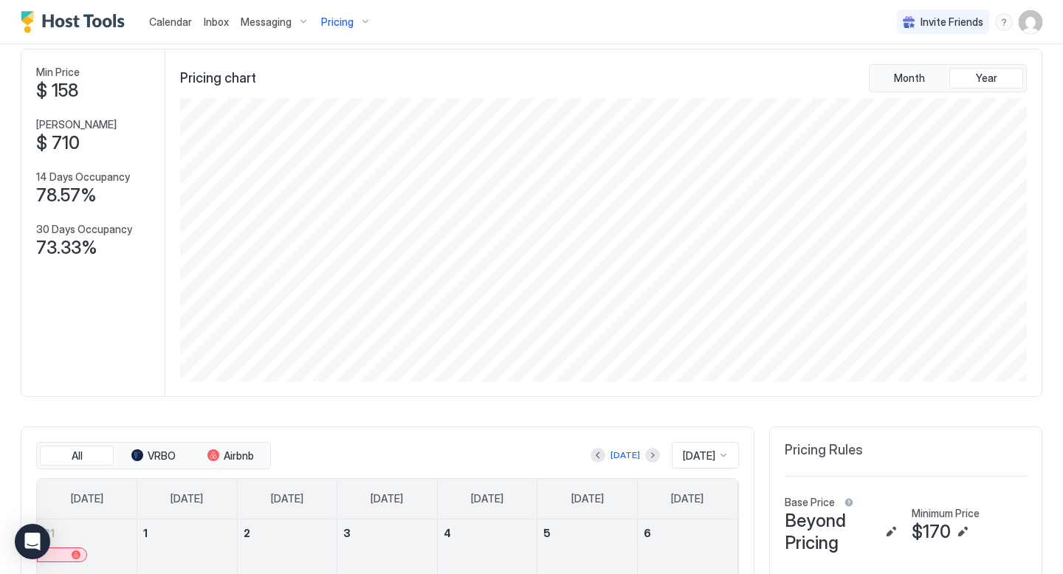
scroll to position [38, 0]
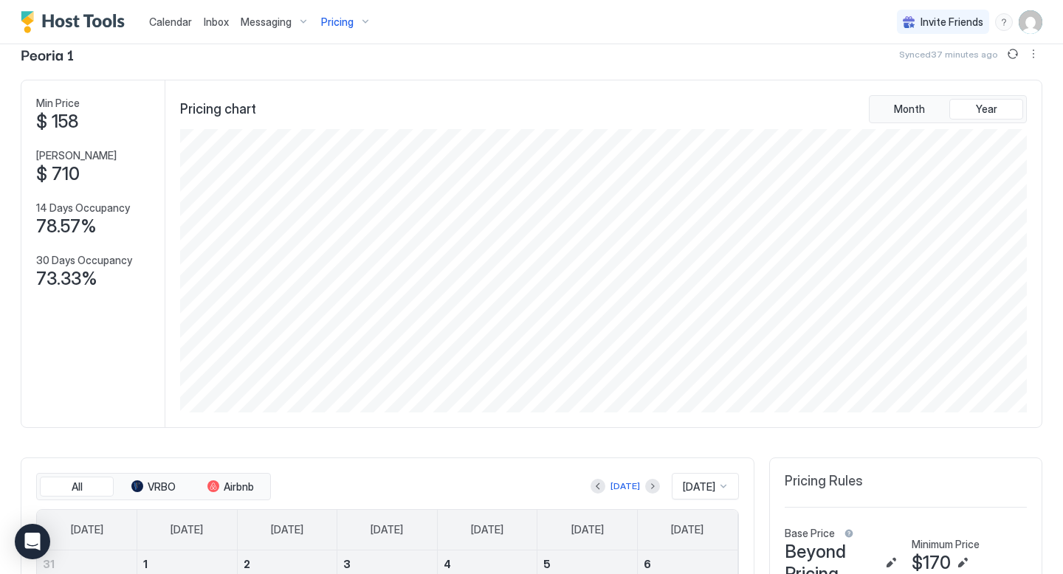
click at [180, 21] on span "Calendar" at bounding box center [170, 22] width 43 height 13
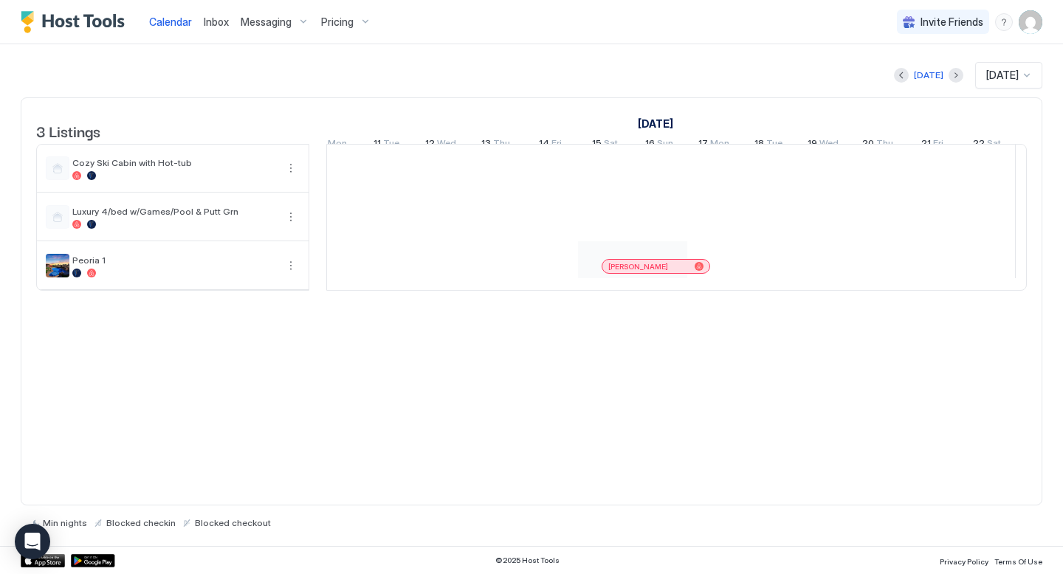
scroll to position [0, 2196]
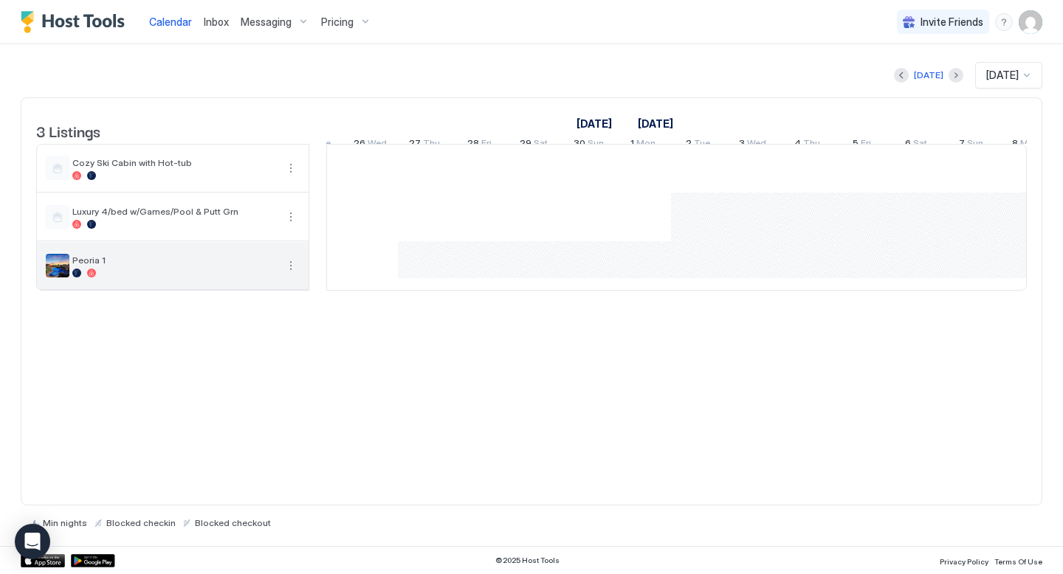
click at [155, 278] on div at bounding box center [174, 273] width 204 height 9
click at [292, 275] on button "More options" at bounding box center [291, 266] width 18 height 18
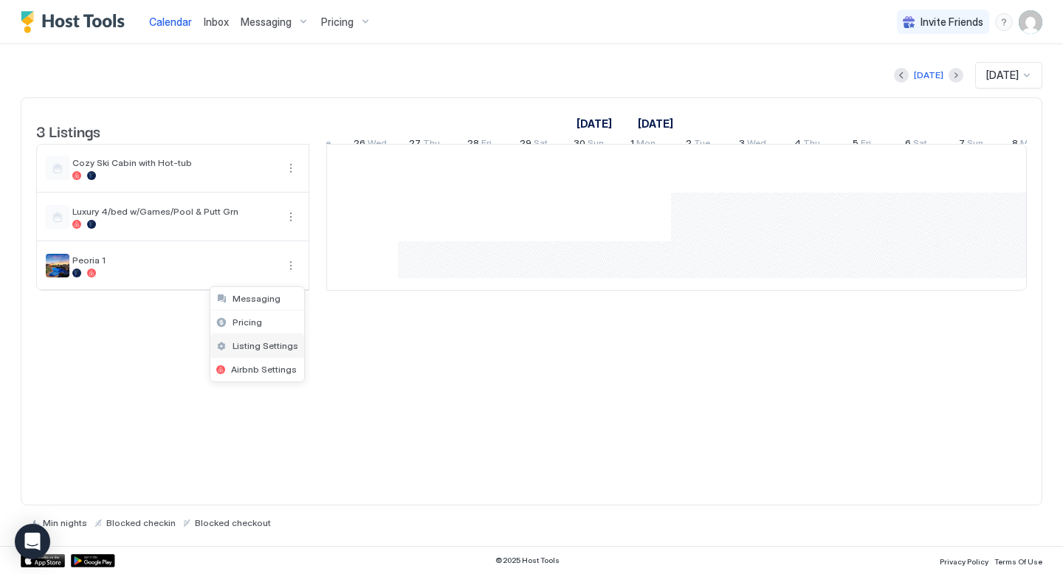
click at [252, 346] on span "Listing Settings" at bounding box center [266, 345] width 66 height 11
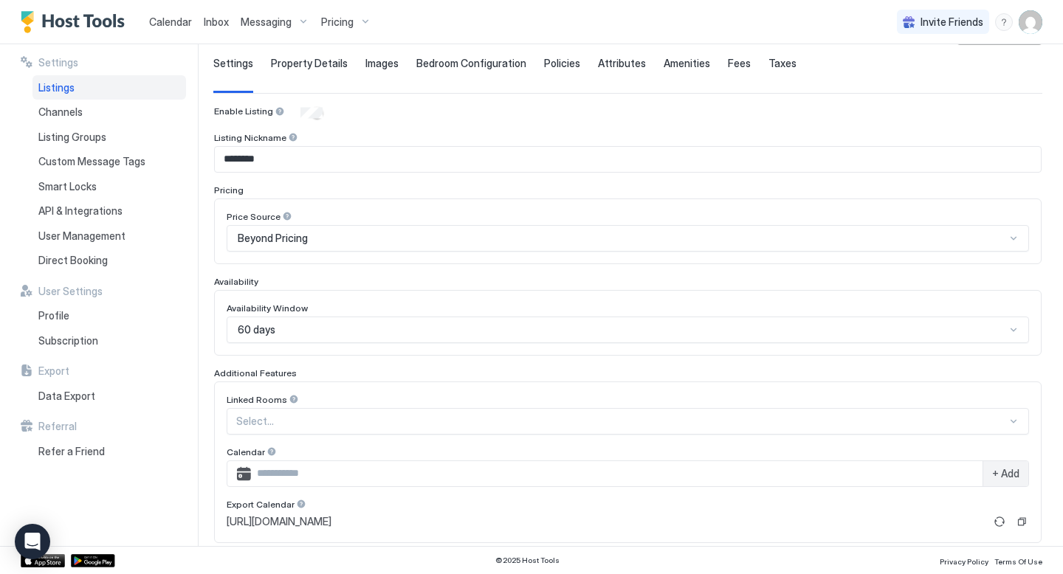
scroll to position [93, 0]
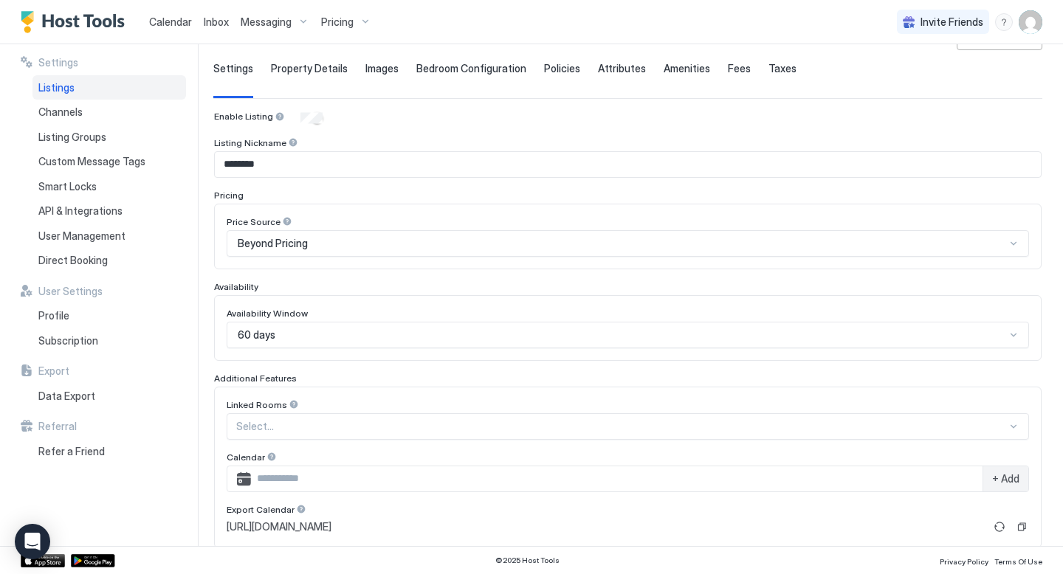
click at [600, 331] on div "60 days" at bounding box center [628, 335] width 802 height 27
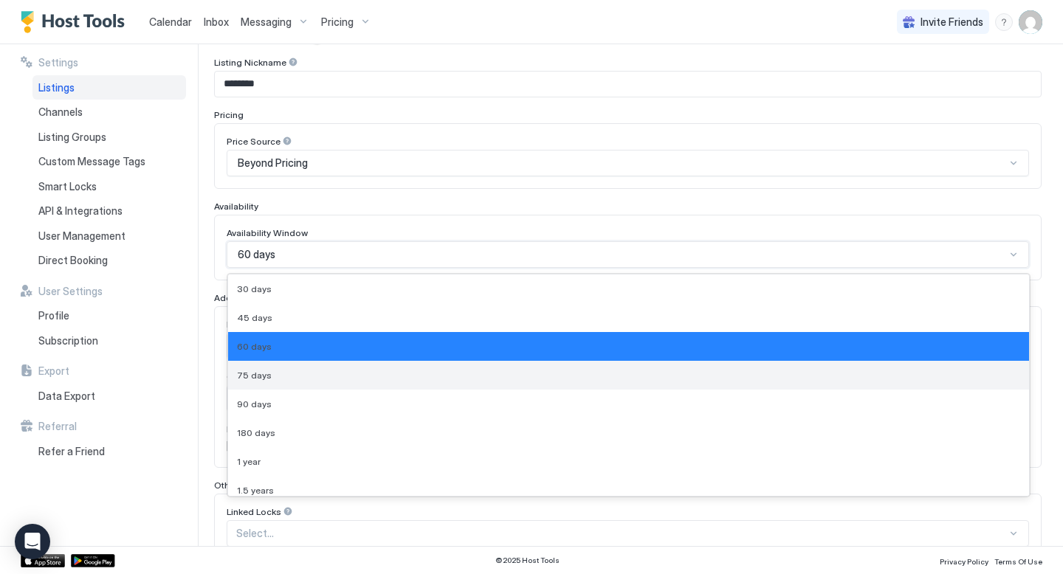
click at [559, 376] on div "75 days" at bounding box center [628, 375] width 783 height 11
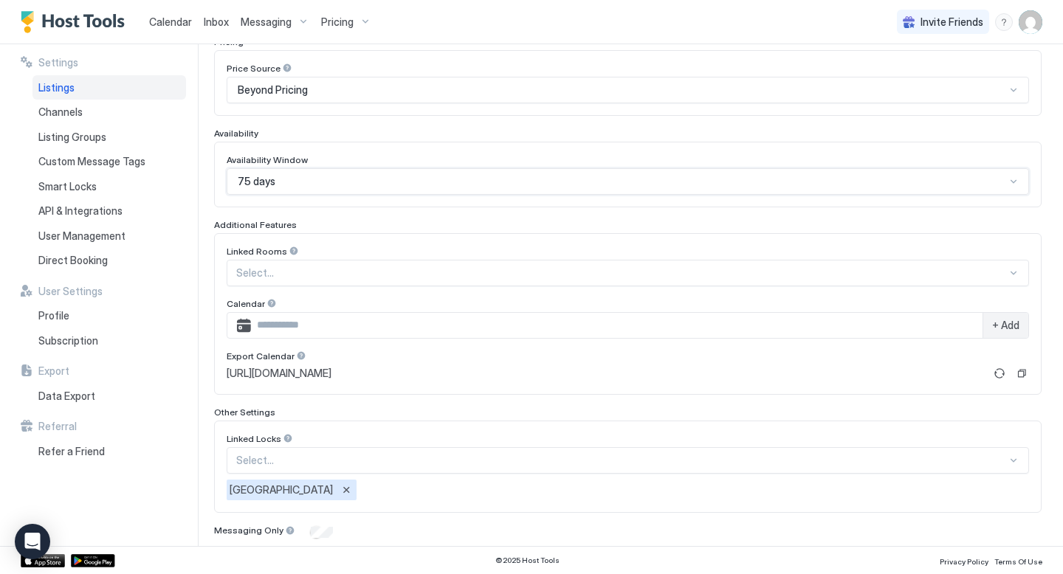
scroll to position [296, 0]
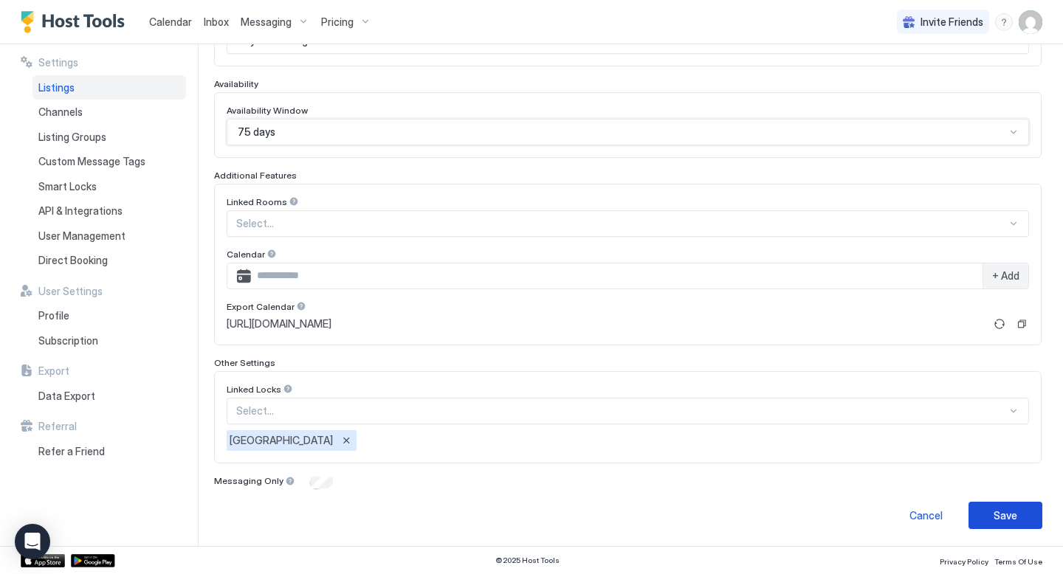
click at [989, 506] on button "Save" at bounding box center [1005, 515] width 74 height 27
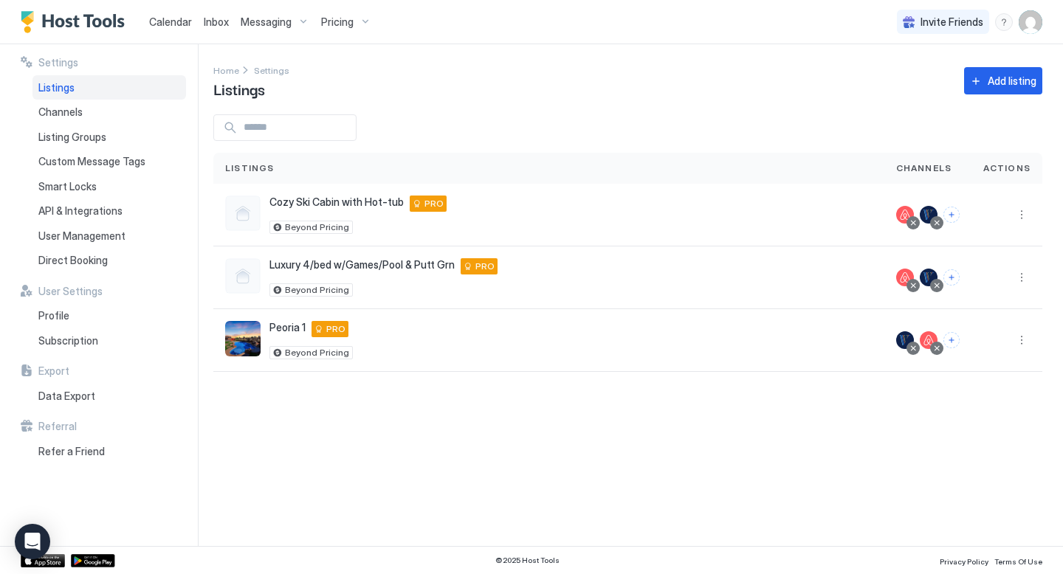
click at [165, 26] on span "Calendar" at bounding box center [170, 22] width 43 height 13
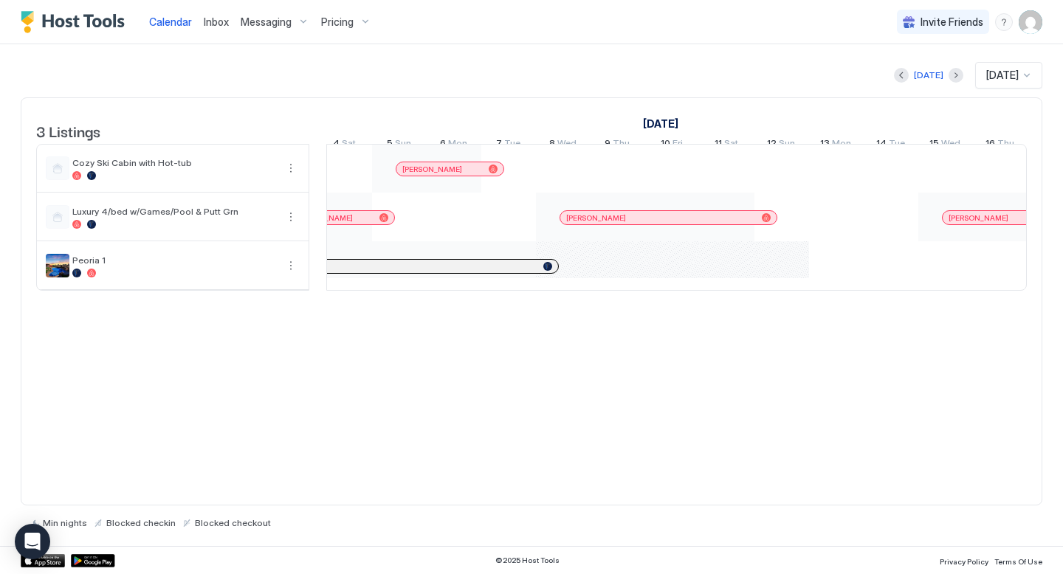
scroll to position [0, 1306]
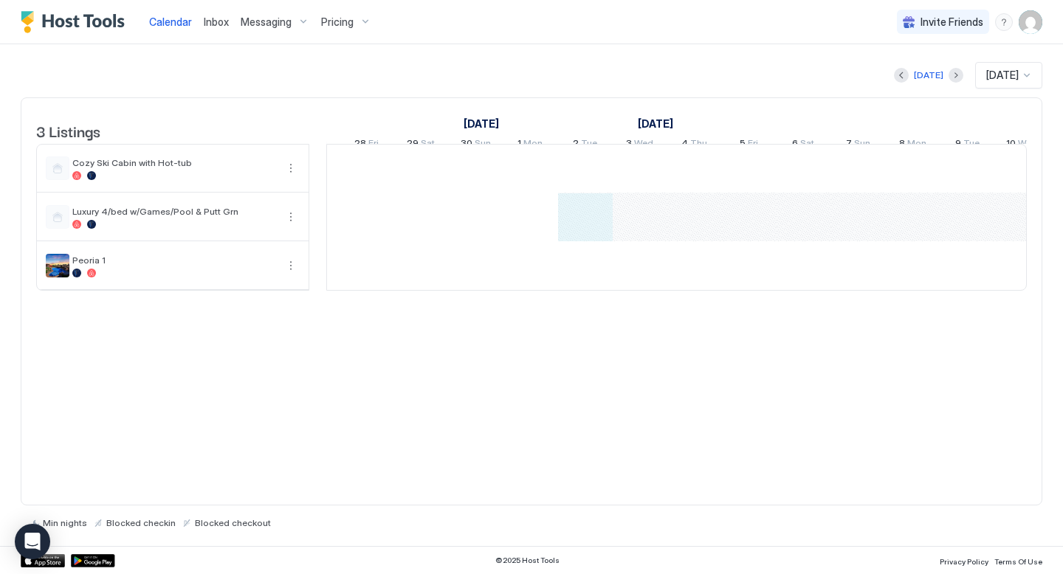
click at [587, 230] on div "[PERSON_NAME] [PERSON_NAME] [PERSON_NAME] [PERSON_NAME]" at bounding box center [858, 217] width 2895 height 145
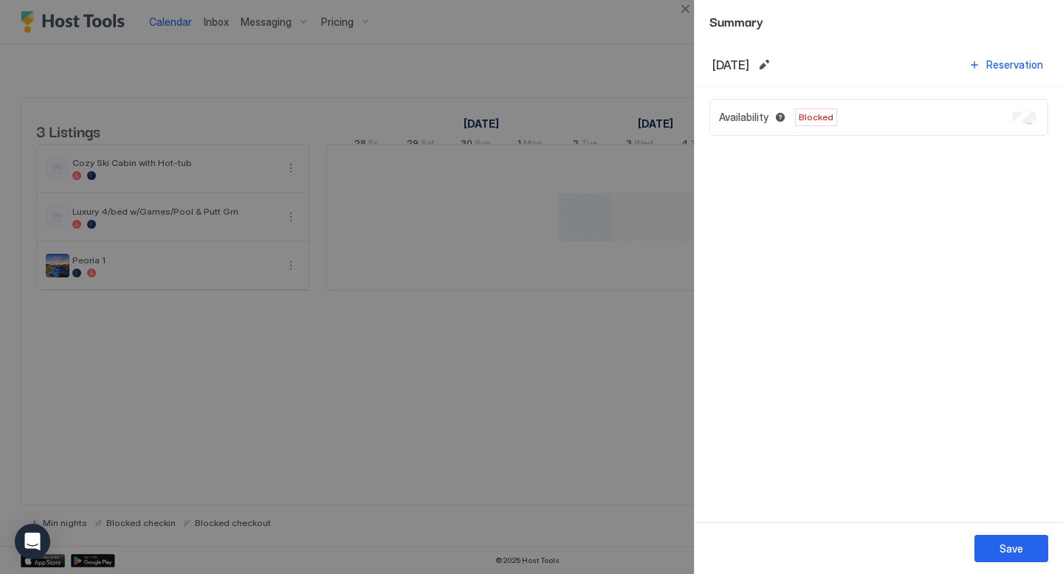
click at [502, 395] on div at bounding box center [531, 287] width 1063 height 574
click at [526, 269] on div at bounding box center [531, 287] width 1063 height 574
click at [773, 63] on button "Edit date range" at bounding box center [764, 65] width 18 height 18
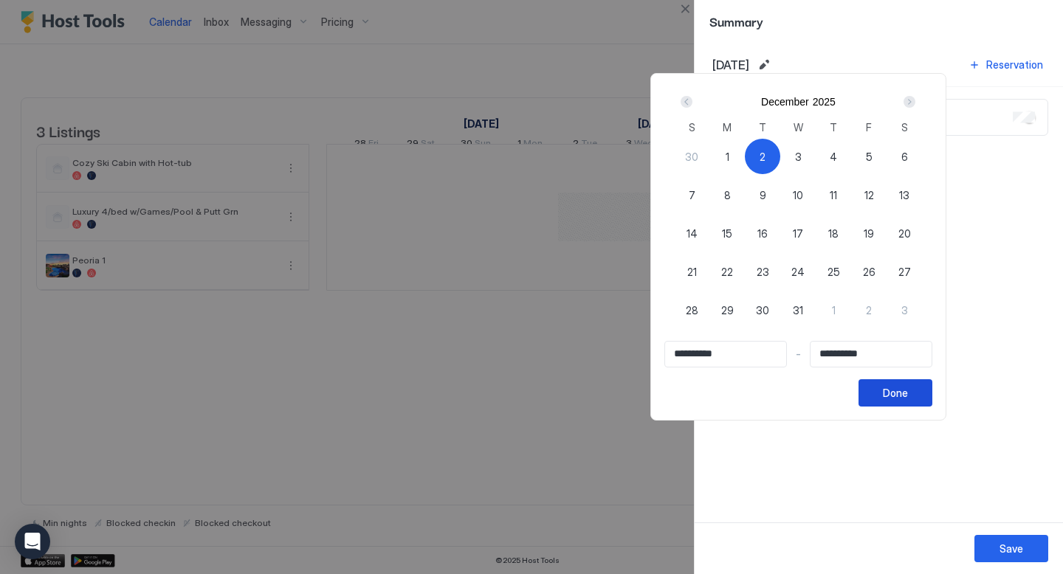
click at [907, 395] on div "Done" at bounding box center [895, 393] width 25 height 16
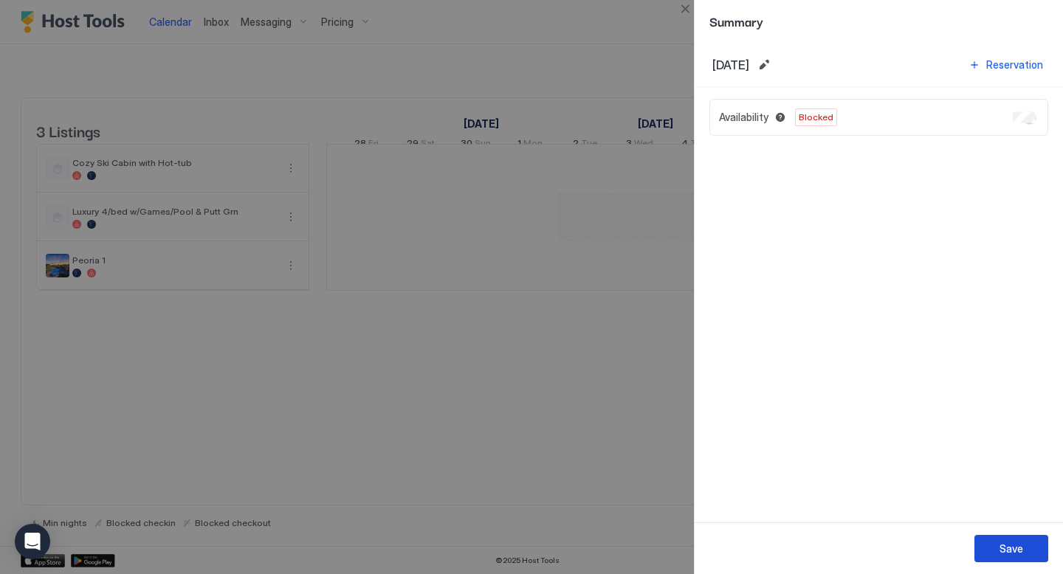
click at [1002, 550] on div "Save" at bounding box center [1011, 549] width 24 height 16
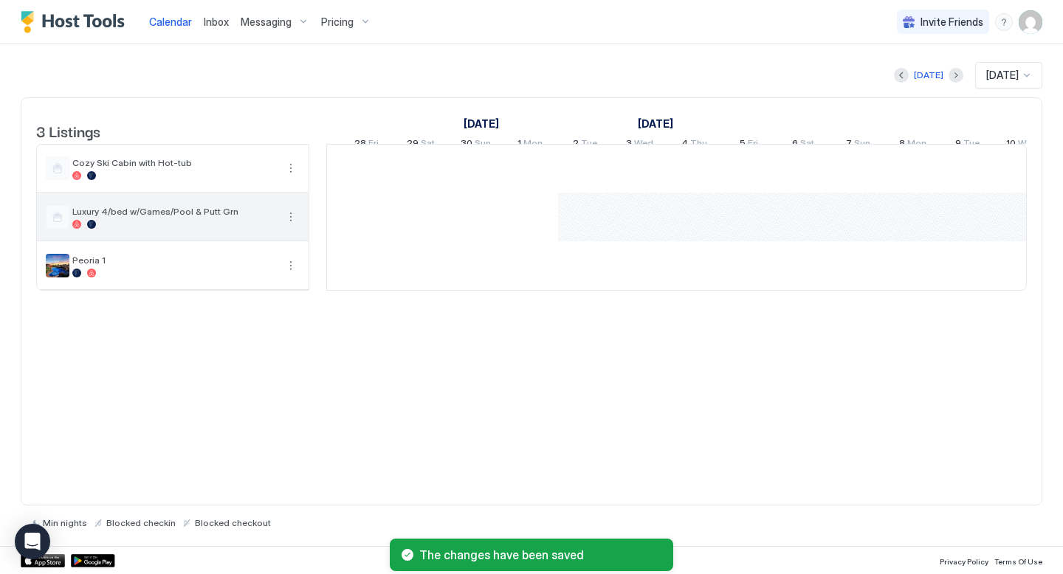
click at [57, 229] on div at bounding box center [58, 217] width 24 height 24
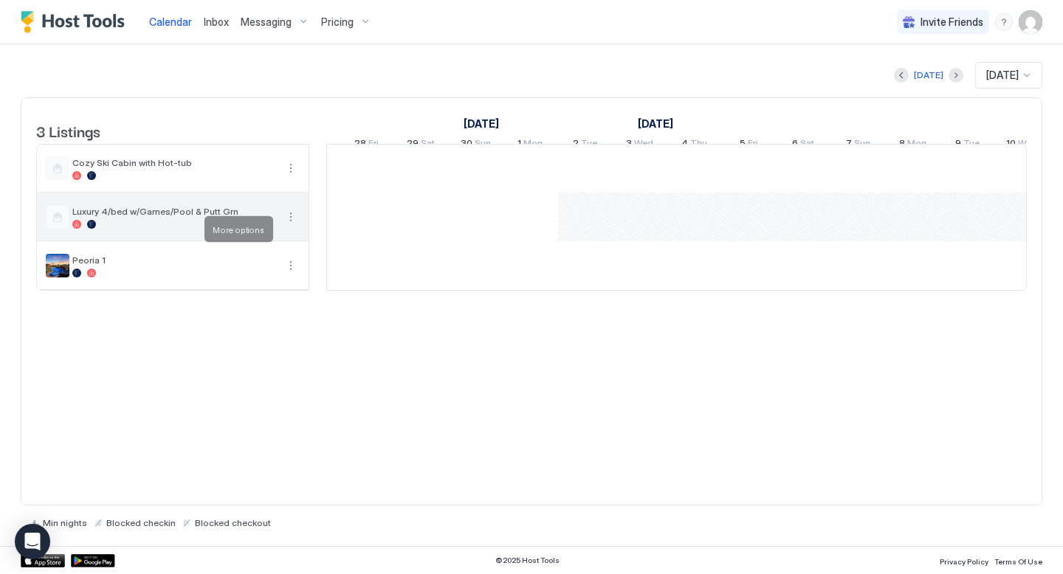
click at [292, 226] on button "More options" at bounding box center [291, 217] width 18 height 18
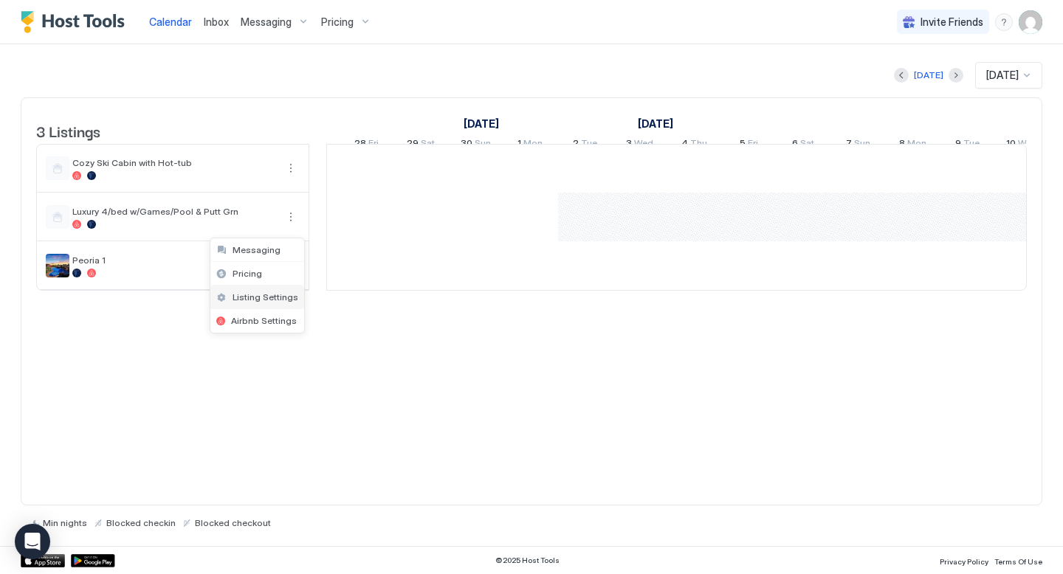
click at [259, 299] on span "Listing Settings" at bounding box center [266, 297] width 66 height 11
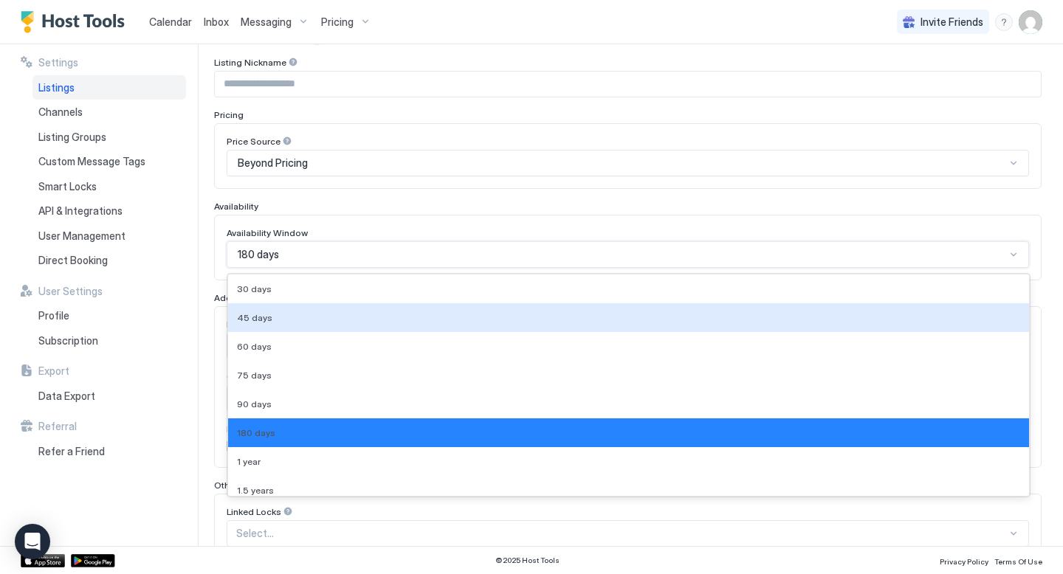
click at [701, 268] on div "45 days, 2 of 9. 9 results available. Use Up and Down to choose options, press …" at bounding box center [628, 254] width 802 height 27
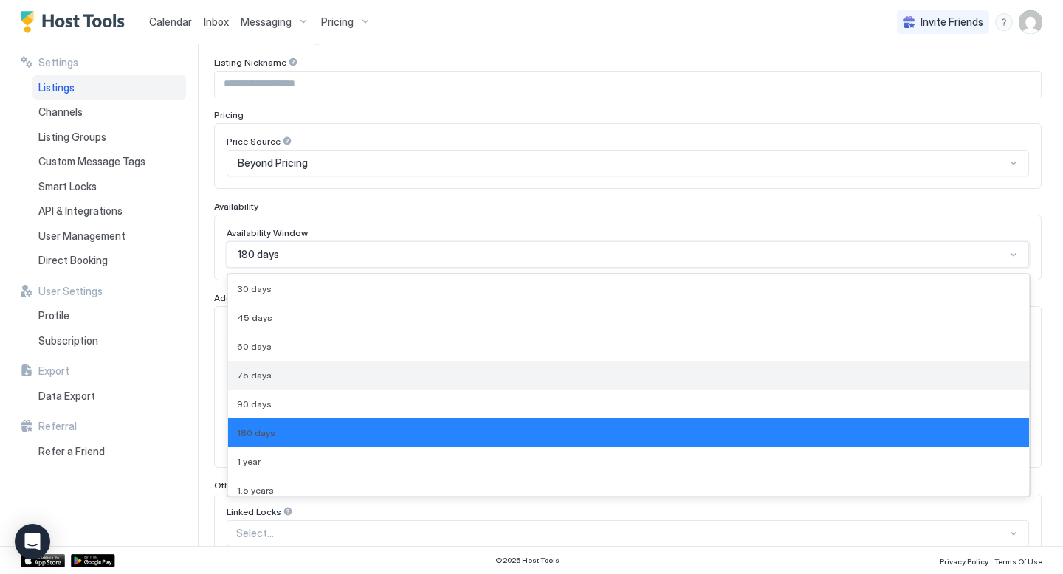
click at [644, 382] on div "75 days" at bounding box center [628, 375] width 801 height 29
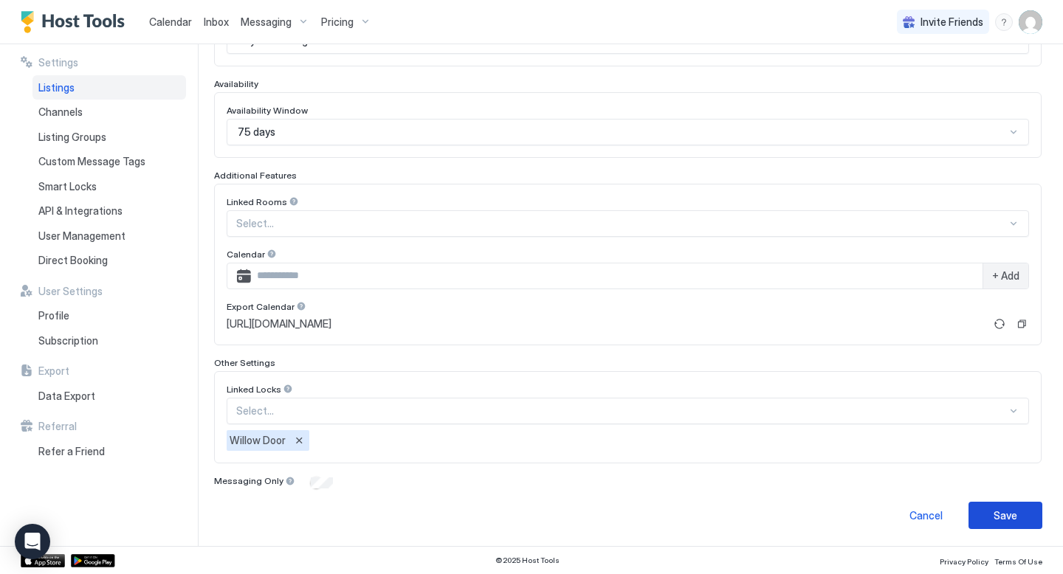
click at [1009, 510] on div "Save" at bounding box center [1006, 516] width 24 height 16
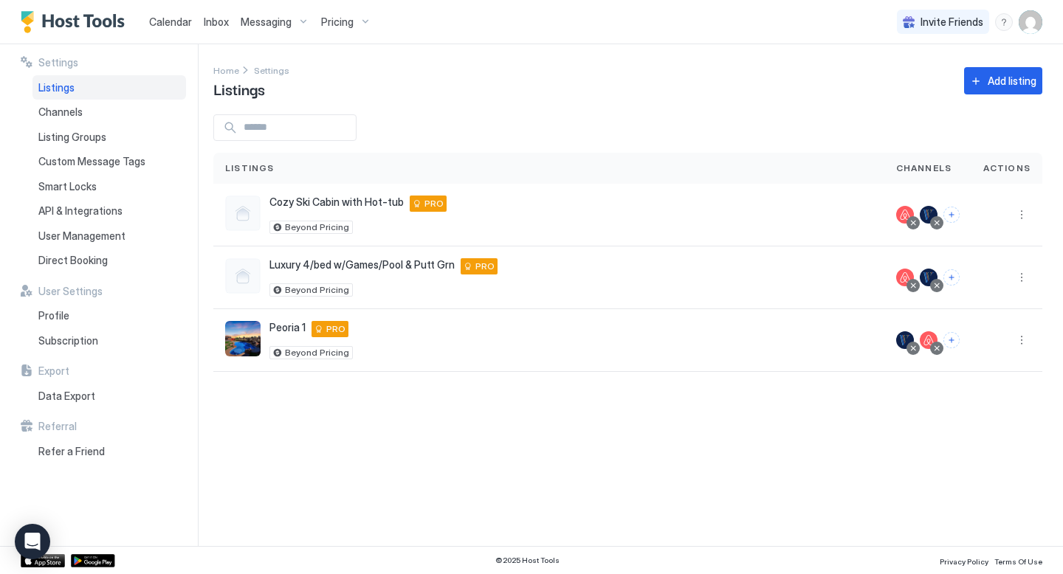
click at [172, 21] on span "Calendar" at bounding box center [170, 22] width 43 height 13
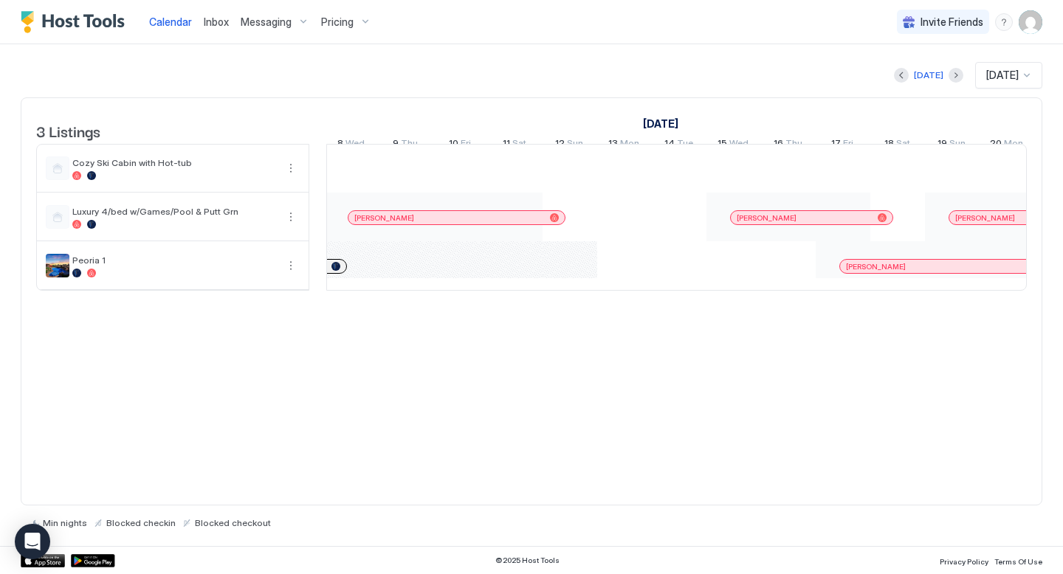
scroll to position [0, 1579]
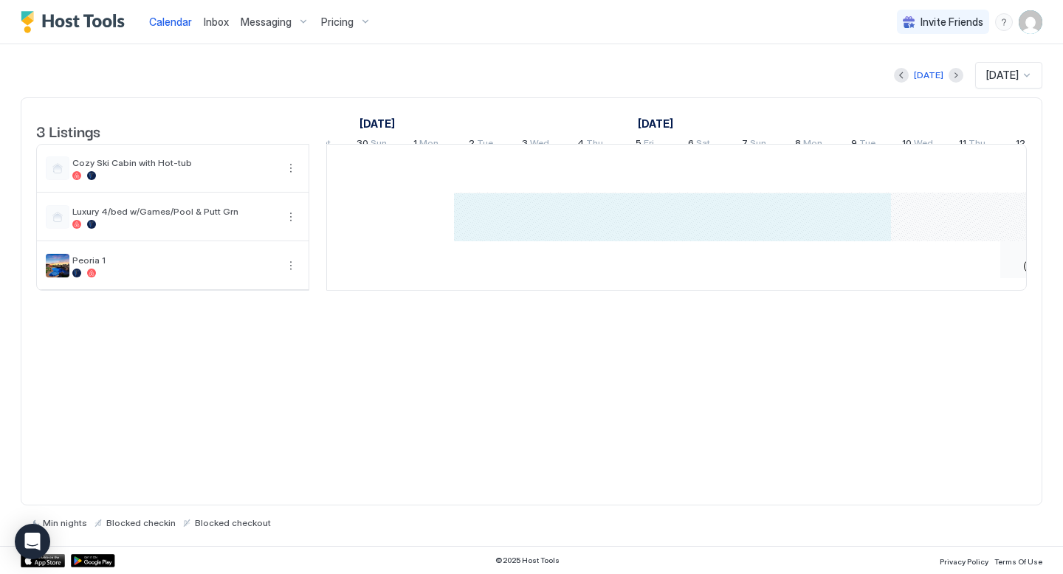
drag, startPoint x: 491, startPoint y: 230, endPoint x: 850, endPoint y: 211, distance: 360.0
click at [850, 211] on div "[PERSON_NAME] [PERSON_NAME] [PERSON_NAME] [PERSON_NAME]" at bounding box center [754, 217] width 2895 height 145
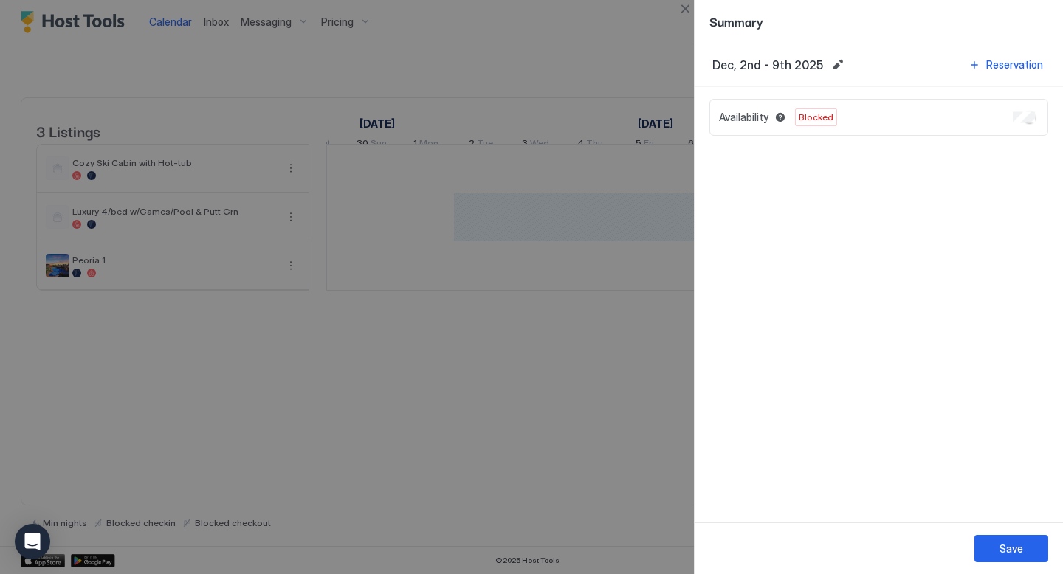
click at [575, 444] on div at bounding box center [531, 287] width 1063 height 574
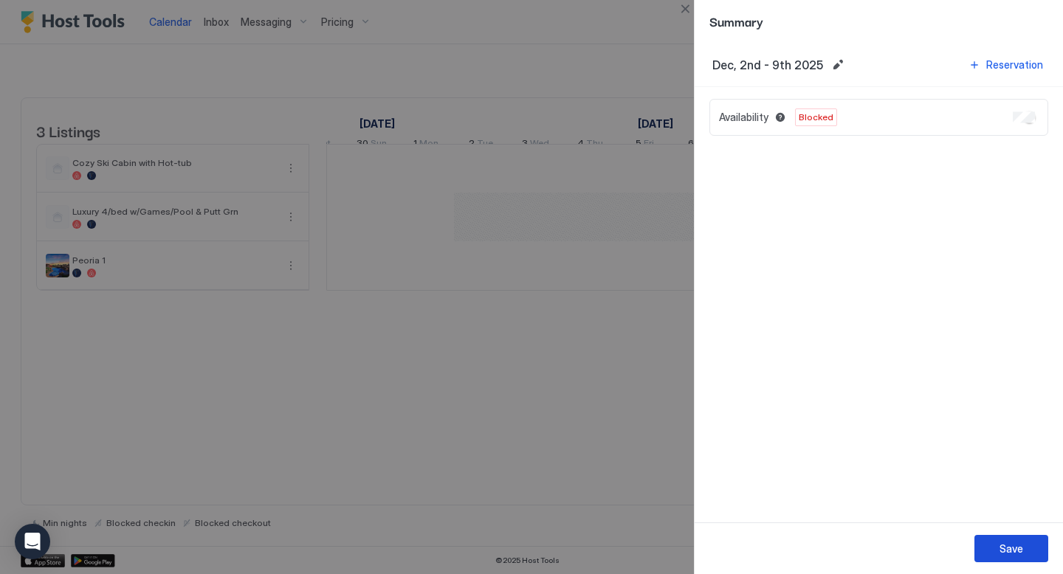
click at [998, 550] on button "Save" at bounding box center [1011, 548] width 74 height 27
